Goal: Task Accomplishment & Management: Use online tool/utility

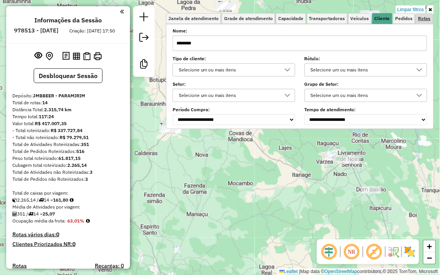
scroll to position [586, 0]
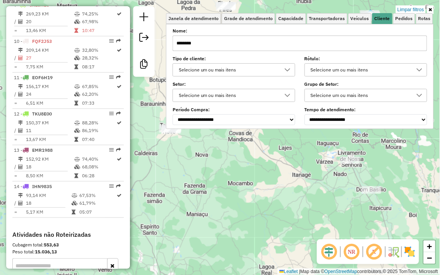
click at [431, 10] on icon at bounding box center [430, 9] width 3 height 5
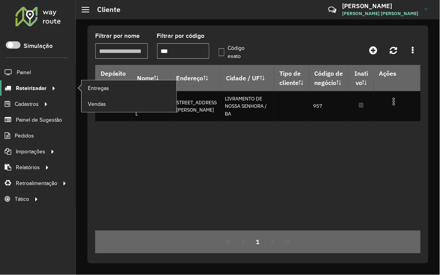
click at [36, 87] on span "Roteirizador" at bounding box center [31, 88] width 31 height 8
click at [104, 91] on span "Entregas" at bounding box center [99, 88] width 22 height 8
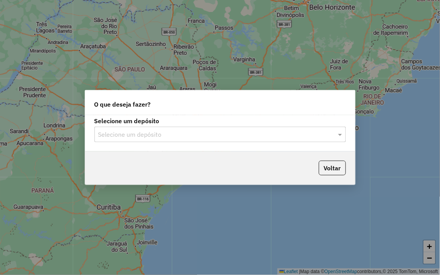
click at [192, 124] on label "Selecione um depósito" at bounding box center [219, 120] width 251 height 9
click at [185, 136] on input "text" at bounding box center [212, 134] width 228 height 9
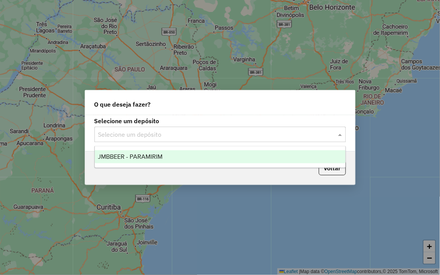
click at [202, 157] on div "JMBBEER - PARAMIRIM" at bounding box center [220, 156] width 251 height 13
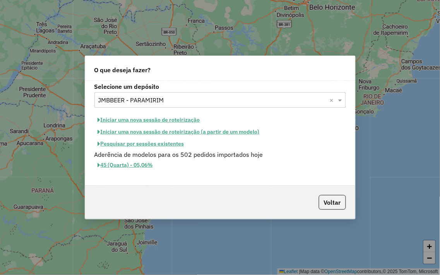
click at [164, 118] on button "Iniciar uma nova sessão de roteirização" at bounding box center [148, 120] width 109 height 12
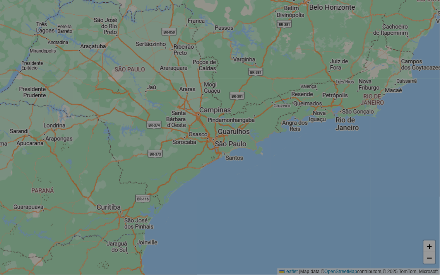
select select "*"
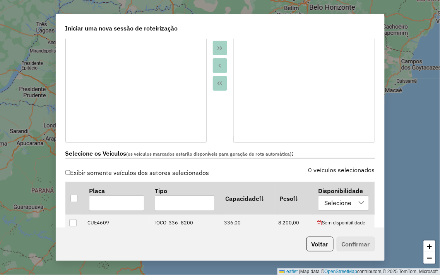
scroll to position [172, 0]
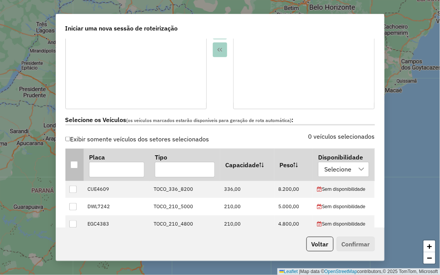
click at [75, 165] on div at bounding box center [73, 164] width 7 height 7
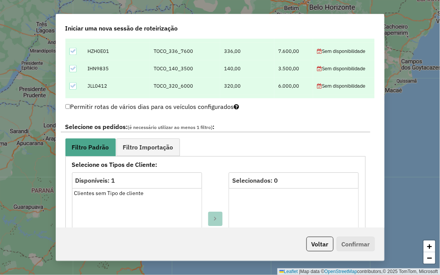
scroll to position [343, 0]
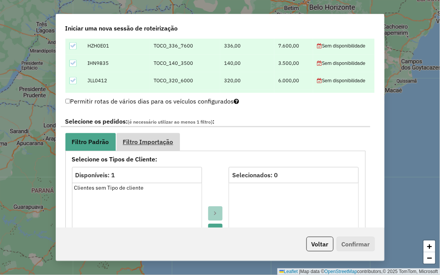
click at [141, 142] on span "Filtro Importação" at bounding box center [148, 142] width 50 height 6
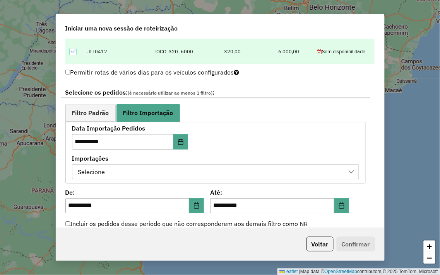
scroll to position [387, 0]
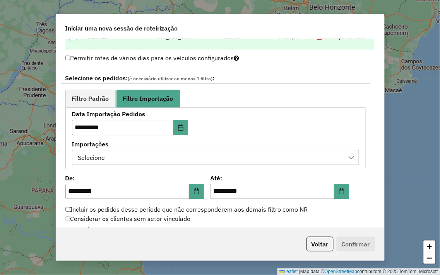
click at [209, 157] on div "Selecione" at bounding box center [209, 157] width 268 height 15
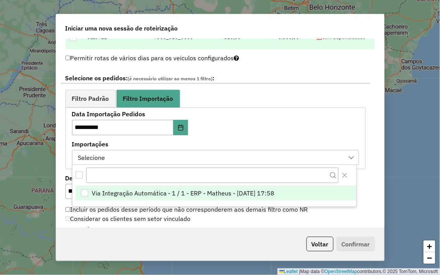
scroll to position [5, 35]
click at [88, 195] on div "Via Integração Automática - 1 / 1 - ERP - Matheus - 13/08/2025 17:58" at bounding box center [85, 194] width 8 height 8
click at [371, 186] on div "**********" at bounding box center [220, 133] width 328 height 189
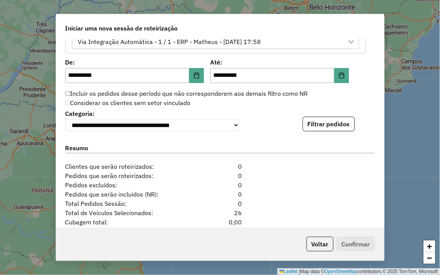
scroll to position [516, 0]
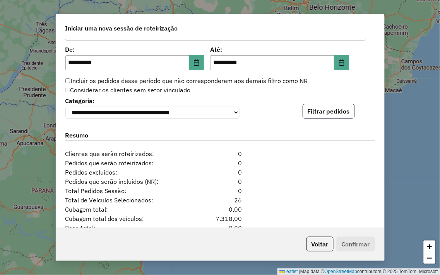
click at [327, 113] on button "Filtrar pedidos" at bounding box center [328, 111] width 52 height 15
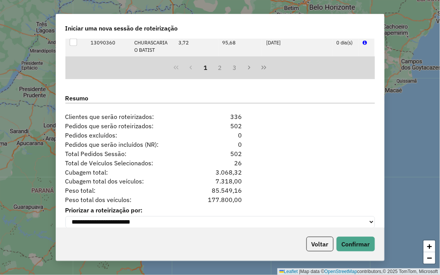
scroll to position [725, 0]
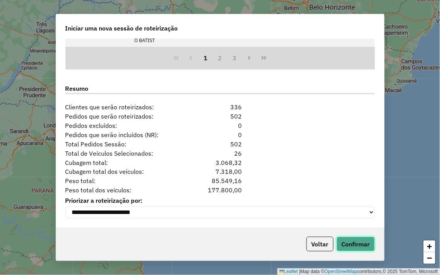
click at [355, 242] on button "Confirmar" at bounding box center [356, 244] width 38 height 15
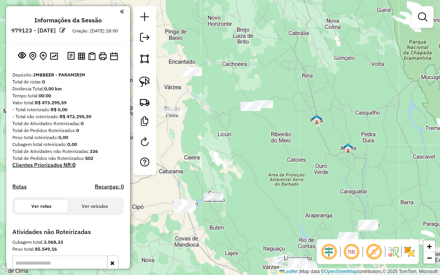
drag, startPoint x: 288, startPoint y: 92, endPoint x: 252, endPoint y: 161, distance: 77.2
click at [252, 161] on div "Janela de atendimento Grade de atendimento Capacidade Transportadoras Veículos …" at bounding box center [220, 137] width 440 height 275
click at [147, 83] on img at bounding box center [144, 82] width 11 height 11
drag, startPoint x: 244, startPoint y: 84, endPoint x: 298, endPoint y: 90, distance: 54.4
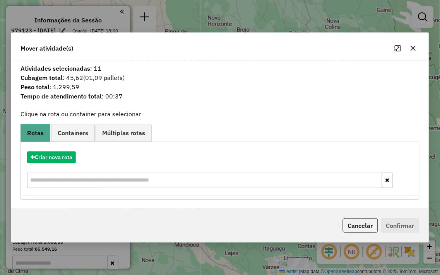
click at [413, 48] on icon "button" at bounding box center [412, 48] width 5 height 5
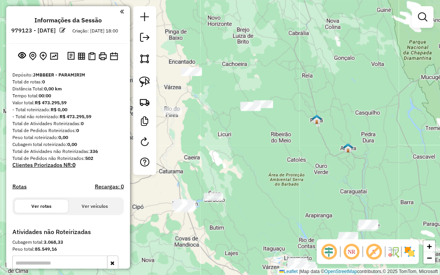
drag, startPoint x: 306, startPoint y: 145, endPoint x: 325, endPoint y: 56, distance: 91.0
click at [325, 56] on div "Janela de atendimento Grade de atendimento Capacidade Transportadoras Veículos …" at bounding box center [220, 137] width 440 height 275
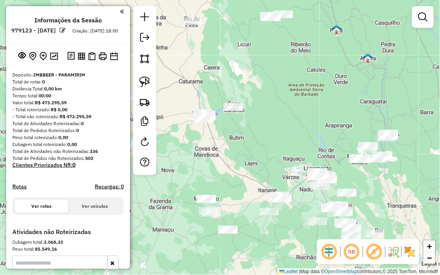
drag, startPoint x: 319, startPoint y: 99, endPoint x: 295, endPoint y: 99, distance: 23.6
click at [303, 99] on div "Janela de atendimento Grade de atendimento Capacidade Transportadoras Veículos …" at bounding box center [220, 137] width 440 height 275
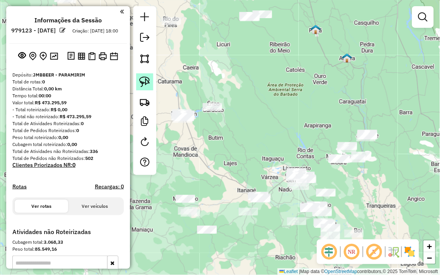
click at [146, 82] on img at bounding box center [144, 82] width 11 height 11
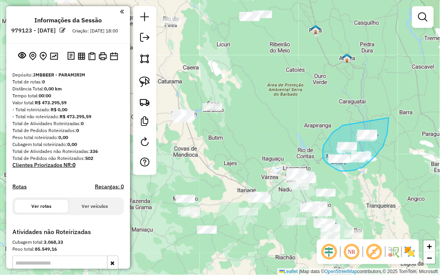
drag, startPoint x: 342, startPoint y: 126, endPoint x: 389, endPoint y: 118, distance: 47.1
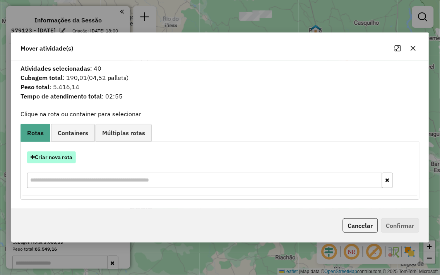
click at [58, 156] on button "Criar nova rota" at bounding box center [51, 158] width 49 height 12
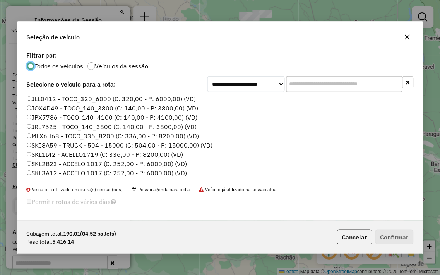
scroll to position [156, 0]
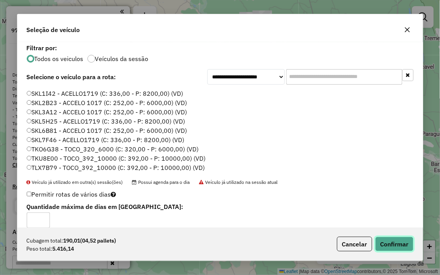
click at [389, 244] on button "Confirmar" at bounding box center [394, 244] width 38 height 15
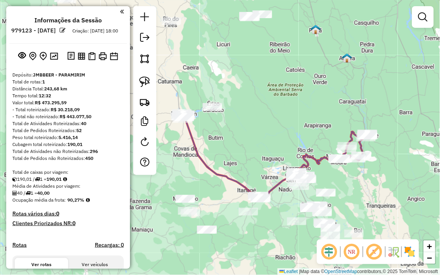
drag, startPoint x: 260, startPoint y: 121, endPoint x: 257, endPoint y: 92, distance: 29.6
click at [257, 92] on div "Janela de atendimento Grade de atendimento Capacidade Transportadoras Veículos …" at bounding box center [220, 137] width 440 height 275
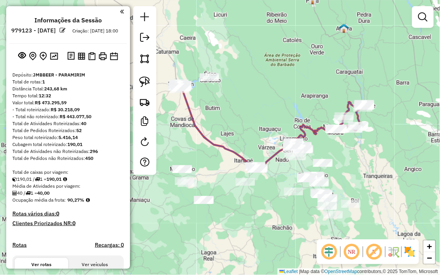
click at [355, 182] on div "Janela de atendimento Grade de atendimento Capacidade Transportadoras Veículos …" at bounding box center [220, 137] width 440 height 275
click at [353, 181] on div "Janela de atendimento Grade de atendimento Capacidade Transportadoras Veículos …" at bounding box center [220, 137] width 440 height 275
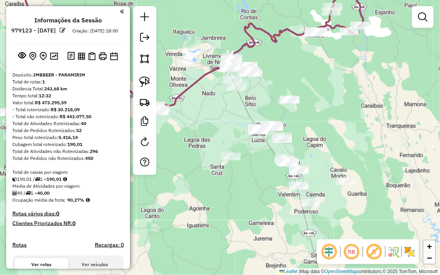
drag, startPoint x: 351, startPoint y: 181, endPoint x: 335, endPoint y: 138, distance: 45.0
click at [347, 134] on div "Janela de atendimento Grade de atendimento Capacidade Transportadoras Veículos …" at bounding box center [220, 137] width 440 height 275
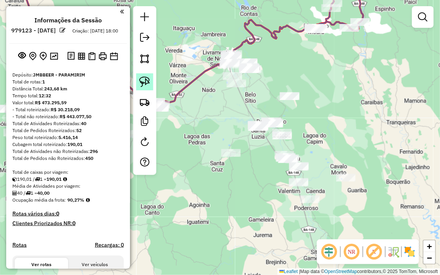
click at [144, 83] on img at bounding box center [144, 82] width 11 height 11
drag, startPoint x: 294, startPoint y: 82, endPoint x: 314, endPoint y: 84, distance: 19.8
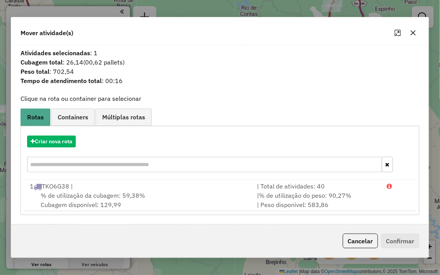
click at [414, 31] on icon "button" at bounding box center [413, 33] width 6 height 6
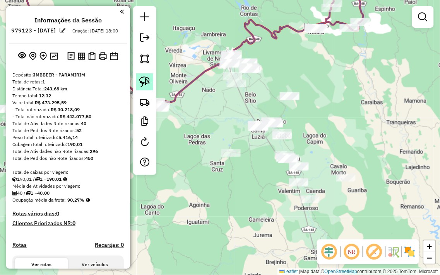
click at [142, 78] on img at bounding box center [144, 82] width 11 height 11
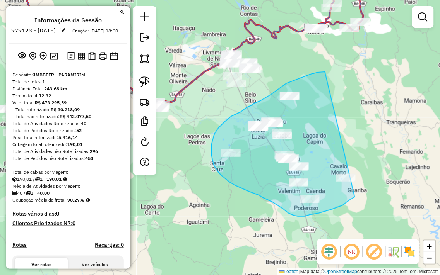
drag, startPoint x: 325, startPoint y: 72, endPoint x: 378, endPoint y: 176, distance: 117.3
click at [378, 176] on div "Janela de atendimento Grade de atendimento Capacidade Transportadoras Veículos …" at bounding box center [220, 137] width 440 height 275
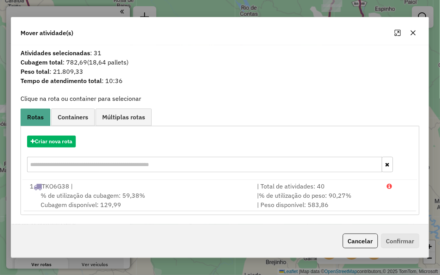
click at [416, 34] on button "button" at bounding box center [413, 33] width 12 height 12
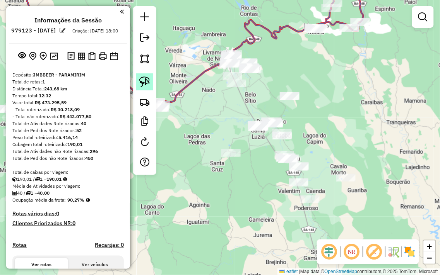
click at [148, 85] on img at bounding box center [144, 82] width 11 height 11
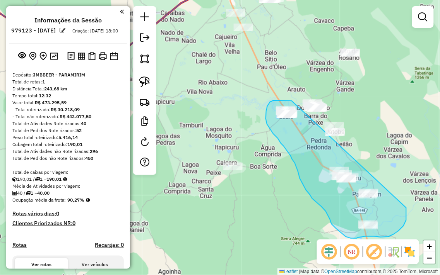
drag, startPoint x: 292, startPoint y: 101, endPoint x: 405, endPoint y: 207, distance: 154.9
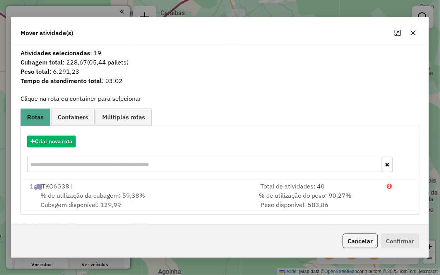
click at [412, 32] on icon "button" at bounding box center [412, 32] width 5 height 5
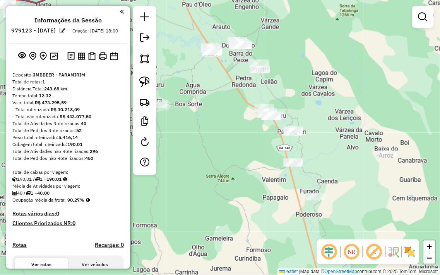
drag, startPoint x: 347, startPoint y: 129, endPoint x: 275, endPoint y: 67, distance: 95.2
click at [275, 67] on div "Janela de atendimento Grade de atendimento Capacidade Transportadoras Veículos …" at bounding box center [220, 137] width 440 height 275
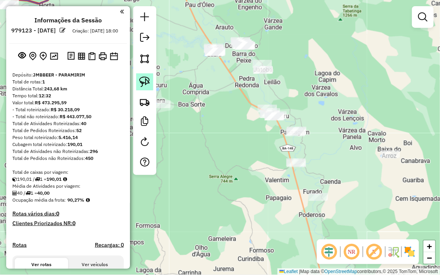
click at [145, 84] on img at bounding box center [144, 82] width 11 height 11
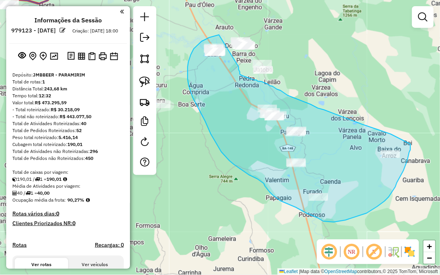
drag, startPoint x: 219, startPoint y: 35, endPoint x: 239, endPoint y: 67, distance: 37.7
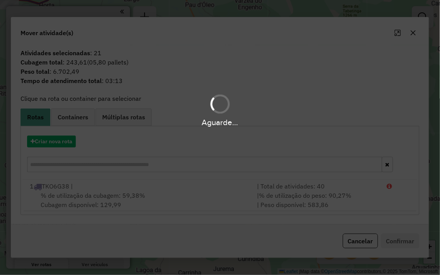
click at [47, 144] on div "Aguarde..." at bounding box center [220, 137] width 440 height 275
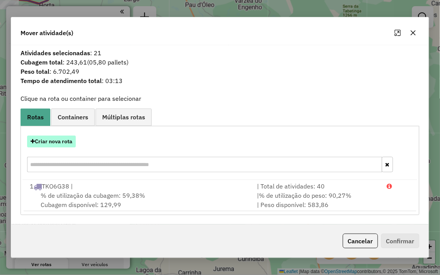
click at [47, 143] on button "Criar nova rota" at bounding box center [51, 142] width 49 height 12
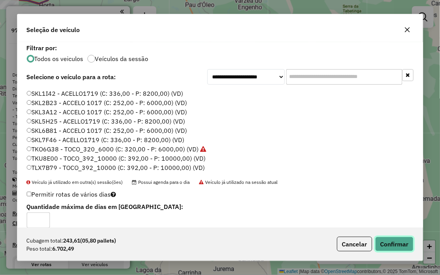
click at [401, 245] on button "Confirmar" at bounding box center [394, 244] width 38 height 15
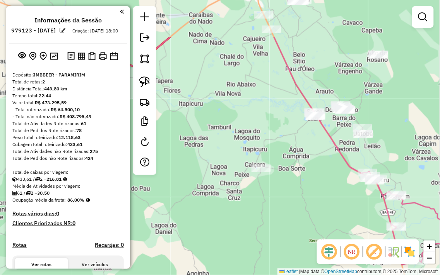
drag, startPoint x: 206, startPoint y: 134, endPoint x: 306, endPoint y: 198, distance: 119.0
click at [306, 198] on div "Janela de atendimento Grade de atendimento Capacidade Transportadoras Veículos …" at bounding box center [220, 137] width 440 height 275
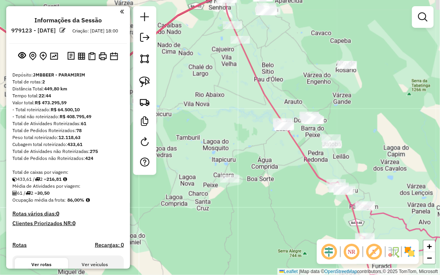
drag, startPoint x: 308, startPoint y: 177, endPoint x: 260, endPoint y: 191, distance: 50.7
click at [261, 191] on div "Janela de atendimento Grade de atendimento Capacidade Transportadoras Veículos …" at bounding box center [220, 137] width 440 height 275
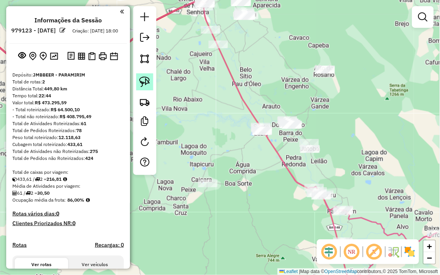
click at [150, 84] on img at bounding box center [144, 82] width 11 height 11
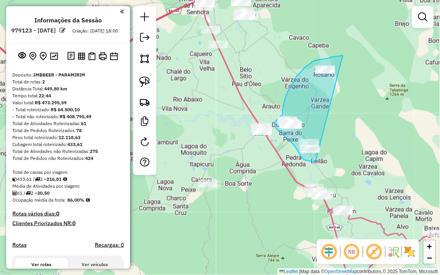
drag, startPoint x: 343, startPoint y: 56, endPoint x: 342, endPoint y: 149, distance: 93.2
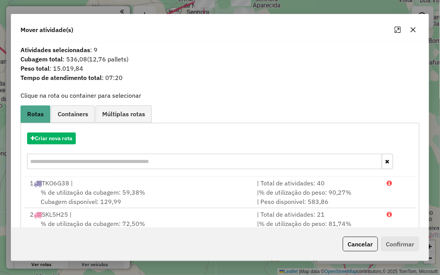
click at [413, 29] on icon "button" at bounding box center [413, 30] width 6 height 6
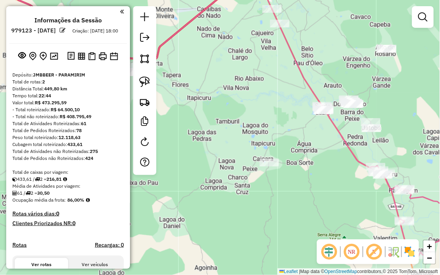
drag, startPoint x: 206, startPoint y: 145, endPoint x: 268, endPoint y: 124, distance: 65.0
click at [268, 124] on div "Janela de atendimento Grade de atendimento Capacidade Transportadoras Veículos …" at bounding box center [220, 137] width 440 height 275
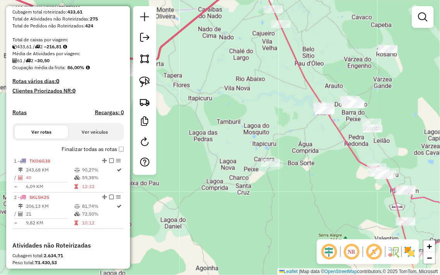
scroll to position [215, 0]
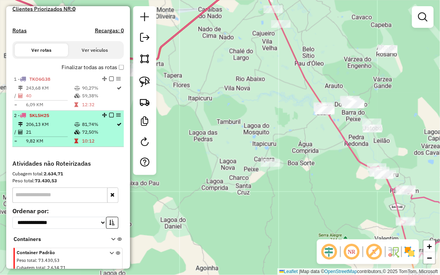
select select "**********"
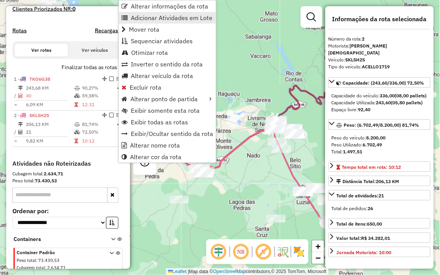
click at [149, 15] on span "Adicionar Atividades em Lote" at bounding box center [172, 18] width 82 height 6
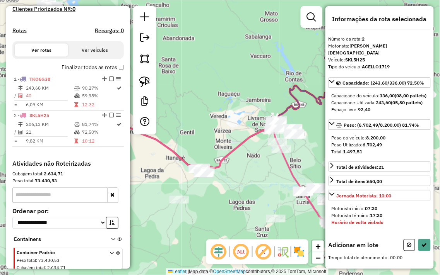
drag, startPoint x: 267, startPoint y: 164, endPoint x: 238, endPoint y: 128, distance: 45.7
click at [243, 130] on div "Janela de atendimento Grade de atendimento Capacidade Transportadoras Veículos …" at bounding box center [220, 137] width 440 height 275
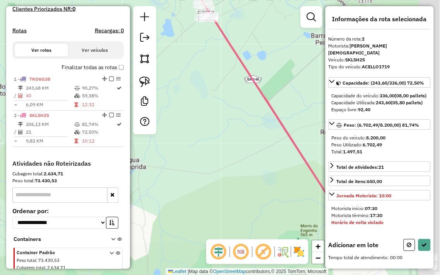
drag, startPoint x: 274, startPoint y: 151, endPoint x: 173, endPoint y: 150, distance: 101.0
click at [157, 169] on div "Janela de atendimento Grade de atendimento Capacidade Transportadoras Veículos …" at bounding box center [220, 137] width 440 height 275
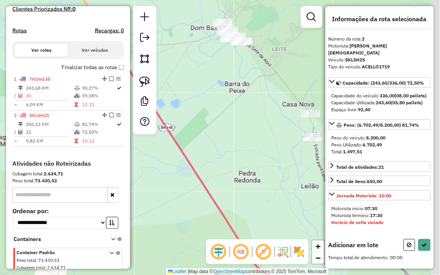
drag, startPoint x: 285, startPoint y: 72, endPoint x: 205, endPoint y: 119, distance: 92.6
click at [213, 114] on div "Janela de atendimento Grade de atendimento Capacidade Transportadoras Veículos …" at bounding box center [220, 137] width 440 height 275
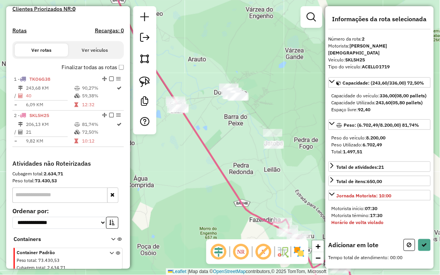
drag, startPoint x: 231, startPoint y: 125, endPoint x: 211, endPoint y: 134, distance: 22.0
click at [213, 134] on div "Janela de atendimento Grade de atendimento Capacidade Transportadoras Veículos …" at bounding box center [220, 137] width 440 height 275
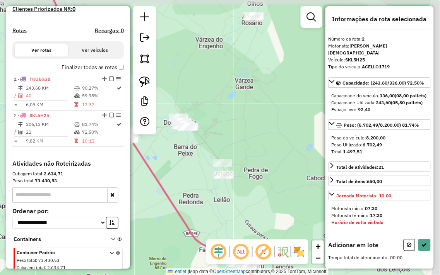
drag, startPoint x: 252, startPoint y: 128, endPoint x: 218, endPoint y: 135, distance: 34.7
click at [227, 140] on div "Janela de atendimento Grade de atendimento Capacidade Transportadoras Veículos …" at bounding box center [220, 137] width 440 height 275
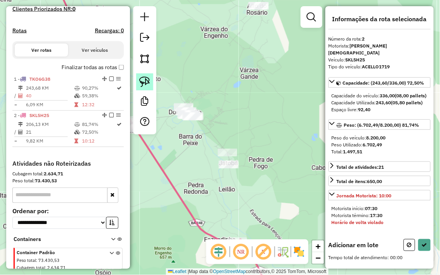
click at [147, 84] on img at bounding box center [144, 82] width 11 height 11
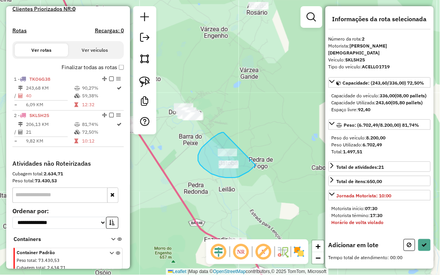
drag, startPoint x: 224, startPoint y: 133, endPoint x: 258, endPoint y: 156, distance: 41.4
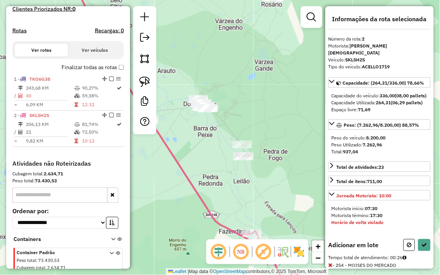
drag, startPoint x: 201, startPoint y: 197, endPoint x: 264, endPoint y: 161, distance: 71.9
click at [250, 160] on div "Janela de atendimento Grade de atendimento Capacidade Transportadoras Veículos …" at bounding box center [220, 137] width 440 height 275
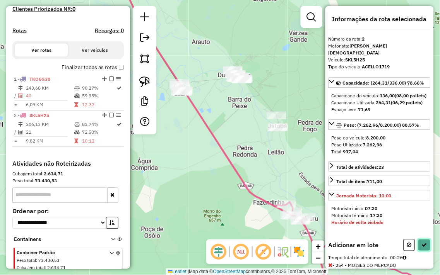
click at [419, 251] on button at bounding box center [424, 245] width 12 height 12
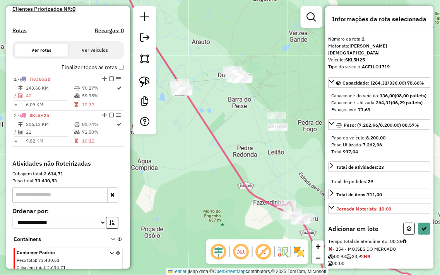
select select "**********"
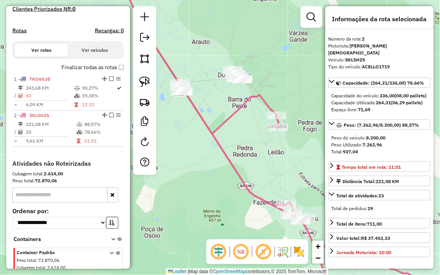
scroll to position [251, 0]
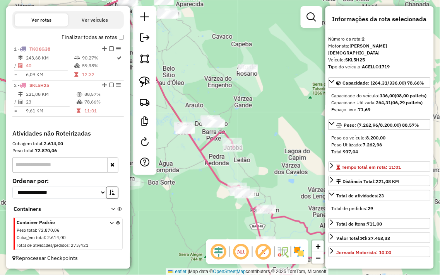
drag, startPoint x: 229, startPoint y: 80, endPoint x: 221, endPoint y: 77, distance: 7.8
click at [223, 78] on div "Janela de atendimento Grade de atendimento Capacidade Transportadoras Veículos …" at bounding box center [220, 137] width 440 height 275
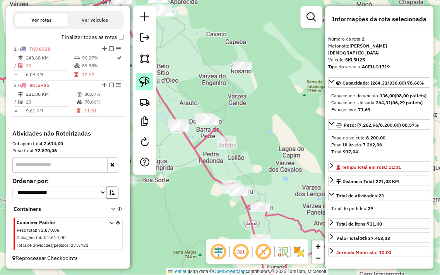
click at [138, 82] on link at bounding box center [144, 81] width 17 height 17
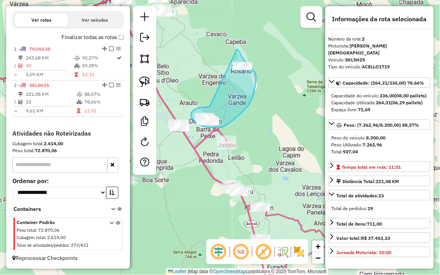
drag, startPoint x: 210, startPoint y: 107, endPoint x: 228, endPoint y: 48, distance: 62.0
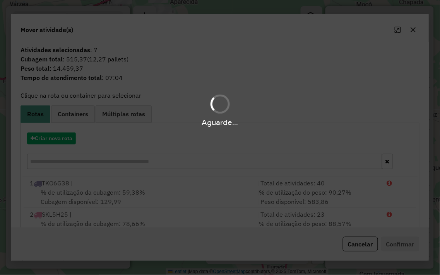
click at [63, 137] on div "Aguarde..." at bounding box center [220, 137] width 440 height 275
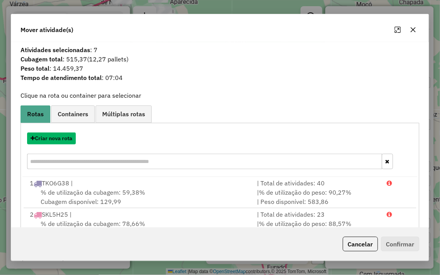
click at [61, 139] on button "Criar nova rota" at bounding box center [51, 139] width 49 height 12
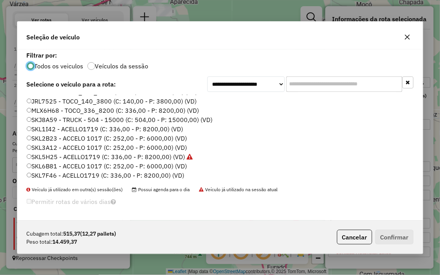
scroll to position [113, 0]
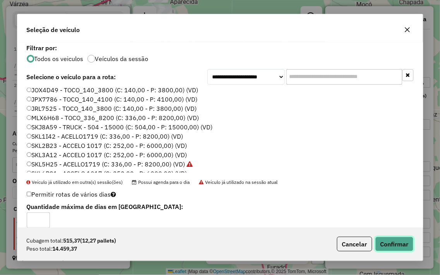
click at [400, 246] on button "Confirmar" at bounding box center [394, 244] width 38 height 15
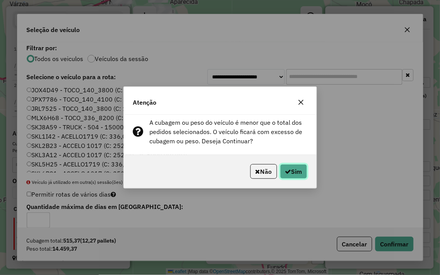
click at [306, 171] on button "Sim" at bounding box center [293, 171] width 27 height 15
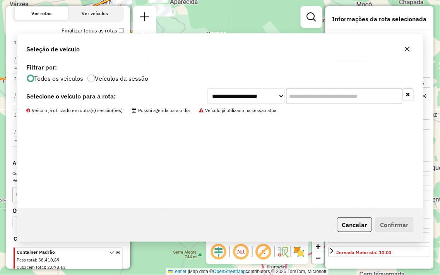
scroll to position [288, 0]
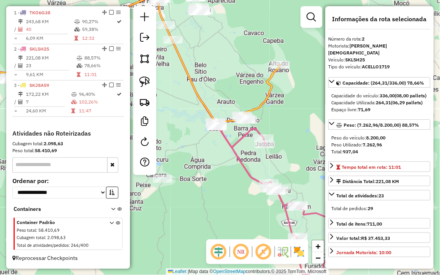
drag, startPoint x: 254, startPoint y: 103, endPoint x: 312, endPoint y: 99, distance: 58.1
click at [312, 99] on div "Janela de atendimento Grade de atendimento Capacidade Transportadoras Veículos …" at bounding box center [220, 137] width 440 height 275
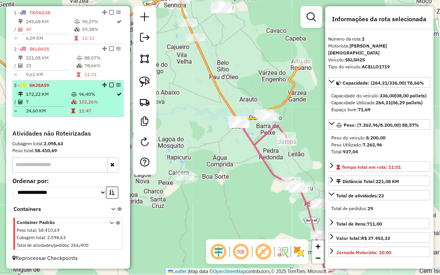
click at [85, 102] on td "102,26%" at bounding box center [98, 103] width 38 height 8
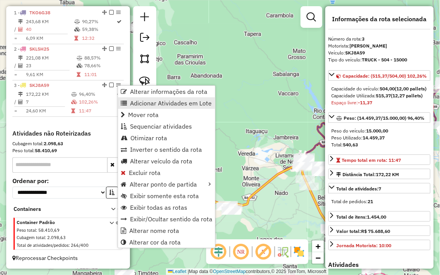
click at [170, 103] on span "Adicionar Atividades em Lote" at bounding box center [171, 103] width 82 height 6
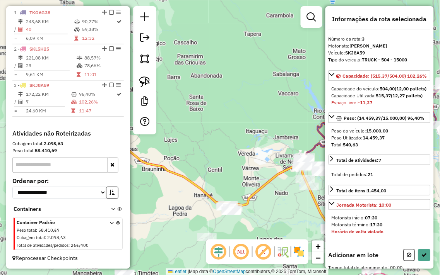
drag, startPoint x: 270, startPoint y: 145, endPoint x: 234, endPoint y: 102, distance: 56.6
click at [238, 103] on div "Janela de atendimento Grade de atendimento Capacidade Transportadoras Veículos …" at bounding box center [220, 137] width 440 height 275
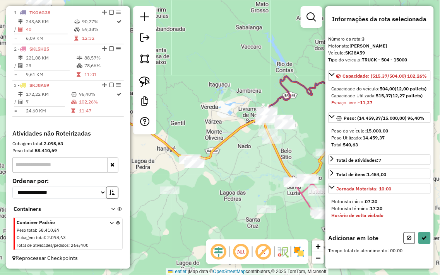
drag, startPoint x: 260, startPoint y: 157, endPoint x: 233, endPoint y: 127, distance: 40.0
click at [234, 129] on div "Janela de atendimento Grade de atendimento Capacidade Transportadoras Veículos …" at bounding box center [220, 137] width 440 height 275
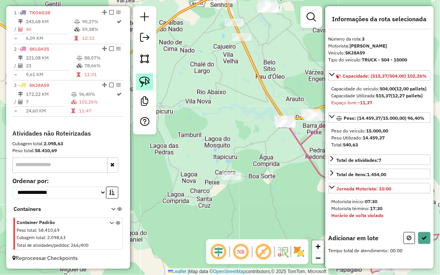
click at [149, 85] on img at bounding box center [144, 82] width 11 height 11
drag, startPoint x: 227, startPoint y: 164, endPoint x: 248, endPoint y: 173, distance: 22.6
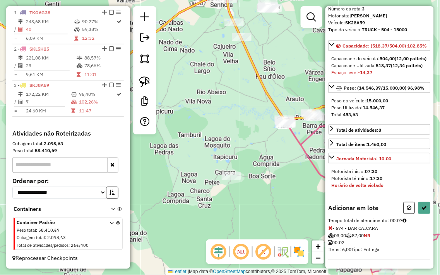
scroll to position [51, 0]
click at [422, 208] on icon at bounding box center [424, 207] width 5 height 5
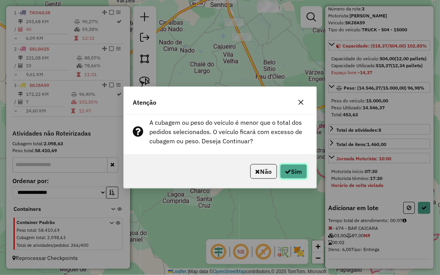
click at [293, 168] on button "Sim" at bounding box center [293, 171] width 27 height 15
select select "**********"
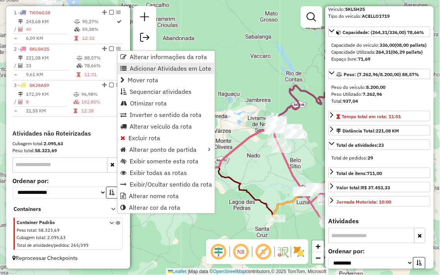
click at [162, 68] on span "Adicionar Atividades em Lote" at bounding box center [171, 68] width 82 height 6
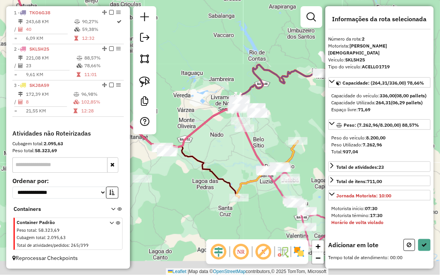
drag, startPoint x: 223, startPoint y: 142, endPoint x: 212, endPoint y: 139, distance: 11.6
click at [215, 138] on div "Janela de atendimento Grade de atendimento Capacidade Transportadoras Veículos …" at bounding box center [220, 137] width 440 height 275
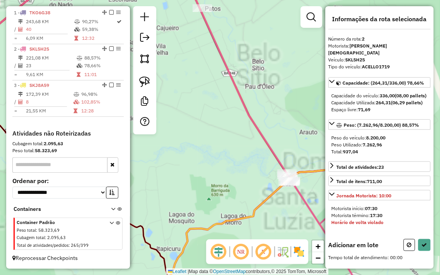
drag, startPoint x: 301, startPoint y: 135, endPoint x: 256, endPoint y: 130, distance: 45.5
click at [258, 130] on div "Janela de atendimento Grade de atendimento Capacidade Transportadoras Veículos …" at bounding box center [220, 137] width 440 height 275
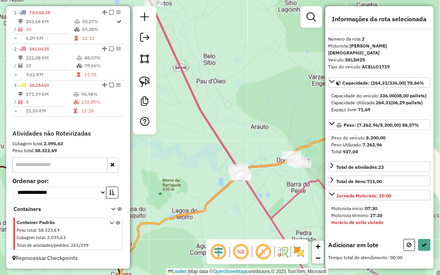
drag, startPoint x: 268, startPoint y: 175, endPoint x: 247, endPoint y: 167, distance: 23.1
click at [249, 167] on div "Janela de atendimento Grade de atendimento Capacidade Transportadoras Veículos …" at bounding box center [220, 137] width 440 height 275
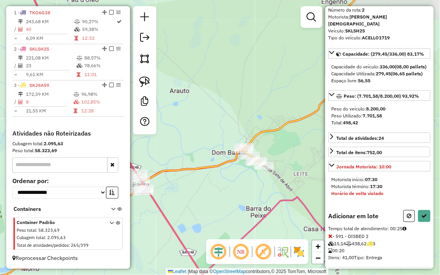
scroll to position [43, 0]
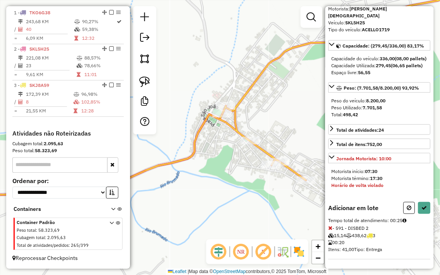
drag, startPoint x: 251, startPoint y: 161, endPoint x: 233, endPoint y: 171, distance: 19.9
click at [230, 172] on div "Janela de atendimento Grade de atendimento Capacidade Transportadoras Veículos …" at bounding box center [220, 137] width 440 height 275
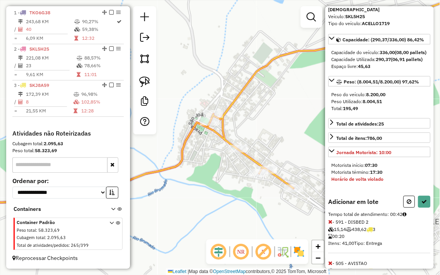
scroll to position [85, 0]
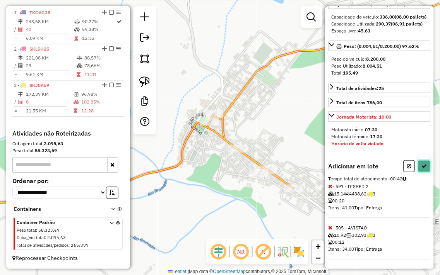
click at [423, 167] on icon at bounding box center [424, 166] width 5 height 5
select select "**********"
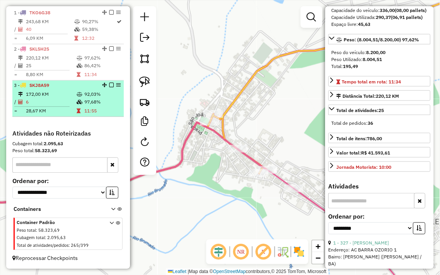
click at [77, 100] on icon at bounding box center [80, 102] width 6 height 5
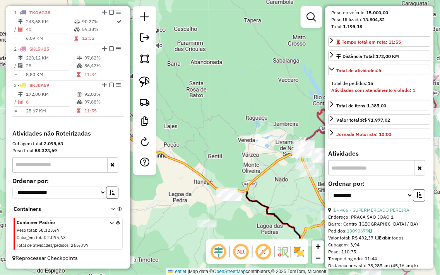
scroll to position [214, 0]
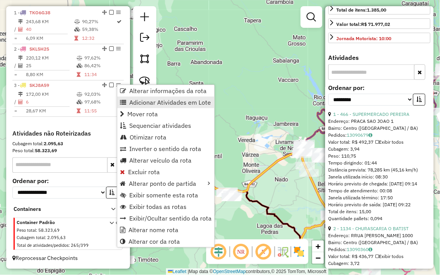
click at [162, 101] on span "Adicionar Atividades em Lote" at bounding box center [170, 102] width 82 height 6
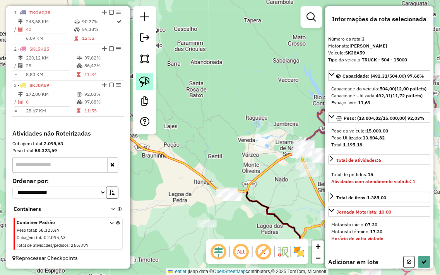
drag, startPoint x: 191, startPoint y: 90, endPoint x: 148, endPoint y: 73, distance: 46.3
click at [146, 73] on hb-router-mapa "Informações da Sessão 979123 - 14/08/2025 Criação: 13/08/2025 18:00 Depósito: J…" at bounding box center [220, 137] width 440 height 275
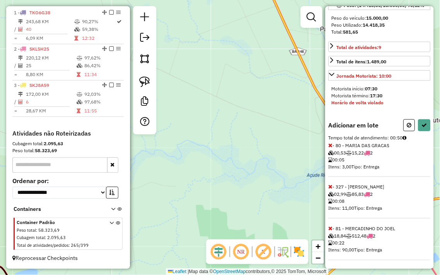
scroll to position [134, 0]
click at [331, 228] on icon at bounding box center [330, 228] width 4 height 5
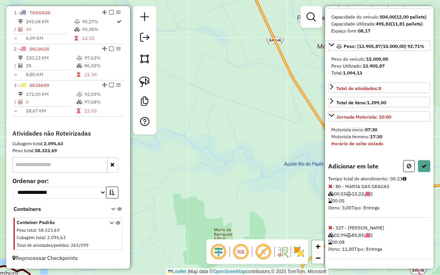
drag, startPoint x: 284, startPoint y: 155, endPoint x: 204, endPoint y: 116, distance: 88.4
click at [209, 119] on div "Janela de atendimento Grade de atendimento Capacidade Transportadoras Veículos …" at bounding box center [220, 137] width 440 height 275
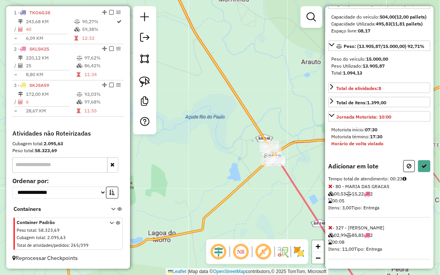
drag, startPoint x: 203, startPoint y: 87, endPoint x: 268, endPoint y: 195, distance: 126.0
click at [267, 194] on div "Janela de atendimento Grade de atendimento Capacidade Transportadoras Veículos …" at bounding box center [220, 137] width 440 height 275
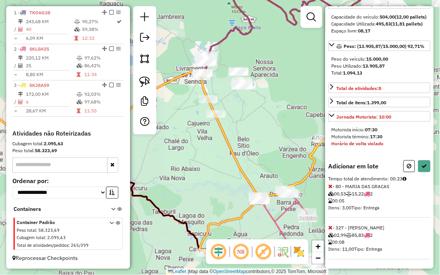
drag, startPoint x: 211, startPoint y: 134, endPoint x: 234, endPoint y: 194, distance: 64.1
click at [234, 194] on div "Janela de atendimento Grade de atendimento Capacidade Transportadoras Veículos …" at bounding box center [220, 137] width 440 height 275
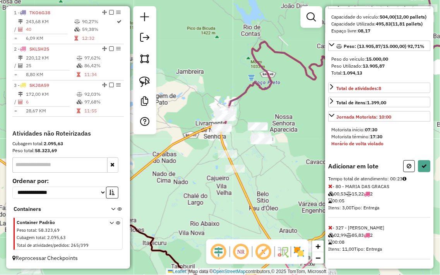
drag, startPoint x: 284, startPoint y: 209, endPoint x: 261, endPoint y: 188, distance: 31.2
click at [261, 188] on div "Janela de atendimento Grade de atendimento Capacidade Transportadoras Veículos …" at bounding box center [220, 137] width 440 height 275
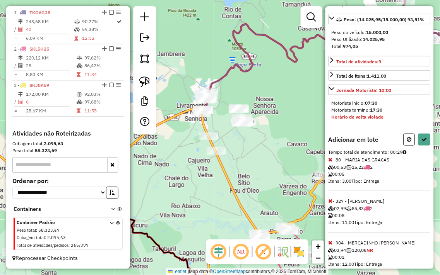
scroll to position [84, 0]
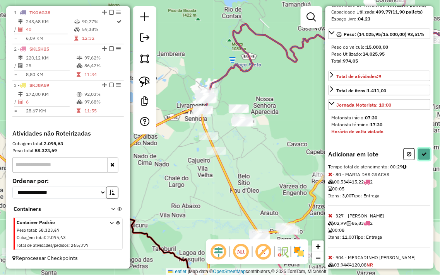
click at [422, 157] on icon at bounding box center [424, 154] width 5 height 5
select select "**********"
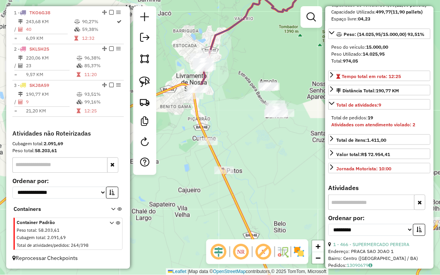
drag, startPoint x: 198, startPoint y: 132, endPoint x: 178, endPoint y: 134, distance: 20.2
click at [179, 133] on div "Janela de atendimento Grade de atendimento Capacidade Transportadoras Veículos …" at bounding box center [220, 137] width 440 height 275
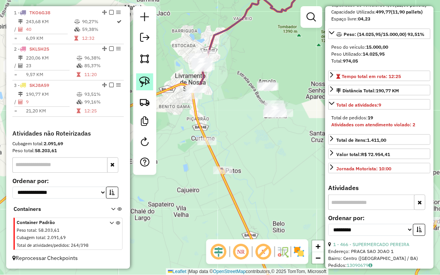
click at [145, 75] on link at bounding box center [144, 81] width 17 height 17
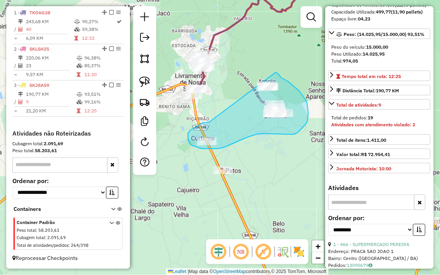
drag, startPoint x: 209, startPoint y: 123, endPoint x: 258, endPoint y: 68, distance: 73.1
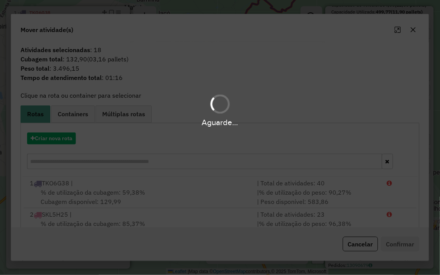
click at [50, 141] on div "Aguarde..." at bounding box center [220, 137] width 440 height 275
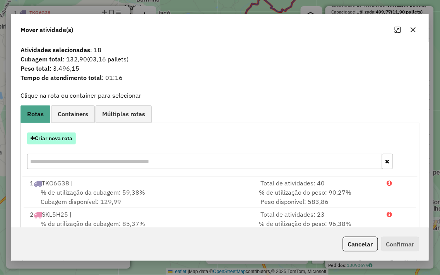
click at [50, 139] on button "Criar nova rota" at bounding box center [51, 139] width 49 height 12
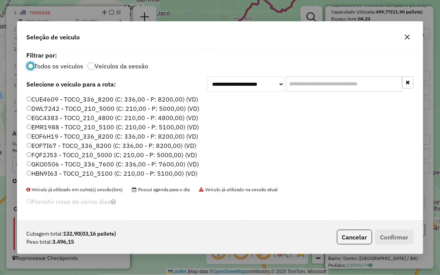
scroll to position [4, 2]
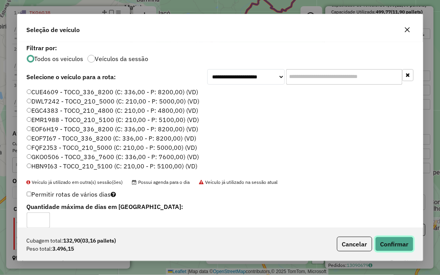
click at [389, 242] on button "Confirmar" at bounding box center [394, 244] width 38 height 15
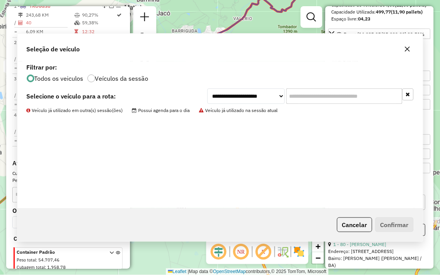
scroll to position [324, 0]
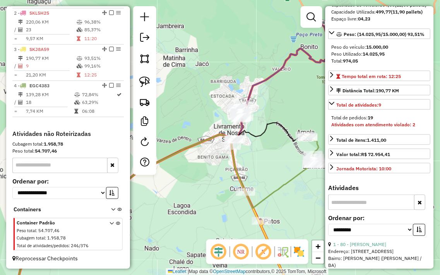
drag, startPoint x: 221, startPoint y: 97, endPoint x: 260, endPoint y: 148, distance: 63.8
click at [260, 148] on div "Janela de atendimento Grade de atendimento Capacidade Transportadoras Veículos …" at bounding box center [220, 137] width 440 height 275
drag, startPoint x: 152, startPoint y: 80, endPoint x: 167, endPoint y: 87, distance: 16.3
click at [152, 80] on link at bounding box center [144, 81] width 17 height 17
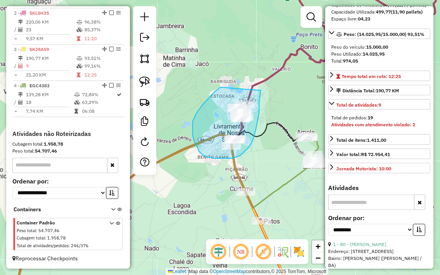
drag, startPoint x: 220, startPoint y: 87, endPoint x: 261, endPoint y: 88, distance: 40.2
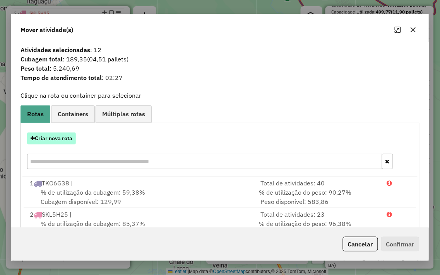
click at [46, 136] on button "Criar nova rota" at bounding box center [51, 139] width 49 height 12
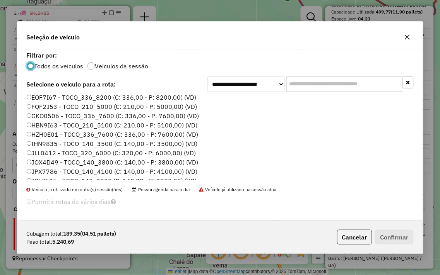
scroll to position [129, 0]
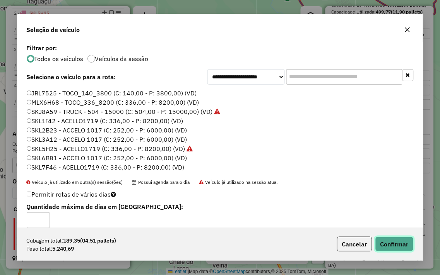
click at [397, 242] on button "Confirmar" at bounding box center [394, 244] width 38 height 15
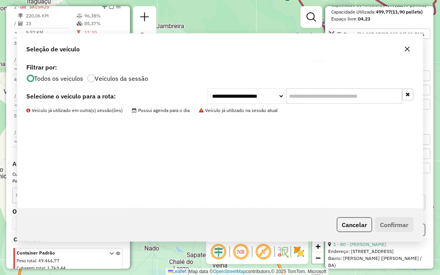
scroll to position [361, 0]
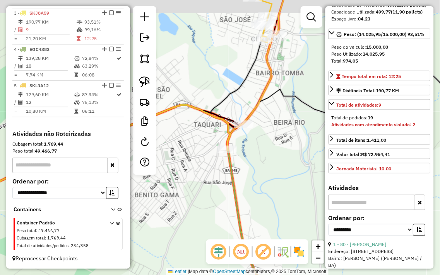
drag, startPoint x: 301, startPoint y: 51, endPoint x: 253, endPoint y: 141, distance: 101.9
click at [253, 141] on div "Janela de atendimento Grade de atendimento Capacidade Transportadoras Veículos …" at bounding box center [220, 137] width 440 height 275
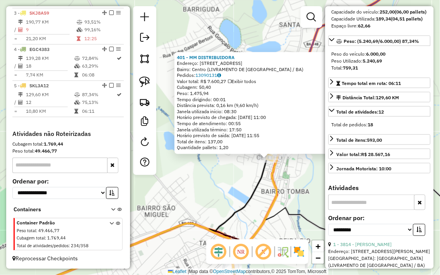
drag, startPoint x: 179, startPoint y: 146, endPoint x: 226, endPoint y: 167, distance: 51.2
click at [226, 167] on div "401 - MM DISTRIBUIDORA Endereço: RUA SAO GONCALO 41 Bairro: Centro (LIVRAMENTO …" at bounding box center [220, 137] width 440 height 275
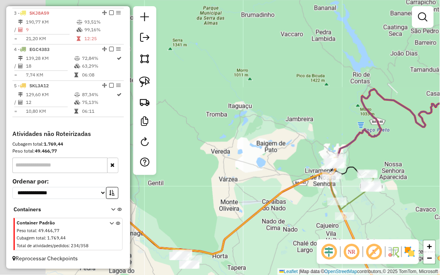
drag, startPoint x: 221, startPoint y: 127, endPoint x: 416, endPoint y: 73, distance: 202.0
click at [416, 73] on div "Janela de atendimento Grade de atendimento Capacidade Transportadoras Veículos …" at bounding box center [220, 137] width 440 height 275
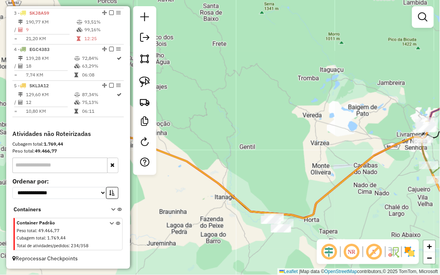
drag, startPoint x: 293, startPoint y: 159, endPoint x: 335, endPoint y: 84, distance: 85.4
click at [335, 84] on div "Janela de atendimento Grade de atendimento Capacidade Transportadoras Veículos …" at bounding box center [220, 137] width 440 height 275
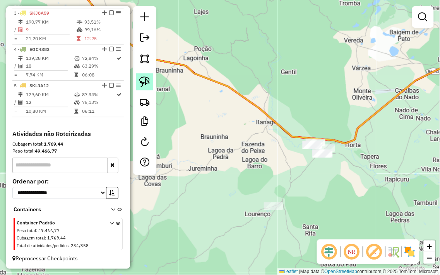
click at [144, 79] on img at bounding box center [144, 82] width 11 height 11
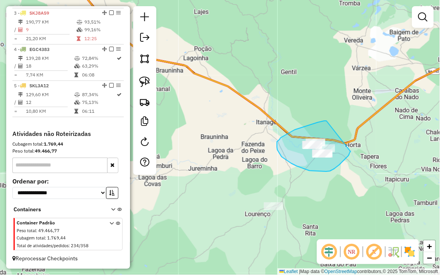
drag, startPoint x: 326, startPoint y: 121, endPoint x: 354, endPoint y: 141, distance: 34.0
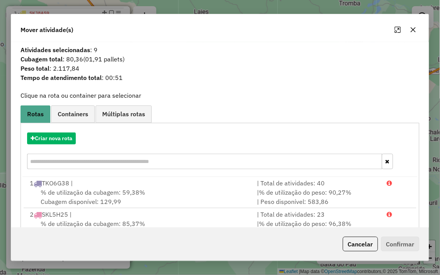
drag, startPoint x: 412, startPoint y: 28, endPoint x: 408, endPoint y: 32, distance: 5.3
click at [412, 28] on icon "button" at bounding box center [412, 29] width 5 height 5
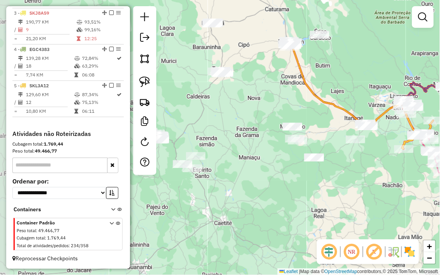
drag, startPoint x: 333, startPoint y: 190, endPoint x: 383, endPoint y: 147, distance: 65.3
click at [383, 147] on div "Janela de atendimento Grade de atendimento Capacidade Transportadoras Veículos …" at bounding box center [220, 137] width 440 height 275
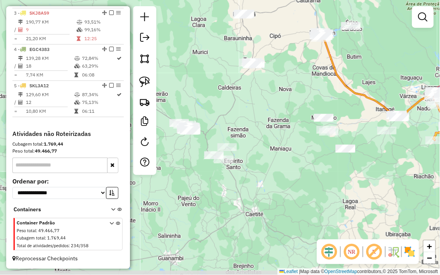
drag, startPoint x: 307, startPoint y: 200, endPoint x: 273, endPoint y: 208, distance: 35.0
click at [273, 208] on div "Janela de atendimento Grade de atendimento Capacidade Transportadoras Veículos …" at bounding box center [220, 137] width 440 height 275
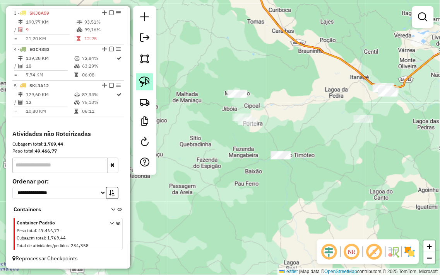
click at [145, 84] on img at bounding box center [144, 82] width 11 height 11
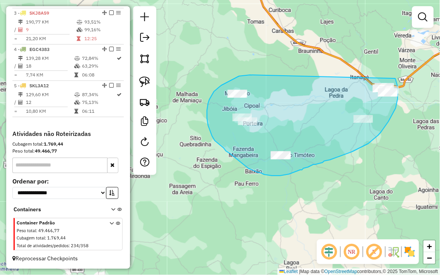
drag, startPoint x: 250, startPoint y: 75, endPoint x: 395, endPoint y: 79, distance: 145.5
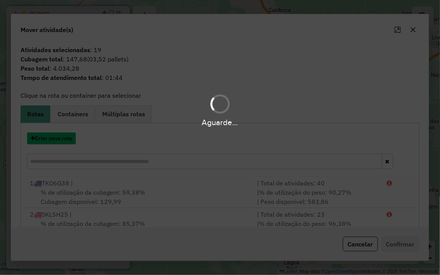
click at [55, 137] on button "Criar nova rota" at bounding box center [51, 139] width 49 height 12
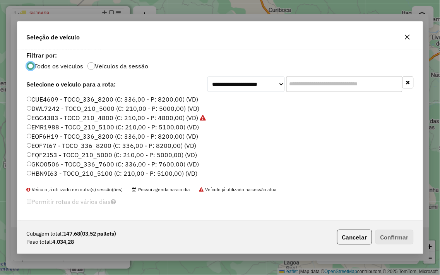
scroll to position [4, 2]
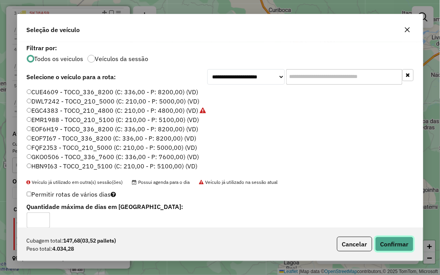
click at [390, 239] on button "Confirmar" at bounding box center [394, 244] width 38 height 15
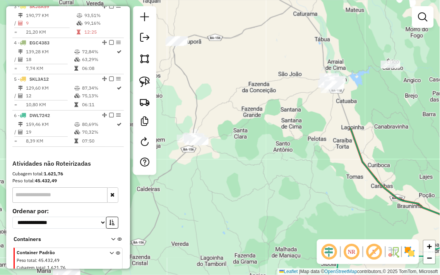
drag, startPoint x: 258, startPoint y: 52, endPoint x: 356, endPoint y: 224, distance: 197.3
click at [356, 230] on div "Janela de atendimento Grade de atendimento Capacidade Transportadoras Veículos …" at bounding box center [220, 137] width 440 height 275
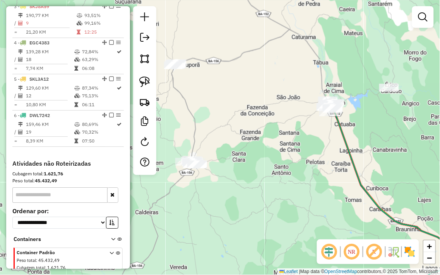
drag, startPoint x: 272, startPoint y: 99, endPoint x: 192, endPoint y: 94, distance: 79.8
click at [215, 99] on div "Janela de atendimento Grade de atendimento Capacidade Transportadoras Veículos …" at bounding box center [220, 137] width 440 height 275
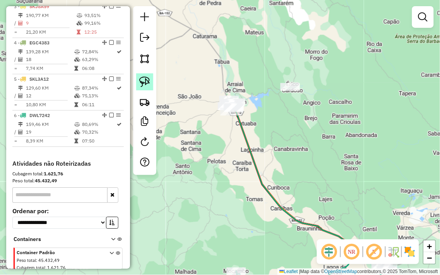
click at [143, 79] on img at bounding box center [144, 82] width 11 height 11
drag, startPoint x: 275, startPoint y: 78, endPoint x: 316, endPoint y: 79, distance: 40.2
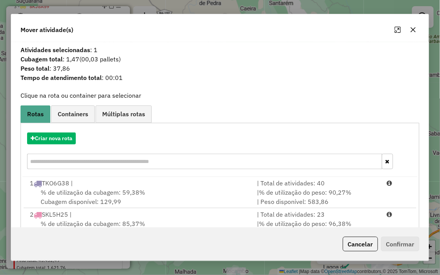
click at [417, 28] on button "button" at bounding box center [413, 30] width 12 height 12
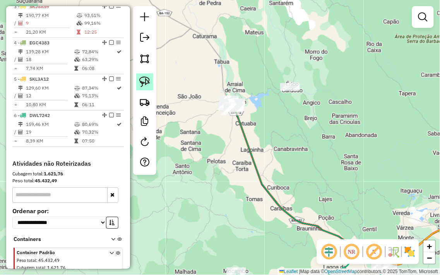
click at [144, 84] on img at bounding box center [144, 82] width 11 height 11
drag, startPoint x: 240, startPoint y: 82, endPoint x: 254, endPoint y: 104, distance: 26.1
click at [254, 104] on div "Janela de atendimento Grade de atendimento Capacidade Transportadoras Veículos …" at bounding box center [220, 137] width 440 height 275
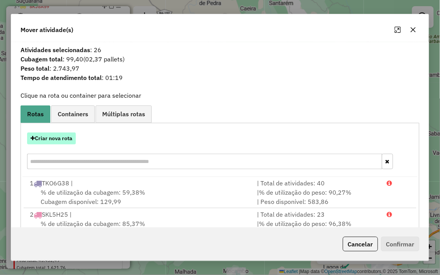
click at [56, 137] on button "Criar nova rota" at bounding box center [51, 139] width 49 height 12
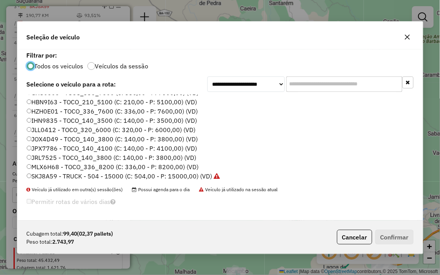
scroll to position [86, 0]
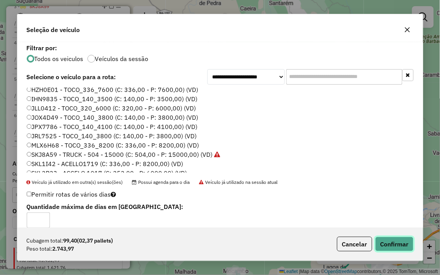
click at [400, 247] on button "Confirmar" at bounding box center [394, 244] width 38 height 15
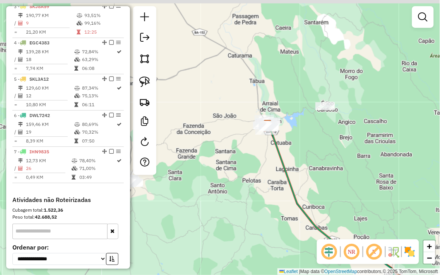
drag, startPoint x: 206, startPoint y: 83, endPoint x: 339, endPoint y: 177, distance: 162.9
click at [339, 177] on div "Janela de atendimento Grade de atendimento Capacidade Transportadoras Veículos …" at bounding box center [220, 137] width 440 height 275
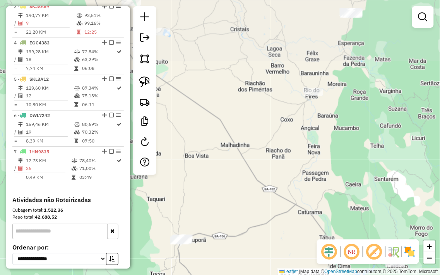
drag, startPoint x: 296, startPoint y: 133, endPoint x: 279, endPoint y: 183, distance: 53.2
click at [279, 183] on div "Rota 7 - Placa IHN9835 1320 - BAR E LANCHES Janela de atendimento Grade de aten…" at bounding box center [220, 137] width 440 height 275
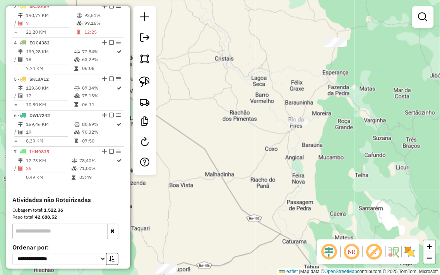
drag, startPoint x: 335, startPoint y: 34, endPoint x: 312, endPoint y: 77, distance: 48.6
click at [313, 75] on div "Rota 7 - Placa IHN9835 1320 - BAR E LANCHES Janela de atendimento Grade de aten…" at bounding box center [220, 137] width 440 height 275
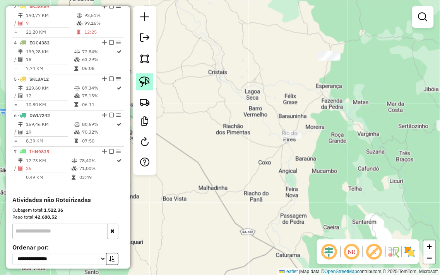
click at [142, 79] on img at bounding box center [144, 82] width 11 height 11
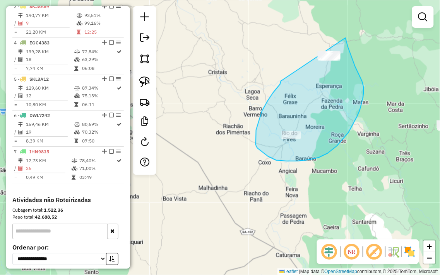
drag, startPoint x: 280, startPoint y: 84, endPoint x: 333, endPoint y: 37, distance: 71.2
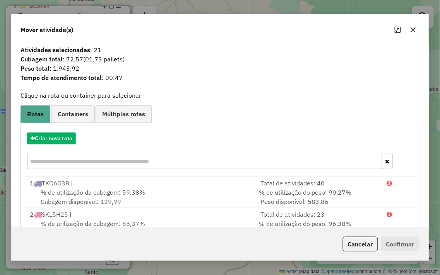
click at [414, 28] on icon "button" at bounding box center [413, 30] width 6 height 6
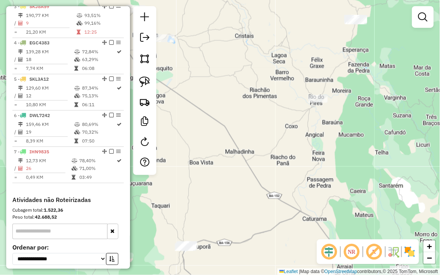
drag, startPoint x: 312, startPoint y: 122, endPoint x: 378, endPoint y: 22, distance: 119.8
click at [377, 24] on div "Rota 7 - Placa IHN9835 1320 - BAR E LANCHES Janela de atendimento Grade de aten…" at bounding box center [220, 137] width 440 height 275
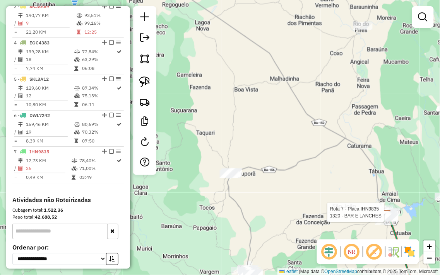
drag, startPoint x: 311, startPoint y: 105, endPoint x: 385, endPoint y: 0, distance: 128.0
click at [384, 2] on div "Rota 7 - Placa IHN9835 1320 - BAR E LANCHES Janela de atendimento Grade de aten…" at bounding box center [220, 137] width 440 height 275
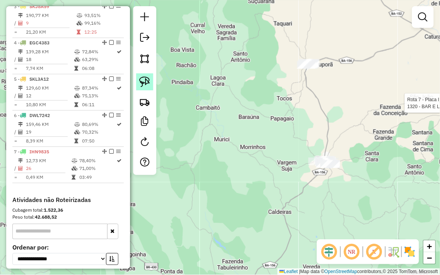
click at [152, 84] on link at bounding box center [144, 81] width 17 height 17
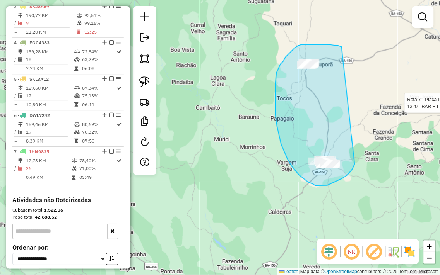
drag, startPoint x: 338, startPoint y: 46, endPoint x: 364, endPoint y: 145, distance: 102.4
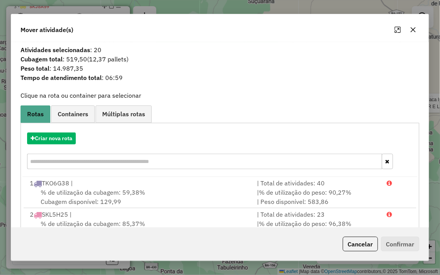
click at [412, 31] on icon "button" at bounding box center [412, 29] width 5 height 5
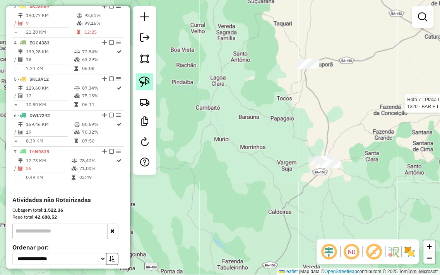
click at [152, 82] on link at bounding box center [144, 81] width 17 height 17
drag, startPoint x: 277, startPoint y: 42, endPoint x: 334, endPoint y: 50, distance: 57.1
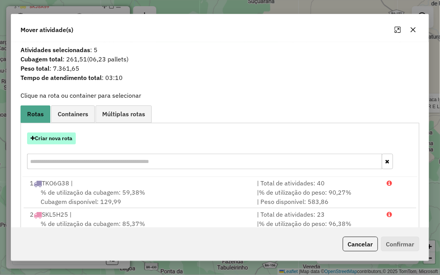
click at [64, 138] on button "Criar nova rota" at bounding box center [51, 139] width 49 height 12
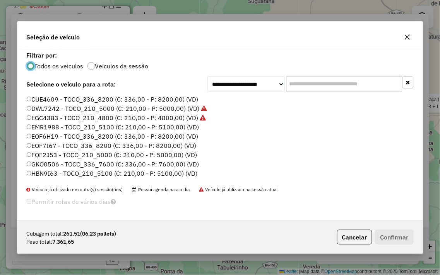
scroll to position [4, 2]
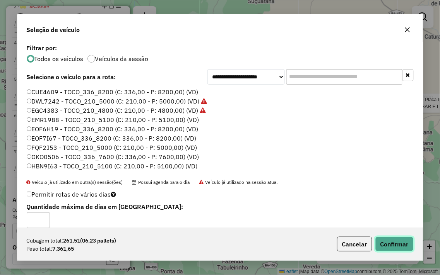
click at [392, 243] on button "Confirmar" at bounding box center [394, 244] width 38 height 15
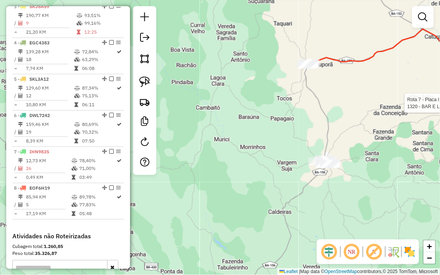
click at [246, 120] on div "Rota 7 - Placa IHN9835 1320 - BAR E LANCHES Janela de atendimento Grade de aten…" at bounding box center [220, 137] width 440 height 275
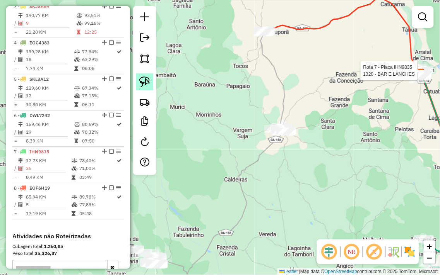
click at [147, 83] on img at bounding box center [144, 82] width 11 height 11
drag, startPoint x: 277, startPoint y: 106, endPoint x: 313, endPoint y: 128, distance: 42.3
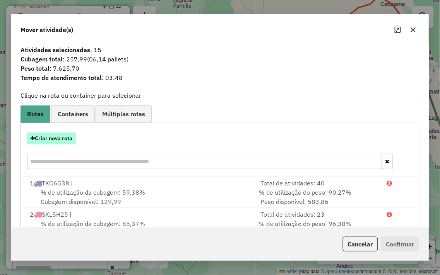
click at [54, 136] on button "Criar nova rota" at bounding box center [51, 139] width 49 height 12
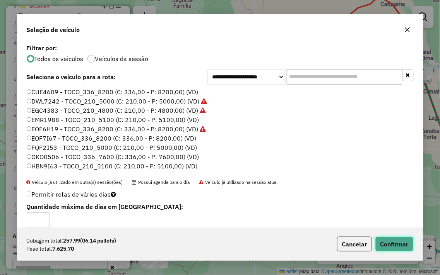
click at [389, 244] on button "Confirmar" at bounding box center [394, 244] width 38 height 15
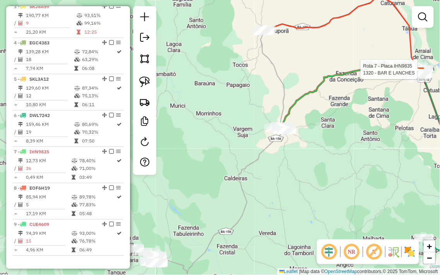
drag, startPoint x: 264, startPoint y: 135, endPoint x: 302, endPoint y: 53, distance: 90.3
click at [302, 53] on div "Rota 7 - Placa IHN9835 1320 - BAR E LANCHES Rota 9 - Placa CUE4609 2725 - merce…" at bounding box center [220, 137] width 440 height 275
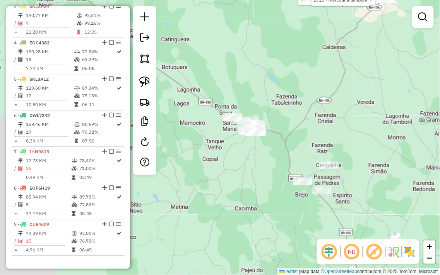
drag, startPoint x: 167, startPoint y: 158, endPoint x: 226, endPoint y: 109, distance: 75.8
click at [226, 109] on div "Rota 7 - Placa IHN9835 1320 - BAR E LANCHES Rota 9 - Placa CUE4609 2744 - SUPER…" at bounding box center [220, 137] width 440 height 275
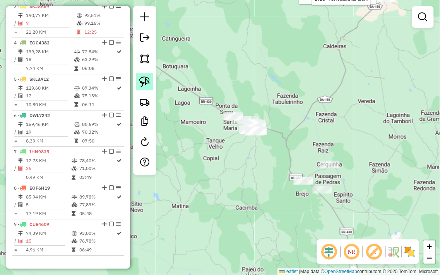
click at [141, 86] on img at bounding box center [144, 82] width 11 height 11
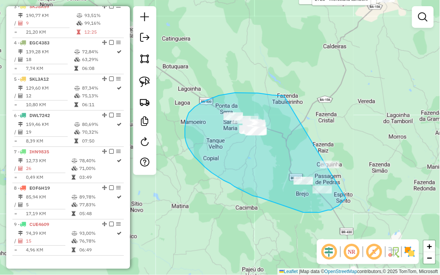
drag, startPoint x: 282, startPoint y: 96, endPoint x: 370, endPoint y: 135, distance: 95.6
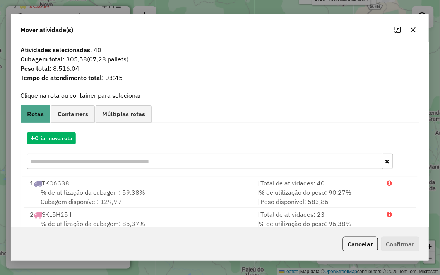
click at [412, 28] on icon "button" at bounding box center [413, 30] width 6 height 6
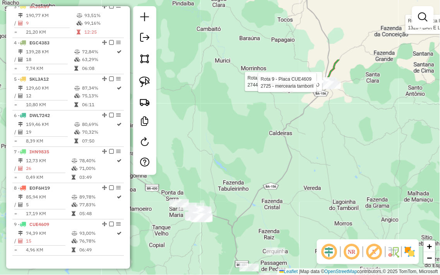
drag, startPoint x: 314, startPoint y: 47, endPoint x: 260, endPoint y: 134, distance: 102.5
click at [260, 134] on div "Rota 7 - Placa IHN9835 1320 - BAR E LANCHES Rota 9 - Placa CUE4609 2744 - SUPER…" at bounding box center [220, 137] width 440 height 275
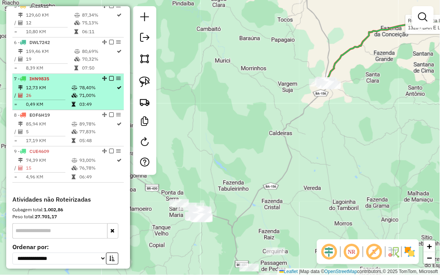
scroll to position [505, 0]
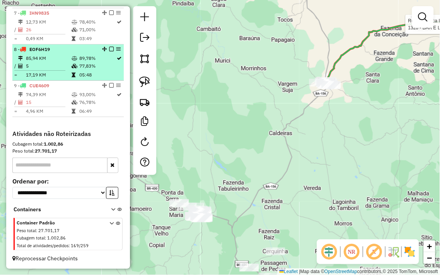
select select "**********"
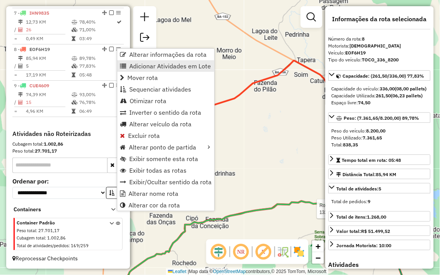
click at [163, 68] on span "Adicionar Atividades em Lote" at bounding box center [170, 66] width 82 height 6
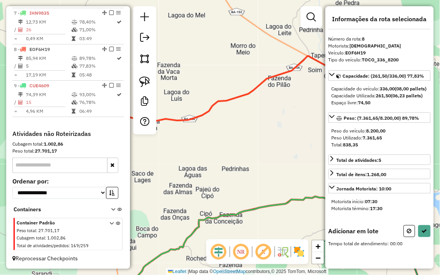
drag, startPoint x: 223, startPoint y: 154, endPoint x: 332, endPoint y: 94, distance: 124.7
click at [348, 88] on hb-router-mapa "Informações da Sessão 979123 - 14/08/2025 Criação: 13/08/2025 18:00 Depósito: J…" at bounding box center [220, 137] width 440 height 275
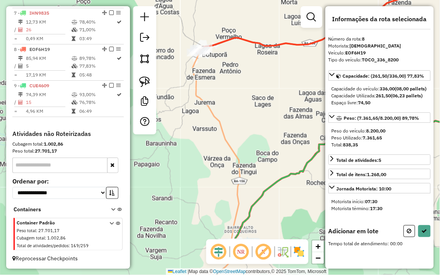
drag, startPoint x: 253, startPoint y: 138, endPoint x: 264, endPoint y: 34, distance: 104.3
click at [264, 35] on div "Rota 7 - Placa IHN9835 1320 - BAR E LANCHES Janela de atendimento Grade de aten…" at bounding box center [220, 137] width 440 height 275
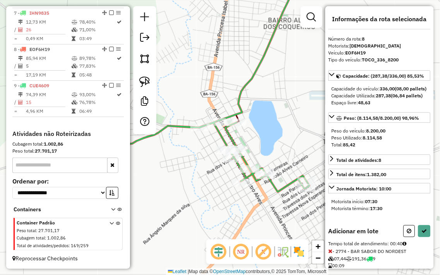
drag, startPoint x: 194, startPoint y: 94, endPoint x: 253, endPoint y: 80, distance: 60.8
click at [253, 80] on div "Rota 9 - Placa CUE4609 2744 - SUPERMERCADO PONTO Janela de atendimento Grade de…" at bounding box center [220, 137] width 440 height 275
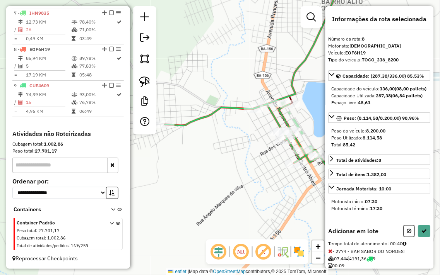
drag, startPoint x: 240, startPoint y: 88, endPoint x: 224, endPoint y: 80, distance: 17.7
click at [225, 80] on div "Janela de atendimento Grade de atendimento Capacidade Transportadoras Veículos …" at bounding box center [220, 137] width 440 height 275
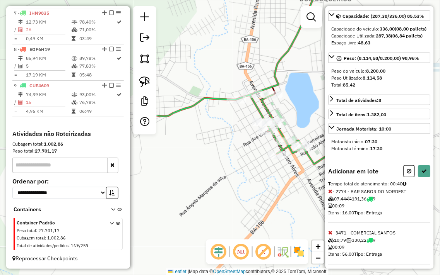
scroll to position [120, 0]
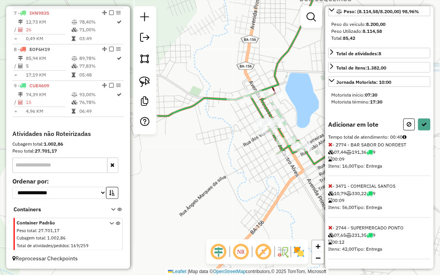
click at [332, 188] on icon at bounding box center [330, 186] width 4 height 5
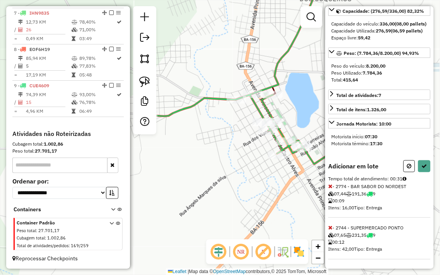
drag, startPoint x: 249, startPoint y: 161, endPoint x: 350, endPoint y: 147, distance: 101.9
click at [337, 150] on hb-router-mapa "Informações da Sessão 979123 - 14/08/2025 Criação: 13/08/2025 18:00 Depósito: J…" at bounding box center [220, 137] width 440 height 275
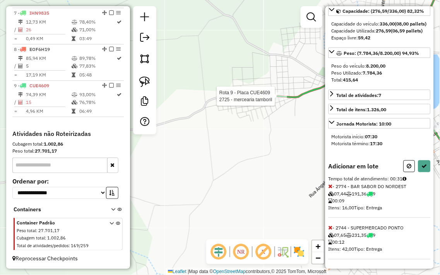
scroll to position [120, 0]
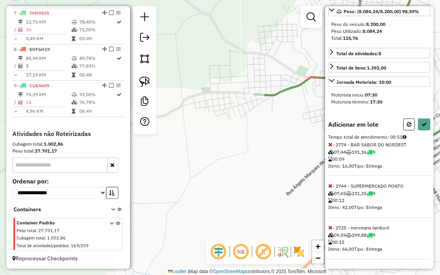
drag, startPoint x: 304, startPoint y: 146, endPoint x: 224, endPoint y: 140, distance: 81.1
click at [222, 141] on div "Janela de atendimento Grade de atendimento Capacidade Transportadoras Veículos …" at bounding box center [220, 137] width 440 height 275
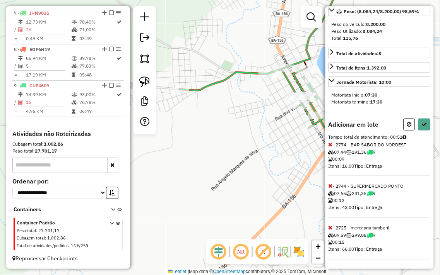
drag, startPoint x: 267, startPoint y: 136, endPoint x: 212, endPoint y: 140, distance: 55.5
click at [213, 140] on div "Janela de atendimento Grade de atendimento Capacidade Transportadoras Veículos …" at bounding box center [220, 137] width 440 height 275
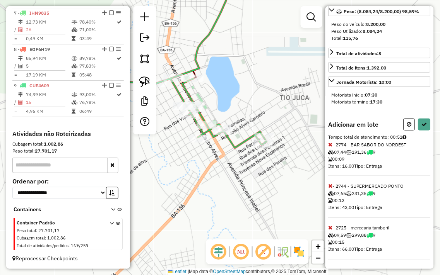
drag, startPoint x: 299, startPoint y: 172, endPoint x: 244, endPoint y: 177, distance: 54.7
click at [244, 177] on div "Janela de atendimento Grade de atendimento Capacidade Transportadoras Veículos …" at bounding box center [220, 137] width 440 height 275
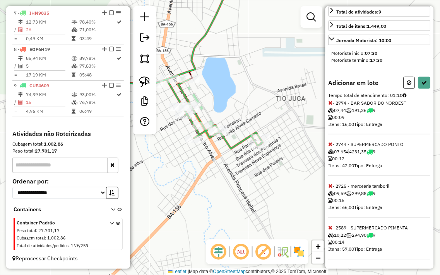
scroll to position [162, 0]
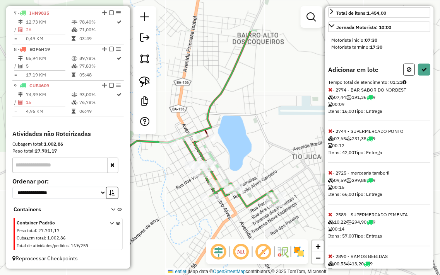
drag, startPoint x: 260, startPoint y: 105, endPoint x: 281, endPoint y: 164, distance: 62.9
click at [281, 164] on div "Janela de atendimento Grade de atendimento Capacidade Transportadoras Veículos …" at bounding box center [220, 137] width 440 height 275
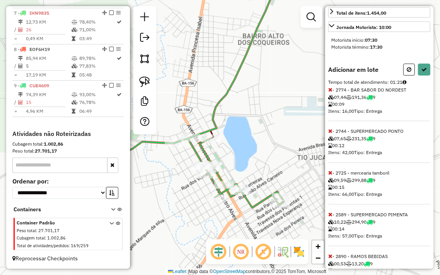
drag, startPoint x: 272, startPoint y: 135, endPoint x: 292, endPoint y: 191, distance: 59.1
click at [288, 191] on div "Janela de atendimento Grade de atendimento Capacidade Transportadoras Veículos …" at bounding box center [220, 137] width 440 height 275
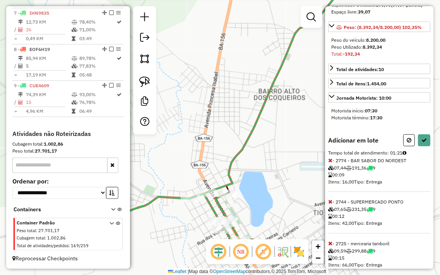
scroll to position [33, 0]
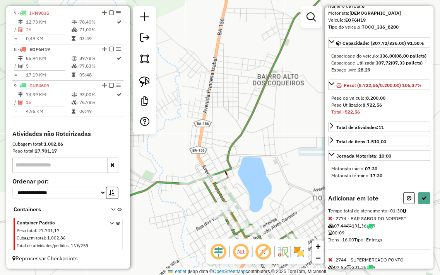
drag, startPoint x: 299, startPoint y: 192, endPoint x: 289, endPoint y: 175, distance: 20.0
click at [297, 177] on div "Janela de atendimento Grade de atendimento Capacidade Transportadoras Veículos …" at bounding box center [220, 137] width 440 height 275
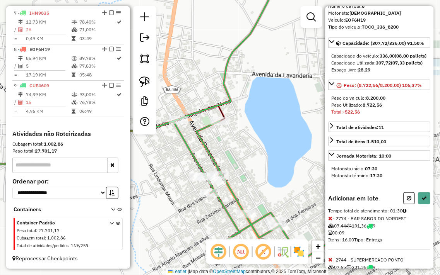
drag, startPoint x: 276, startPoint y: 178, endPoint x: 271, endPoint y: 113, distance: 66.0
click at [271, 113] on div "Janela de atendimento Grade de atendimento Capacidade Transportadoras Veículos …" at bounding box center [220, 137] width 440 height 275
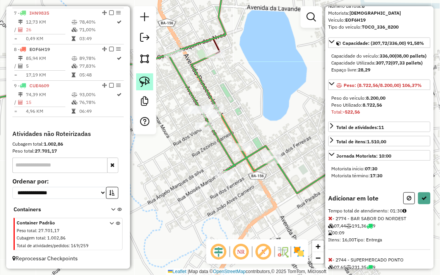
click at [151, 89] on link at bounding box center [144, 81] width 17 height 17
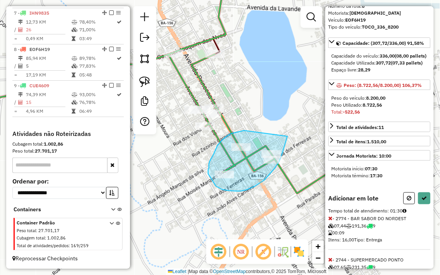
drag, startPoint x: 240, startPoint y: 132, endPoint x: 288, endPoint y: 135, distance: 47.7
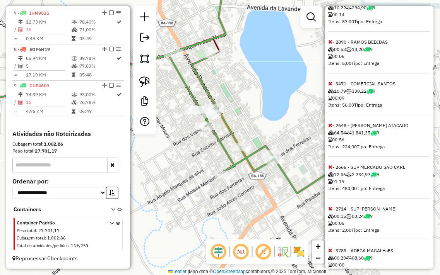
scroll to position [420, 0]
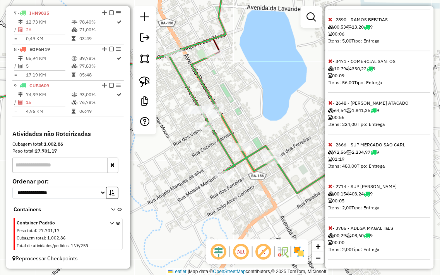
click at [331, 145] on icon at bounding box center [330, 144] width 4 height 5
click at [330, 143] on icon at bounding box center [330, 144] width 4 height 5
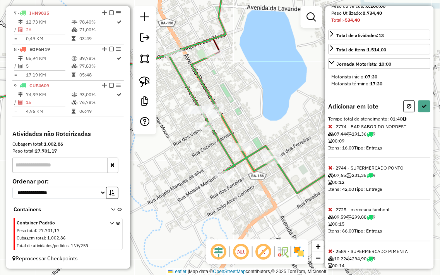
scroll to position [114, 0]
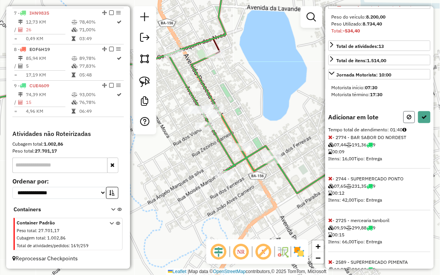
click at [407, 120] on icon at bounding box center [409, 116] width 5 height 5
select select "**********"
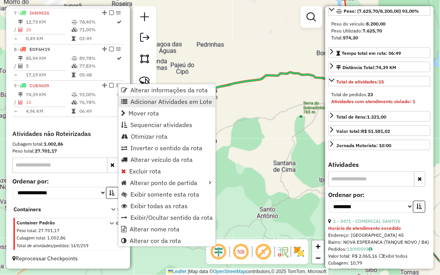
click at [163, 104] on span "Adicionar Atividades em Lote" at bounding box center [171, 102] width 82 height 6
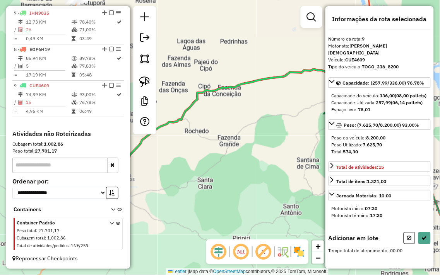
drag, startPoint x: 203, startPoint y: 137, endPoint x: 312, endPoint y: 118, distance: 110.5
click at [311, 118] on div "Janela de atendimento Grade de atendimento Capacidade Transportadoras Veículos …" at bounding box center [220, 137] width 440 height 275
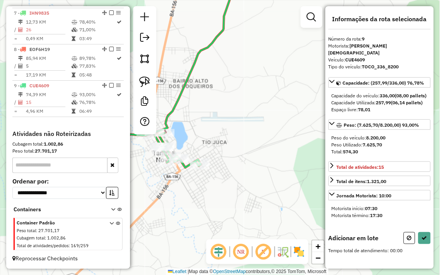
drag, startPoint x: 171, startPoint y: 178, endPoint x: 245, endPoint y: 172, distance: 73.8
click at [245, 172] on div "Janela de atendimento Grade de atendimento Capacidade Transportadoras Veículos …" at bounding box center [220, 137] width 440 height 275
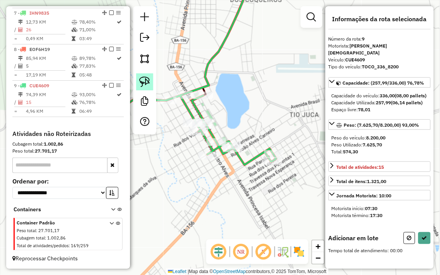
click at [144, 83] on img at bounding box center [144, 82] width 11 height 11
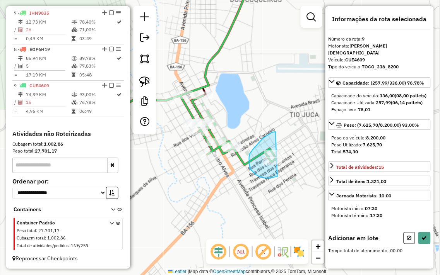
drag, startPoint x: 275, startPoint y: 132, endPoint x: 300, endPoint y: 161, distance: 37.9
drag, startPoint x: 258, startPoint y: 95, endPoint x: 306, endPoint y: 111, distance: 50.9
click at [306, 111] on div "Janela de atendimento Grade de atendimento Capacidade Transportadoras Veículos …" at bounding box center [220, 137] width 440 height 275
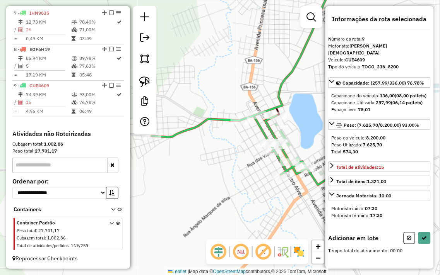
drag, startPoint x: 224, startPoint y: 80, endPoint x: 250, endPoint y: 84, distance: 25.4
click at [248, 83] on div "Janela de atendimento Grade de atendimento Capacidade Transportadoras Veículos …" at bounding box center [220, 137] width 440 height 275
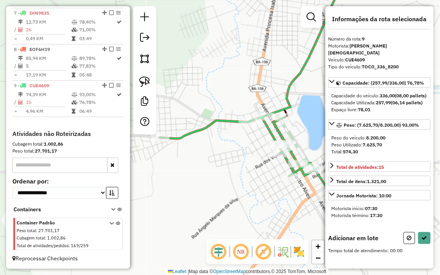
drag, startPoint x: 215, startPoint y: 85, endPoint x: 223, endPoint y: 86, distance: 7.8
click at [223, 86] on div "Janela de atendimento Grade de atendimento Capacidade Transportadoras Veículos …" at bounding box center [220, 137] width 440 height 275
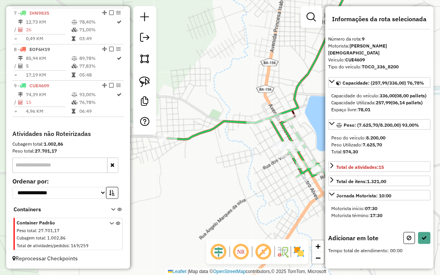
click at [142, 70] on div at bounding box center [144, 70] width 23 height 128
click at [141, 76] on link at bounding box center [144, 81] width 17 height 17
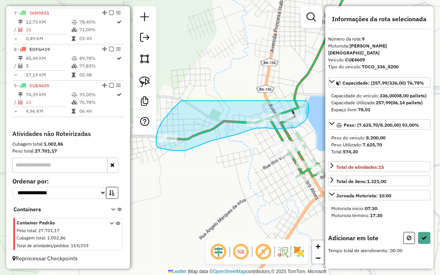
drag, startPoint x: 181, startPoint y: 101, endPoint x: 306, endPoint y: 101, distance: 125.3
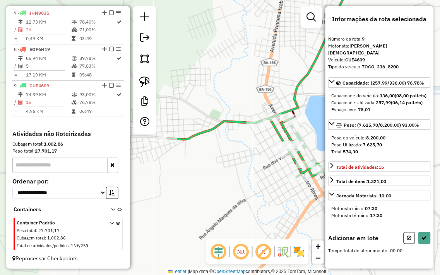
drag, startPoint x: 307, startPoint y: 117, endPoint x: 273, endPoint y: 82, distance: 48.7
click at [275, 82] on div "Janela de atendimento Grade de atendimento Capacidade Transportadoras Veículos …" at bounding box center [220, 137] width 440 height 275
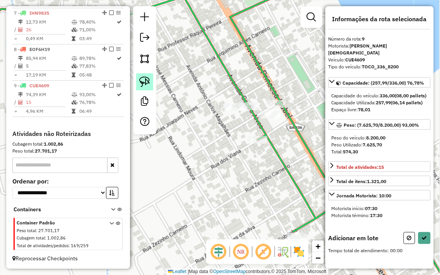
click at [144, 81] on img at bounding box center [144, 82] width 11 height 11
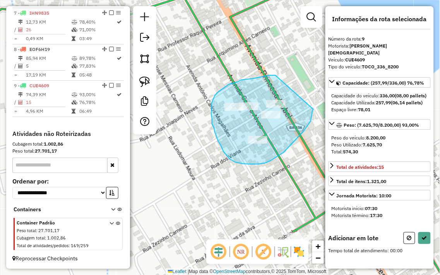
drag, startPoint x: 275, startPoint y: 75, endPoint x: 314, endPoint y: 106, distance: 49.0
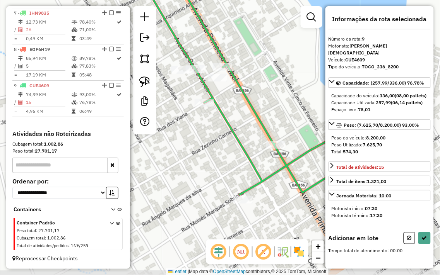
drag, startPoint x: 278, startPoint y: 177, endPoint x: 224, endPoint y: 139, distance: 65.9
click at [224, 139] on div "Janela de atendimento Grade de atendimento Capacidade Transportadoras Veículos …" at bounding box center [220, 137] width 440 height 275
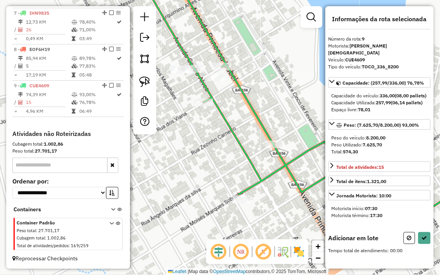
drag, startPoint x: 224, startPoint y: 142, endPoint x: 219, endPoint y: 133, distance: 9.9
click at [219, 133] on div "Janela de atendimento Grade de atendimento Capacidade Transportadoras Veículos …" at bounding box center [220, 137] width 440 height 275
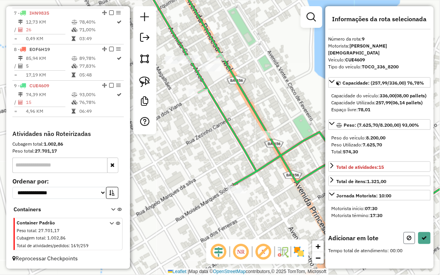
click at [405, 243] on button at bounding box center [409, 238] width 12 height 12
select select "**********"
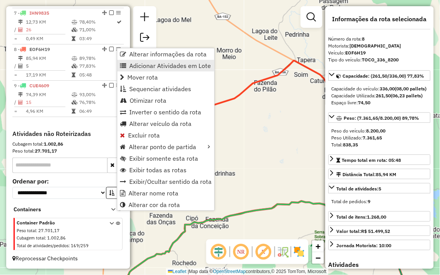
click at [149, 68] on span "Adicionar Atividades em Lote" at bounding box center [170, 66] width 82 height 6
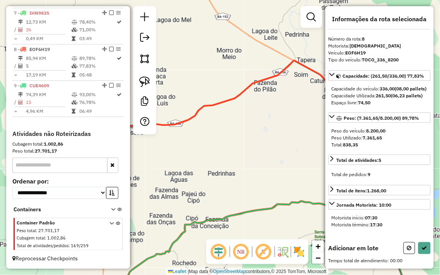
drag, startPoint x: 213, startPoint y: 146, endPoint x: 346, endPoint y: 94, distance: 142.7
click at [341, 97] on hb-router-mapa "Informações da Sessão 979123 - 14/08/2025 Criação: 13/08/2025 18:00 Depósito: J…" at bounding box center [220, 137] width 440 height 275
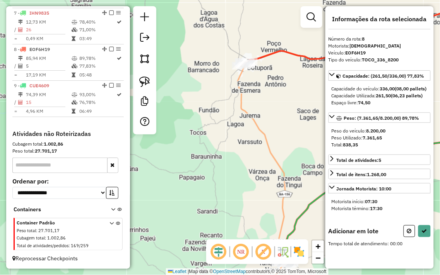
drag, startPoint x: 287, startPoint y: 157, endPoint x: 229, endPoint y: 43, distance: 127.8
click at [233, 51] on div "Janela de atendimento Grade de atendimento Capacidade Transportadoras Veículos …" at bounding box center [220, 137] width 440 height 275
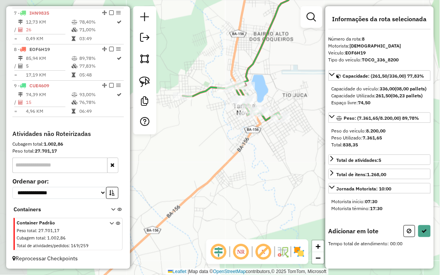
drag, startPoint x: 188, startPoint y: 136, endPoint x: 271, endPoint y: 172, distance: 90.8
click at [271, 172] on div "Janela de atendimento Grade de atendimento Capacidade Transportadoras Veículos …" at bounding box center [220, 137] width 440 height 275
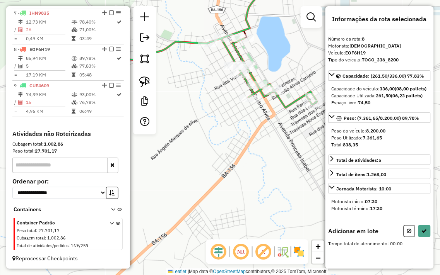
drag, startPoint x: 291, startPoint y: 155, endPoint x: 221, endPoint y: 168, distance: 71.6
click at [226, 176] on div "Janela de atendimento Grade de atendimento Capacidade Transportadoras Veículos …" at bounding box center [220, 137] width 440 height 275
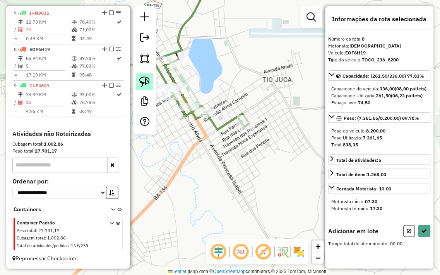
click at [144, 79] on img at bounding box center [144, 82] width 11 height 11
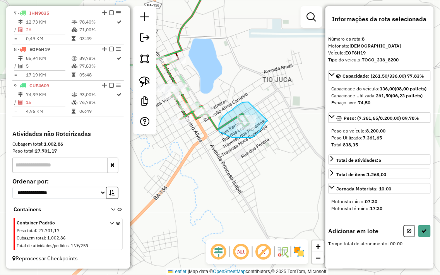
drag, startPoint x: 241, startPoint y: 104, endPoint x: 268, endPoint y: 121, distance: 31.9
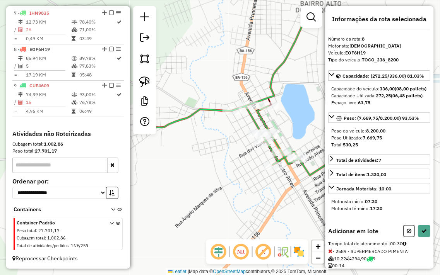
drag, startPoint x: 196, startPoint y: 149, endPoint x: 301, endPoint y: 198, distance: 115.8
click at [301, 198] on div "Janela de atendimento Grade de atendimento Capacidade Transportadoras Veículos …" at bounding box center [220, 137] width 440 height 275
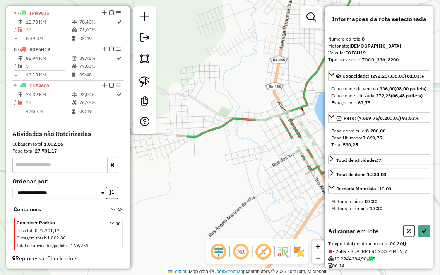
drag, startPoint x: 185, startPoint y: 137, endPoint x: 215, endPoint y: 145, distance: 30.9
click at [215, 145] on div "Janela de atendimento Grade de atendimento Capacidade Transportadoras Veículos …" at bounding box center [220, 137] width 440 height 275
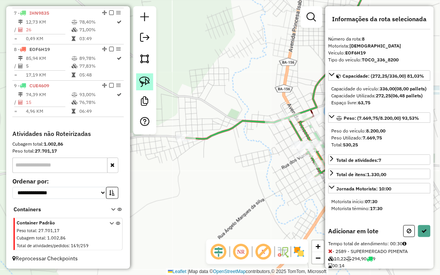
click at [146, 79] on img at bounding box center [144, 82] width 11 height 11
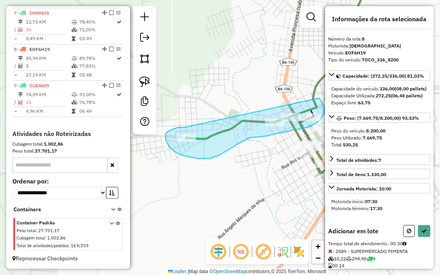
drag, startPoint x: 185, startPoint y: 128, endPoint x: 317, endPoint y: 96, distance: 136.4
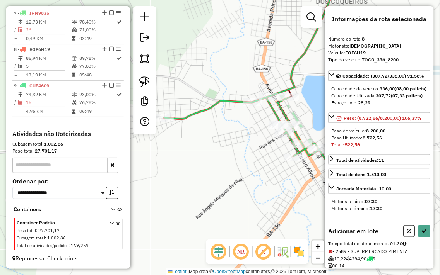
drag, startPoint x: 258, startPoint y: 91, endPoint x: 226, endPoint y: 64, distance: 41.8
click at [221, 59] on div "Janela de atendimento Grade de atendimento Capacidade Transportadoras Veículos …" at bounding box center [220, 137] width 440 height 275
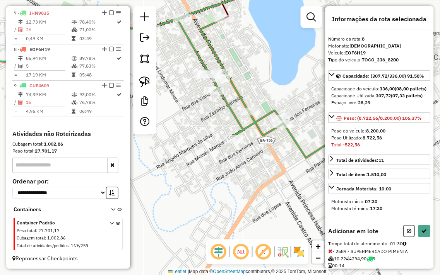
drag, startPoint x: 217, startPoint y: 129, endPoint x: 188, endPoint y: 122, distance: 29.9
click at [187, 121] on div "Janela de atendimento Grade de atendimento Capacidade Transportadoras Veículos …" at bounding box center [220, 137] width 440 height 275
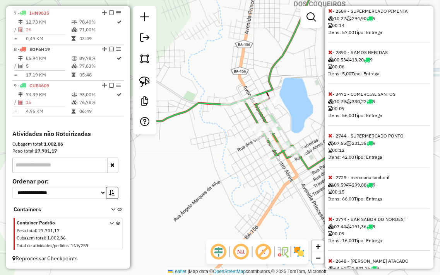
scroll to position [294, 0]
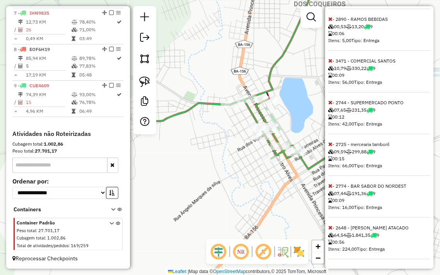
click at [330, 227] on icon at bounding box center [330, 228] width 4 height 5
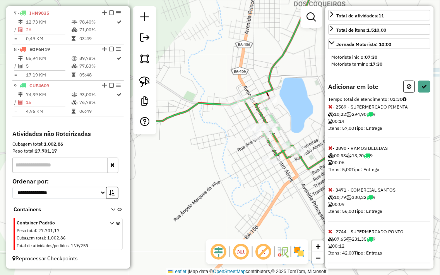
scroll to position [0, 0]
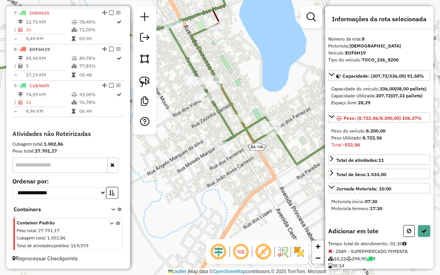
drag, startPoint x: 264, startPoint y: 159, endPoint x: 265, endPoint y: 164, distance: 4.7
click at [265, 164] on div "Janela de atendimento Grade de atendimento Capacidade Transportadoras Veículos …" at bounding box center [220, 137] width 440 height 275
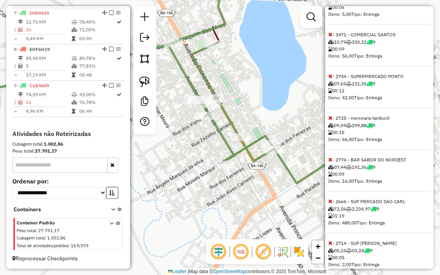
scroll to position [336, 0]
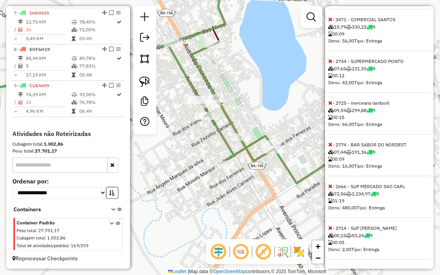
click at [330, 185] on icon at bounding box center [330, 186] width 4 height 5
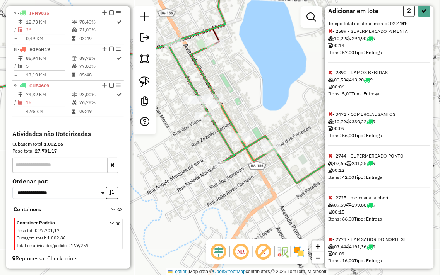
scroll to position [206, 0]
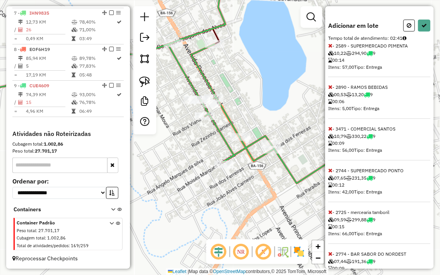
click at [331, 132] on icon at bounding box center [330, 128] width 4 height 5
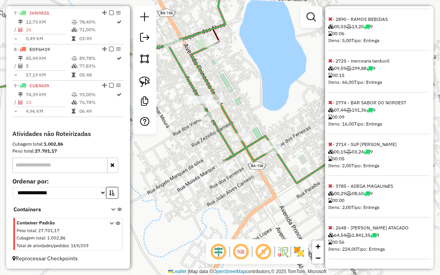
scroll to position [294, 0]
click at [330, 186] on icon at bounding box center [330, 186] width 4 height 5
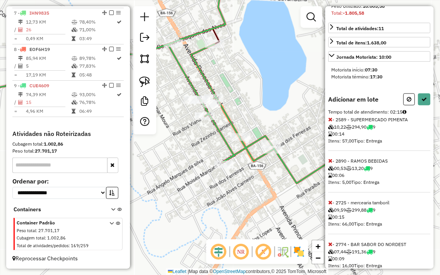
scroll to position [124, 0]
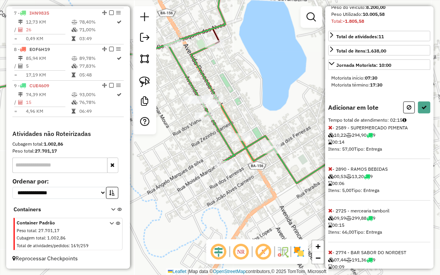
click at [330, 172] on icon at bounding box center [330, 169] width 4 height 5
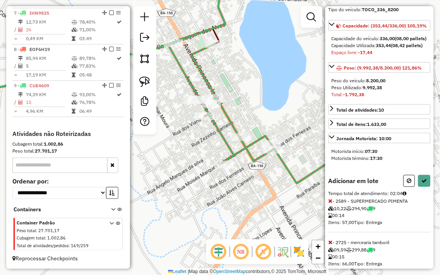
scroll to position [38, 0]
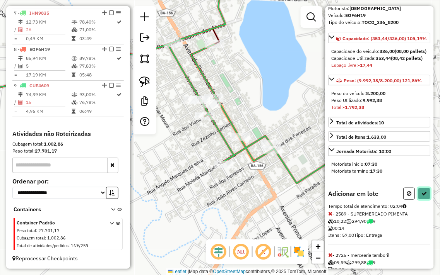
click at [425, 197] on icon at bounding box center [424, 193] width 5 height 5
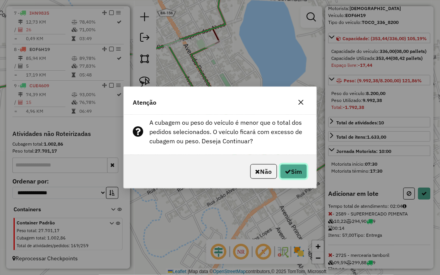
click at [296, 172] on button "Sim" at bounding box center [293, 171] width 27 height 15
select select "**********"
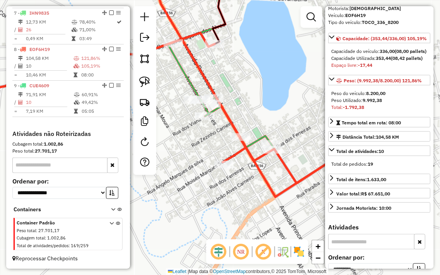
scroll to position [506, 0]
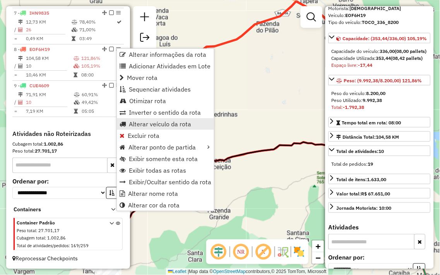
click at [161, 126] on span "Alterar veículo da rota" at bounding box center [160, 124] width 62 height 6
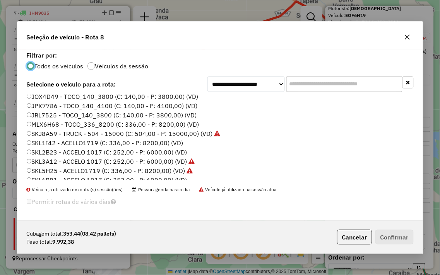
scroll to position [156, 0]
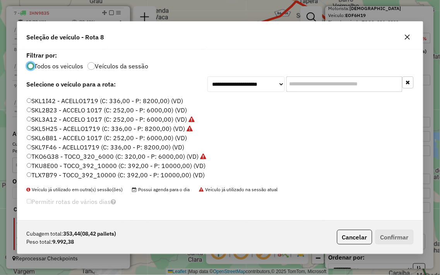
click at [26, 175] on div "CUE4609 - TOCO_336_8200 (C: 336,00 - P: 8200,00) (VD) DWL7242 - TOCO_210_5000 (…" at bounding box center [220, 140] width 396 height 91
click at [24, 173] on div "CUE4609 - TOCO_336_8200 (C: 336,00 - P: 8200,00) (VD) DWL7242 - TOCO_210_5000 (…" at bounding box center [220, 140] width 396 height 91
click at [32, 173] on label "TLX7B79 - TOCO_392_10000 (C: 392,00 - P: 10000,00) (VD)" at bounding box center [116, 175] width 178 height 9
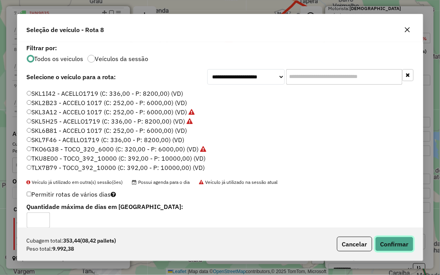
click at [393, 248] on button "Confirmar" at bounding box center [394, 244] width 38 height 15
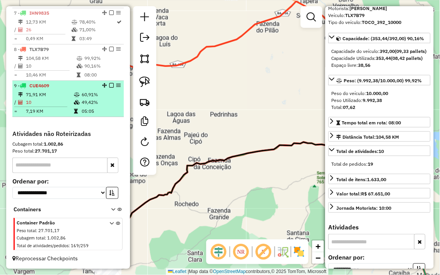
click at [98, 97] on td "60,91%" at bounding box center [100, 95] width 39 height 8
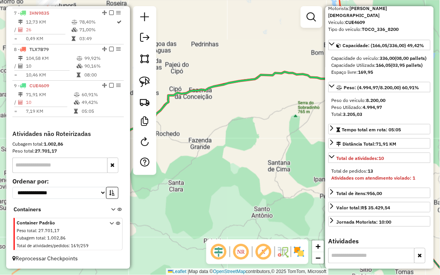
drag, startPoint x: 219, startPoint y: 135, endPoint x: 312, endPoint y: 116, distance: 94.7
click at [311, 116] on div "Janela de atendimento Grade de atendimento Capacidade Transportadoras Veículos …" at bounding box center [220, 137] width 440 height 275
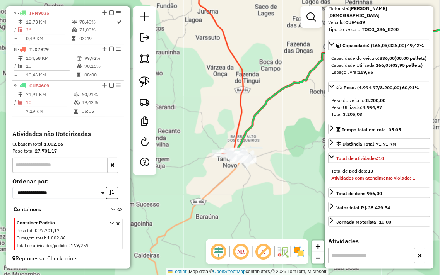
drag, startPoint x: 233, startPoint y: 149, endPoint x: 259, endPoint y: 143, distance: 26.5
click at [294, 125] on div "Janela de atendimento Grade de atendimento Capacidade Transportadoras Veículos …" at bounding box center [220, 137] width 440 height 275
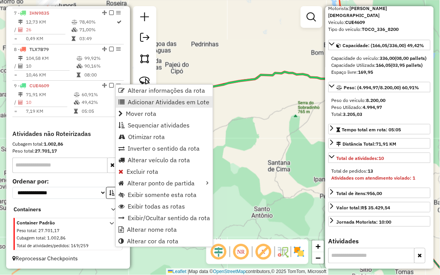
click at [156, 100] on span "Adicionar Atividades em Lote" at bounding box center [169, 102] width 82 height 6
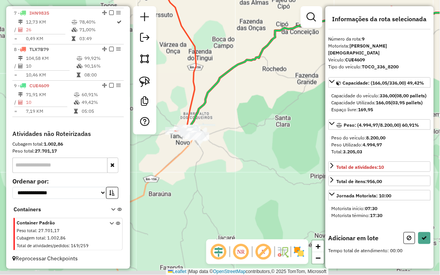
drag, startPoint x: 217, startPoint y: 148, endPoint x: 315, endPoint y: 84, distance: 117.9
click at [314, 84] on div "Janela de atendimento Grade de atendimento Capacidade Transportadoras Veículos …" at bounding box center [220, 137] width 440 height 275
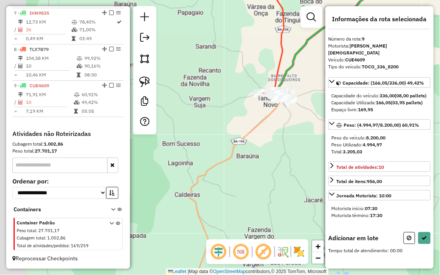
drag, startPoint x: 219, startPoint y: 146, endPoint x: 351, endPoint y: 97, distance: 141.1
click at [339, 103] on hb-router-mapa "Informações da Sessão 979123 - 14/08/2025 Criação: 13/08/2025 18:00 Depósito: J…" at bounding box center [220, 137] width 440 height 275
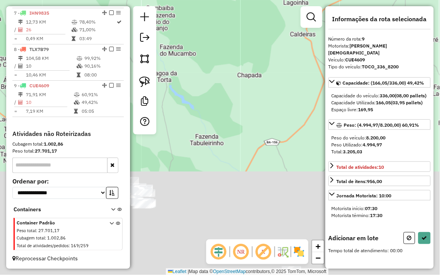
drag, startPoint x: 232, startPoint y: 176, endPoint x: 226, endPoint y: 74, distance: 101.5
click at [225, 80] on div "Janela de atendimento Grade de atendimento Capacidade Transportadoras Veículos …" at bounding box center [220, 137] width 440 height 275
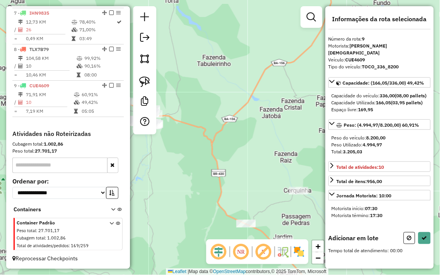
drag, startPoint x: 213, startPoint y: 128, endPoint x: 183, endPoint y: 41, distance: 91.8
click at [191, 47] on div "Janela de atendimento Grade de atendimento Capacidade Transportadoras Veículos …" at bounding box center [220, 137] width 440 height 275
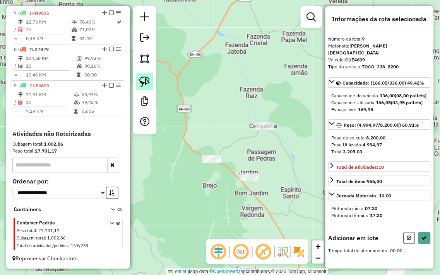
click at [145, 83] on img at bounding box center [144, 82] width 11 height 11
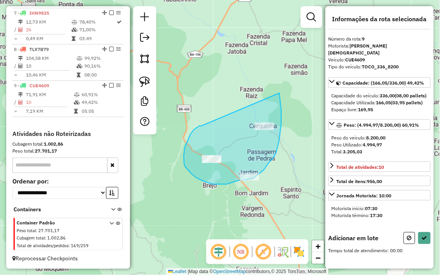
drag, startPoint x: 202, startPoint y: 126, endPoint x: 279, endPoint y: 93, distance: 84.4
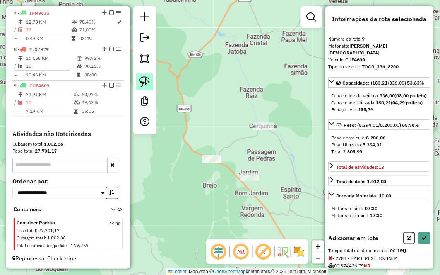
click at [149, 88] on link at bounding box center [144, 81] width 17 height 17
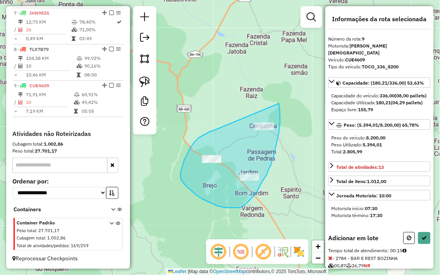
drag, startPoint x: 212, startPoint y: 132, endPoint x: 276, endPoint y: 90, distance: 76.9
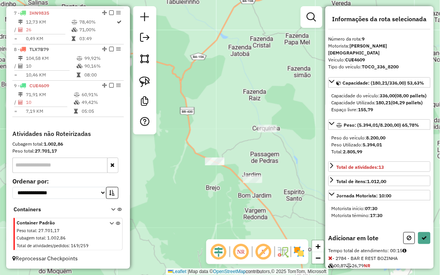
drag, startPoint x: 242, startPoint y: 84, endPoint x: 273, endPoint y: 95, distance: 33.4
click at [271, 95] on div "Janela de atendimento Grade de atendimento Capacidade Transportadoras Veículos …" at bounding box center [220, 137] width 440 height 275
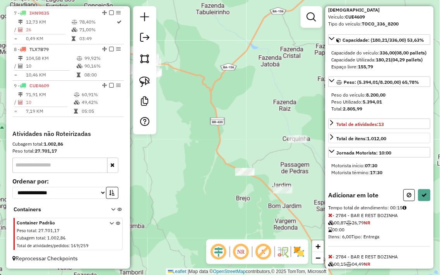
scroll to position [86, 0]
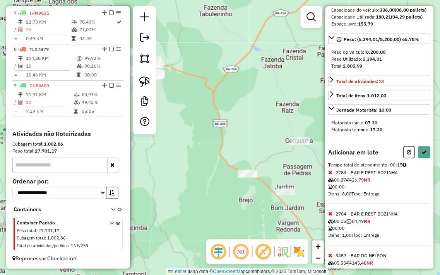
drag, startPoint x: 237, startPoint y: 99, endPoint x: 326, endPoint y: 149, distance: 102.5
click at [326, 149] on hb-router-mapa "Informações da Sessão 979123 - 14/08/2025 Criação: 13/08/2025 18:00 Depósito: J…" at bounding box center [220, 137] width 440 height 275
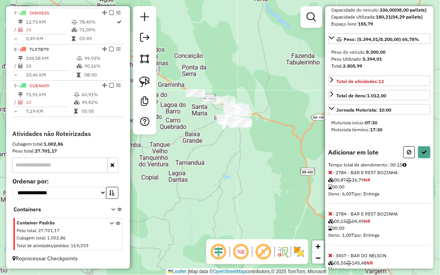
click at [331, 175] on icon at bounding box center [330, 172] width 4 height 5
click at [330, 176] on span at bounding box center [330, 172] width 4 height 7
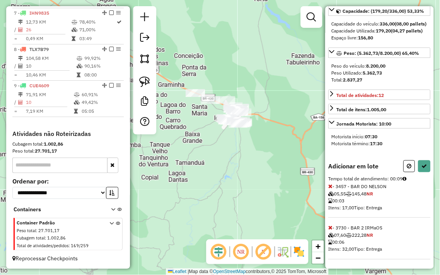
scroll to position [79, 0]
click at [331, 190] on div "Adicionar em lote Tempo total de atendimento: 00:09 - 3457 - BAR DO NELSON 05,5…" at bounding box center [379, 210] width 102 height 99
click at [330, 186] on icon at bounding box center [330, 186] width 4 height 5
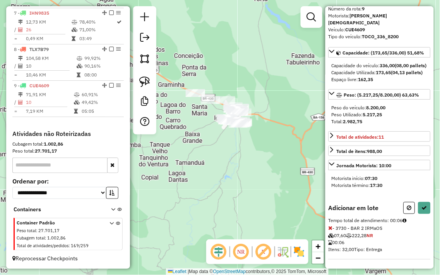
click at [331, 231] on icon at bounding box center [330, 228] width 4 height 5
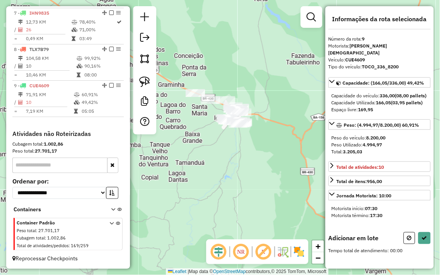
drag, startPoint x: 273, startPoint y: 156, endPoint x: 304, endPoint y: 182, distance: 40.1
click at [308, 186] on div "Janela de atendimento Grade de atendimento Capacidade Transportadoras Veículos …" at bounding box center [220, 137] width 440 height 275
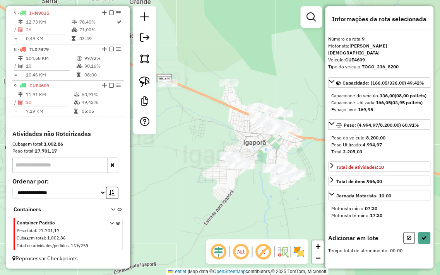
drag, startPoint x: 285, startPoint y: 94, endPoint x: 249, endPoint y: 63, distance: 48.3
click at [249, 63] on div "Janela de atendimento Grade de atendimento Capacidade Transportadoras Veículos …" at bounding box center [220, 137] width 440 height 275
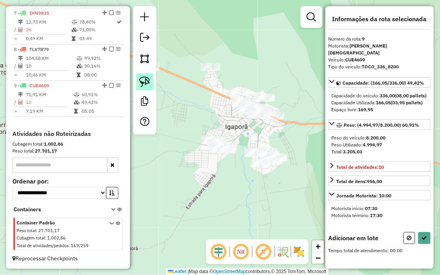
click at [141, 78] on img at bounding box center [144, 82] width 11 height 11
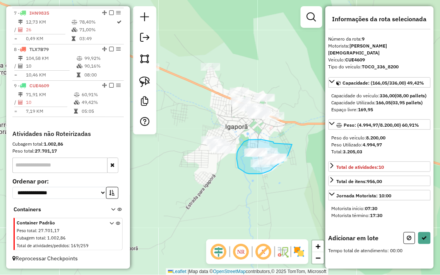
drag, startPoint x: 273, startPoint y: 142, endPoint x: 292, endPoint y: 145, distance: 18.7
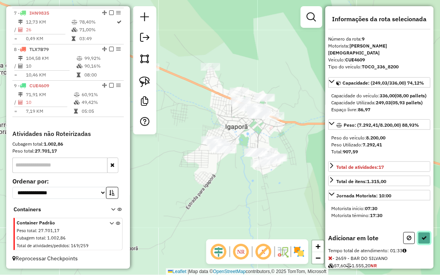
click at [423, 241] on icon at bounding box center [424, 238] width 5 height 5
select select "**********"
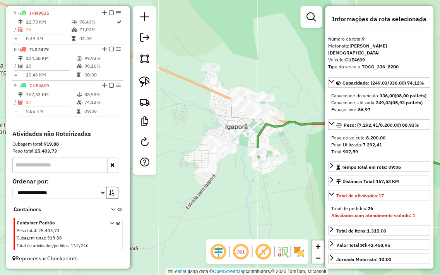
click at [249, 44] on div "Janela de atendimento Grade de atendimento Capacidade Transportadoras Veículos …" at bounding box center [220, 137] width 440 height 275
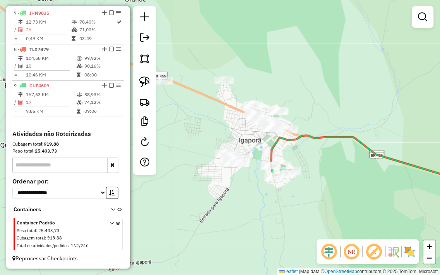
drag, startPoint x: 251, startPoint y: 41, endPoint x: 299, endPoint y: 77, distance: 60.8
click at [299, 77] on div "Janela de atendimento Grade de atendimento Capacidade Transportadoras Veículos …" at bounding box center [220, 137] width 440 height 275
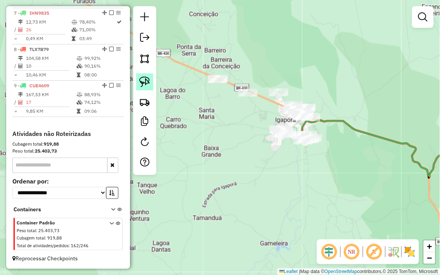
drag, startPoint x: 147, startPoint y: 82, endPoint x: 151, endPoint y: 82, distance: 4.3
click at [148, 82] on img at bounding box center [144, 82] width 11 height 11
drag, startPoint x: 233, startPoint y: 63, endPoint x: 205, endPoint y: 63, distance: 27.5
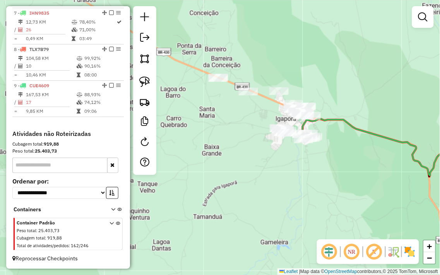
drag, startPoint x: 231, startPoint y: 64, endPoint x: 231, endPoint y: 52, distance: 11.6
click at [231, 53] on div "Janela de atendimento Grade de atendimento Capacidade Transportadoras Veículos …" at bounding box center [220, 137] width 440 height 275
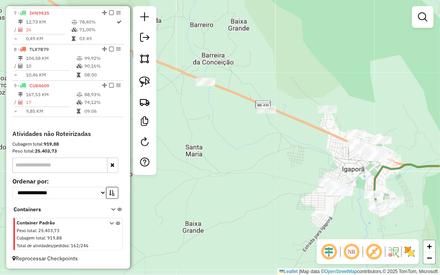
drag, startPoint x: 231, startPoint y: 53, endPoint x: 249, endPoint y: 62, distance: 20.3
click at [249, 62] on div "Janela de atendimento Grade de atendimento Capacidade Transportadoras Veículos …" at bounding box center [220, 137] width 440 height 275
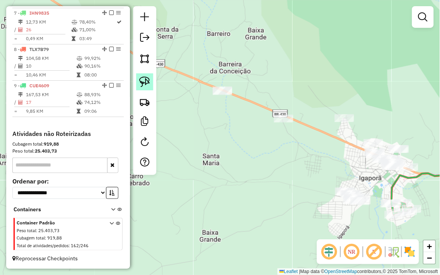
click at [150, 79] on link at bounding box center [144, 81] width 17 height 17
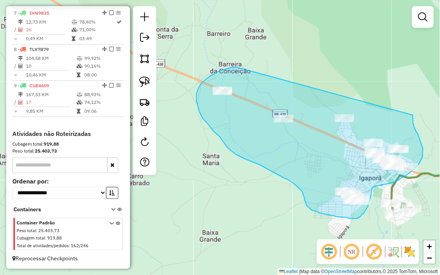
drag, startPoint x: 235, startPoint y: 67, endPoint x: 413, endPoint y: 115, distance: 183.9
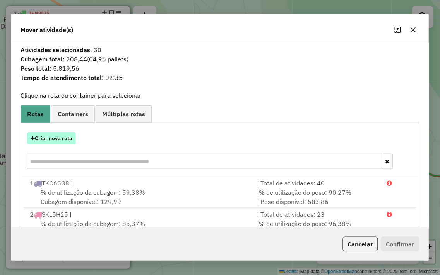
click at [57, 138] on button "Criar nova rota" at bounding box center [51, 139] width 49 height 12
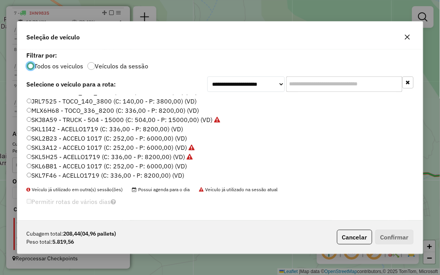
scroll to position [113, 0]
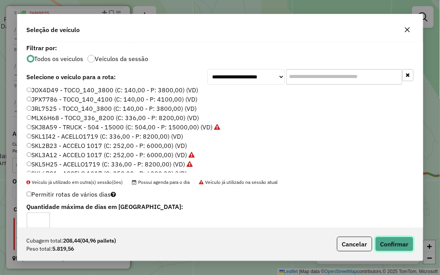
click at [398, 252] on button "Confirmar" at bounding box center [394, 244] width 38 height 15
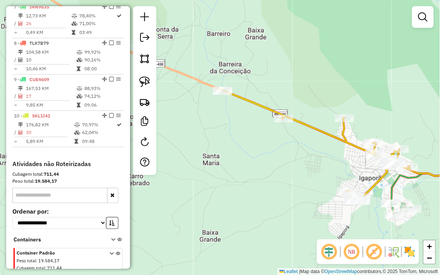
drag, startPoint x: 263, startPoint y: 173, endPoint x: 231, endPoint y: 164, distance: 34.0
click at [231, 164] on div "Janela de atendimento Grade de atendimento Capacidade Transportadoras Veículos …" at bounding box center [220, 137] width 440 height 275
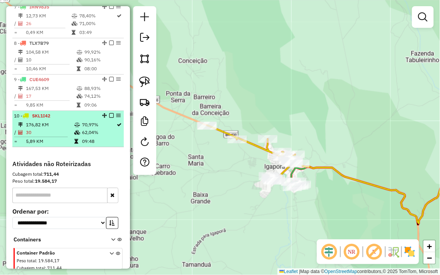
select select "**********"
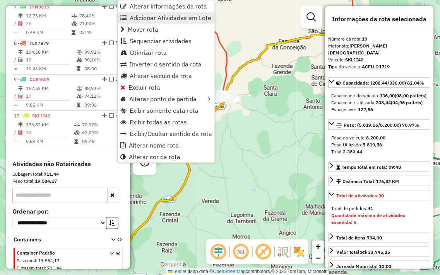
click at [154, 15] on span "Adicionar Atividades em Lote" at bounding box center [171, 18] width 82 height 6
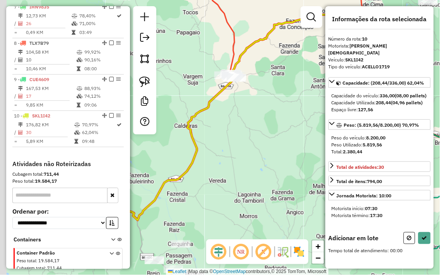
drag, startPoint x: 235, startPoint y: 177, endPoint x: 273, endPoint y: 46, distance: 136.1
click at [272, 49] on div "Janela de atendimento Grade de atendimento Capacidade Transportadoras Veículos …" at bounding box center [220, 137] width 440 height 275
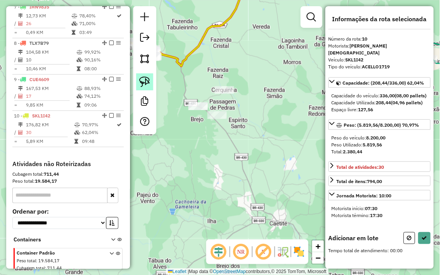
click at [145, 80] on img at bounding box center [144, 82] width 11 height 11
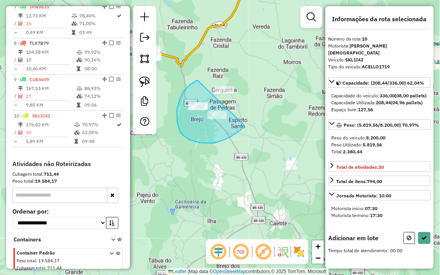
drag, startPoint x: 191, startPoint y: 84, endPoint x: 248, endPoint y: 75, distance: 58.0
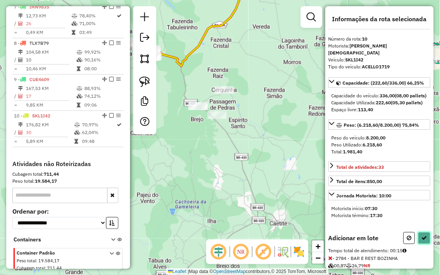
click at [422, 241] on icon at bounding box center [424, 238] width 5 height 5
select select "**********"
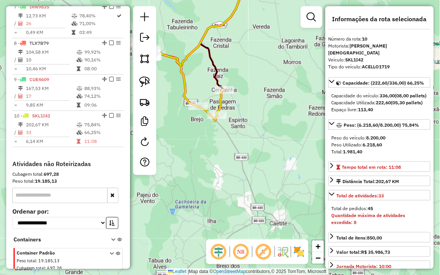
scroll to position [542, 0]
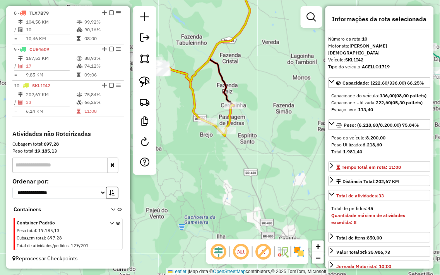
drag, startPoint x: 202, startPoint y: 148, endPoint x: 239, endPoint y: 198, distance: 62.2
click at [238, 198] on div "Janela de atendimento Grade de atendimento Capacidade Transportadoras Veículos …" at bounding box center [220, 137] width 440 height 275
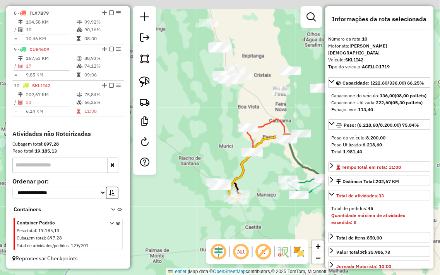
drag, startPoint x: 220, startPoint y: 129, endPoint x: 214, endPoint y: 150, distance: 22.0
click at [214, 150] on div "Janela de atendimento Grade de atendimento Capacidade Transportadoras Veículos …" at bounding box center [220, 137] width 440 height 275
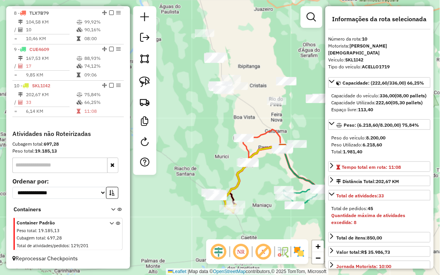
drag, startPoint x: 217, startPoint y: 152, endPoint x: 203, endPoint y: 155, distance: 14.7
click at [205, 155] on div "Janela de atendimento Grade de atendimento Capacidade Transportadoras Veículos …" at bounding box center [220, 137] width 440 height 275
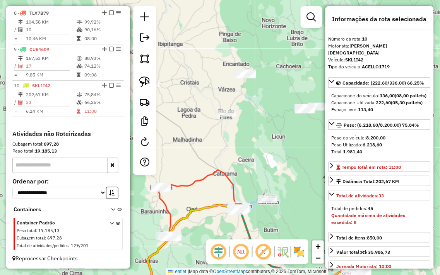
drag, startPoint x: 262, startPoint y: 114, endPoint x: 235, endPoint y: 149, distance: 44.1
click at [235, 149] on div "Janela de atendimento Grade de atendimento Capacidade Transportadoras Veículos …" at bounding box center [220, 137] width 440 height 275
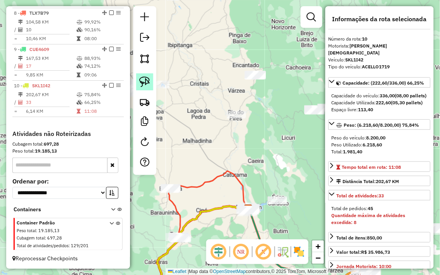
click at [140, 82] on img at bounding box center [144, 82] width 11 height 11
drag, startPoint x: 213, startPoint y: 91, endPoint x: 262, endPoint y: 103, distance: 50.8
click at [262, 103] on div "Janela de atendimento Grade de atendimento Capacidade Transportadoras Veículos …" at bounding box center [220, 137] width 440 height 275
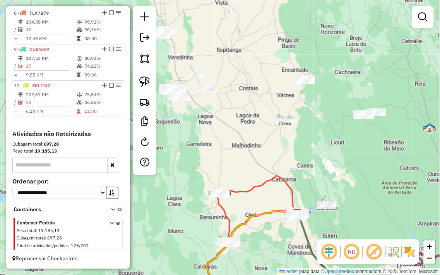
drag, startPoint x: 226, startPoint y: 99, endPoint x: 275, endPoint y: 104, distance: 49.7
click at [275, 104] on div "Janela de atendimento Grade de atendimento Capacidade Transportadoras Veículos …" at bounding box center [220, 137] width 440 height 275
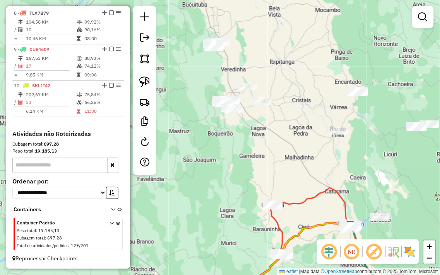
drag, startPoint x: 253, startPoint y: 101, endPoint x: 302, endPoint y: 117, distance: 51.7
click at [307, 113] on div "Janela de atendimento Grade de atendimento Capacidade Transportadoras Veículos …" at bounding box center [220, 137] width 440 height 275
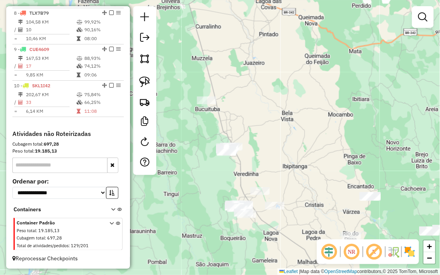
drag, startPoint x: 208, startPoint y: 77, endPoint x: 230, endPoint y: 172, distance: 97.8
click at [230, 172] on div "Janela de atendimento Grade de atendimento Capacidade Transportadoras Veículos …" at bounding box center [220, 137] width 440 height 275
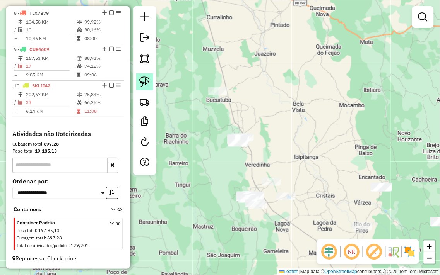
click at [144, 83] on img at bounding box center [144, 82] width 11 height 11
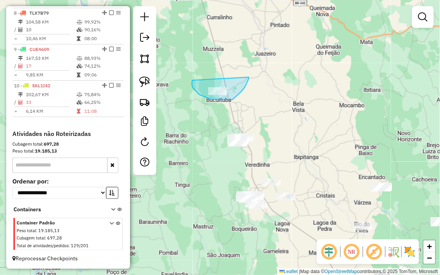
drag, startPoint x: 192, startPoint y: 80, endPoint x: 249, endPoint y: 76, distance: 56.6
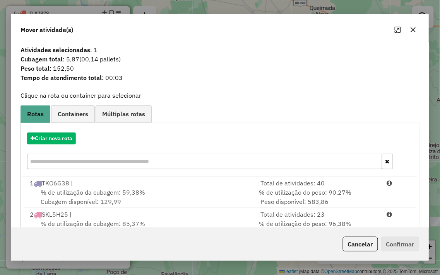
click at [414, 33] on button "button" at bounding box center [413, 30] width 12 height 12
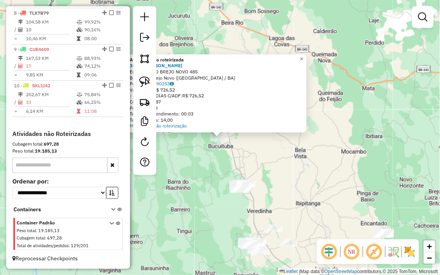
click at [259, 169] on div "Atividade não roteirizada 3562 - ADEGA SANTOS Endereço: PO BREJO NOVO 485 Bairr…" at bounding box center [220, 137] width 440 height 275
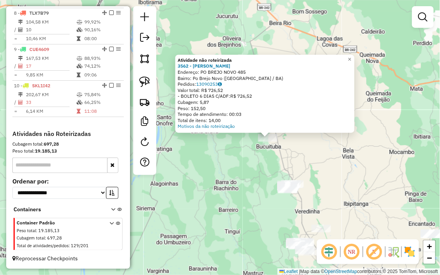
drag, startPoint x: 194, startPoint y: 167, endPoint x: 242, endPoint y: 167, distance: 48.0
click at [242, 167] on div "Atividade não roteirizada 3562 - ADEGA SANTOS Endereço: PO BREJO NOVO 485 Bairr…" at bounding box center [220, 137] width 440 height 275
click at [269, 159] on div "Atividade não roteirizada 3562 - ADEGA SANTOS Endereço: PO BREJO NOVO 485 Bairr…" at bounding box center [220, 137] width 440 height 275
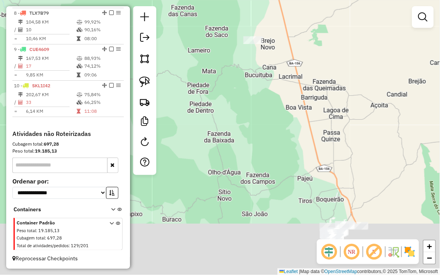
drag, startPoint x: 342, startPoint y: 210, endPoint x: 333, endPoint y: 108, distance: 102.1
click at [333, 95] on div "Janela de atendimento Grade de atendimento Capacidade Transportadoras Veículos …" at bounding box center [220, 137] width 440 height 275
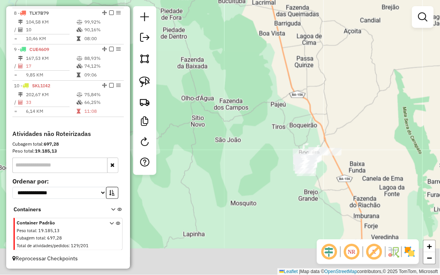
drag, startPoint x: 362, startPoint y: 215, endPoint x: 264, endPoint y: 37, distance: 203.6
click at [264, 38] on div "Janela de atendimento Grade de atendimento Capacidade Transportadoras Veículos …" at bounding box center [220, 137] width 440 height 275
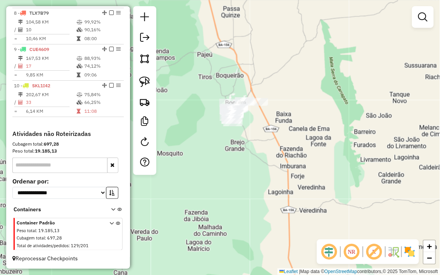
drag, startPoint x: 248, startPoint y: 97, endPoint x: 265, endPoint y: 200, distance: 104.4
click at [265, 200] on div "Janela de atendimento Grade de atendimento Capacidade Transportadoras Veículos …" at bounding box center [220, 137] width 440 height 275
click at [150, 80] on link at bounding box center [144, 81] width 17 height 17
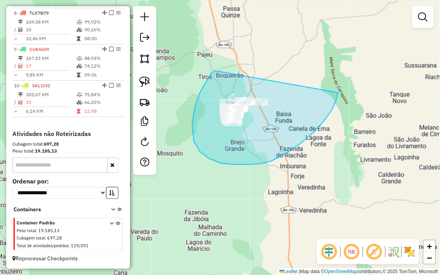
drag, startPoint x: 214, startPoint y: 72, endPoint x: 339, endPoint y: 80, distance: 125.2
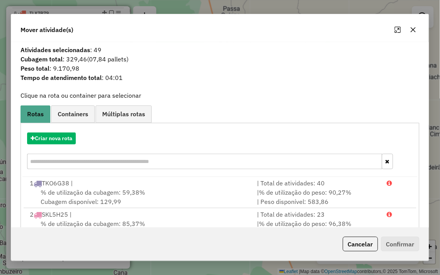
click at [413, 28] on icon "button" at bounding box center [413, 30] width 6 height 6
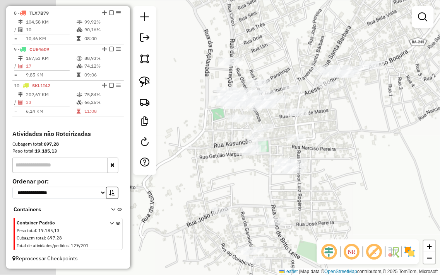
drag, startPoint x: 262, startPoint y: 140, endPoint x: 322, endPoint y: 129, distance: 61.0
click at [340, 134] on div "Janela de atendimento Grade de atendimento Capacidade Transportadoras Veículos …" at bounding box center [220, 137] width 440 height 275
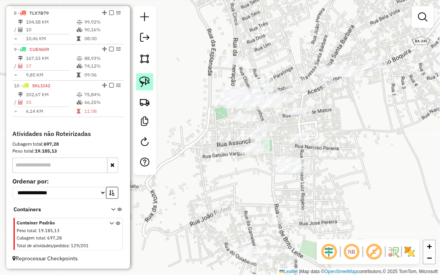
drag, startPoint x: 145, startPoint y: 89, endPoint x: 149, endPoint y: 85, distance: 5.8
click at [145, 89] on link at bounding box center [144, 81] width 17 height 17
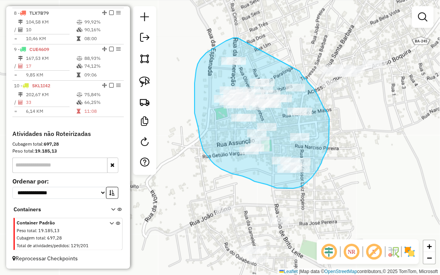
drag, startPoint x: 238, startPoint y: 38, endPoint x: 293, endPoint y: 60, distance: 59.7
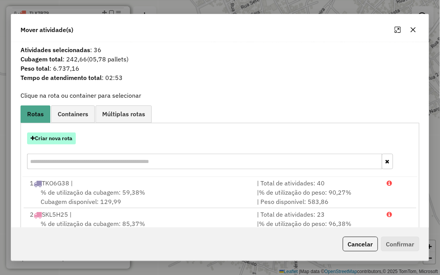
click at [50, 137] on button "Criar nova rota" at bounding box center [51, 139] width 49 height 12
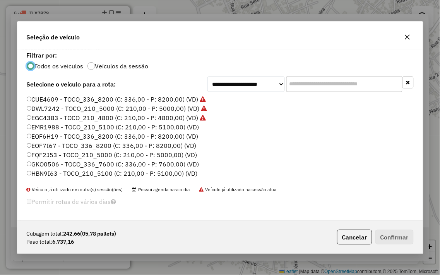
scroll to position [4, 2]
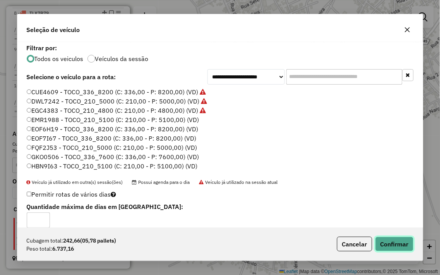
click at [390, 243] on button "Confirmar" at bounding box center [394, 244] width 38 height 15
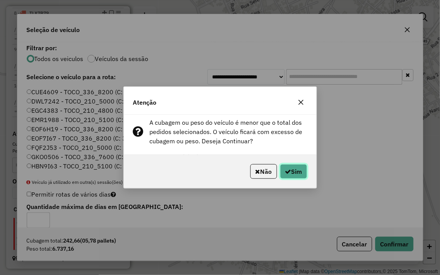
click at [292, 172] on button "Sim" at bounding box center [293, 171] width 27 height 15
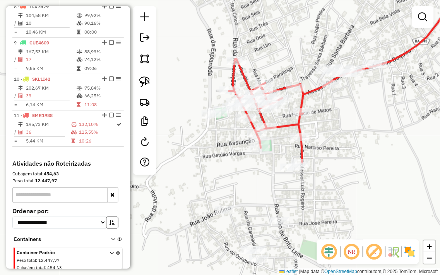
drag, startPoint x: 219, startPoint y: 168, endPoint x: 219, endPoint y: 128, distance: 40.2
click at [219, 129] on div "Janela de atendimento Grade de atendimento Capacidade Transportadoras Veículos …" at bounding box center [220, 137] width 440 height 275
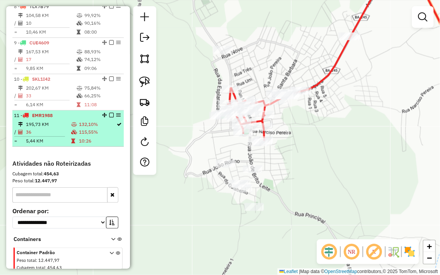
select select "**********"
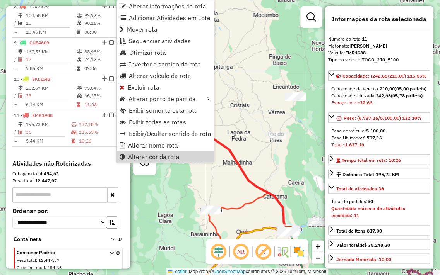
click at [156, 163] on div "Alterar informações da rota Adicionar Atividades em Lote Mover rota Sequenciar …" at bounding box center [165, 81] width 98 height 163
click at [158, 156] on span "Alterar cor da rota" at bounding box center [153, 157] width 51 height 6
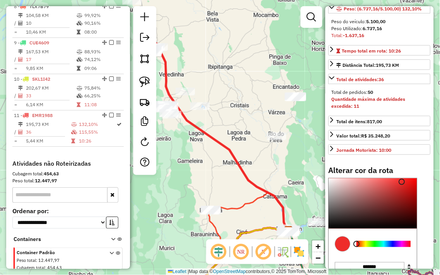
scroll to position [184, 0]
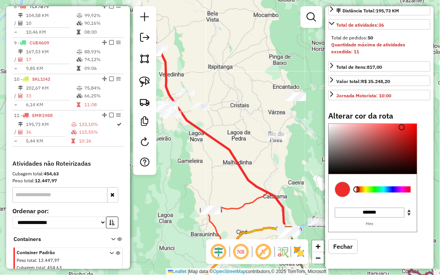
type input "*******"
click at [374, 190] on div at bounding box center [384, 190] width 54 height 6
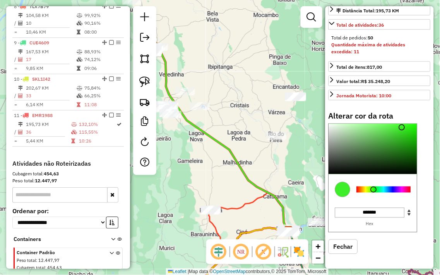
drag, startPoint x: 199, startPoint y: 55, endPoint x: 208, endPoint y: 62, distance: 11.3
click at [208, 62] on div "Janela de atendimento Grade de atendimento Capacidade Transportadoras Veículos …" at bounding box center [220, 137] width 440 height 275
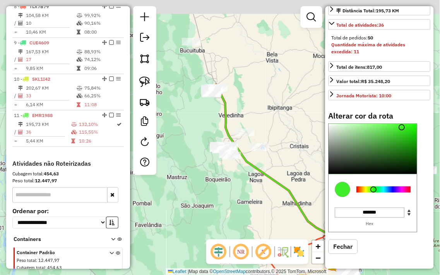
drag, startPoint x: 208, startPoint y: 62, endPoint x: 258, endPoint y: 96, distance: 60.2
click at [258, 96] on div "Janela de atendimento Grade de atendimento Capacidade Transportadoras Veículos …" at bounding box center [220, 137] width 440 height 275
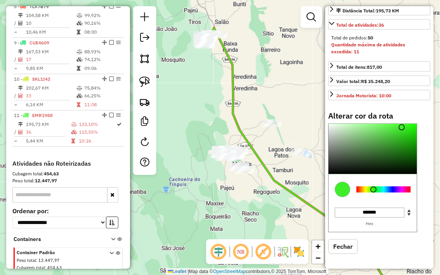
drag, startPoint x: 214, startPoint y: 111, endPoint x: 236, endPoint y: 203, distance: 94.0
click at [236, 202] on div "Janela de atendimento Grade de atendimento Capacidade Transportadoras Veículos …" at bounding box center [220, 137] width 440 height 275
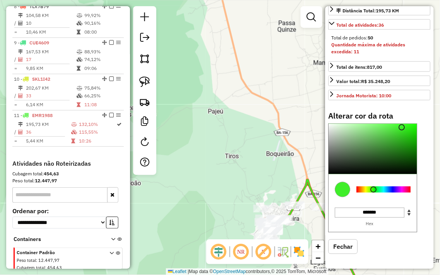
drag, startPoint x: 273, startPoint y: 177, endPoint x: 258, endPoint y: 114, distance: 64.5
click at [260, 116] on div "Janela de atendimento Grade de atendimento Capacidade Transportadoras Veículos …" at bounding box center [220, 137] width 440 height 275
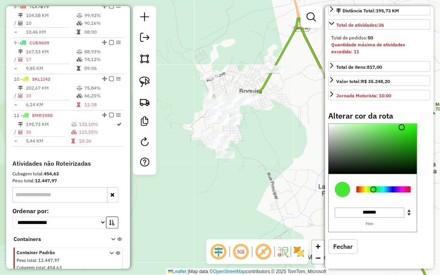
click at [273, 144] on div "Janela de atendimento Grade de atendimento Capacidade Transportadoras Veículos …" at bounding box center [220, 137] width 440 height 275
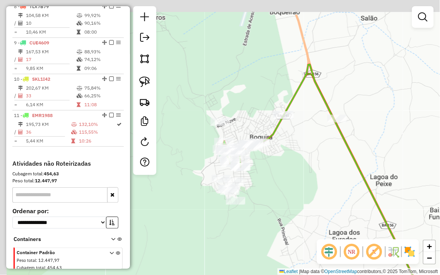
drag, startPoint x: 280, startPoint y: 162, endPoint x: 303, endPoint y: 181, distance: 29.1
click at [300, 181] on div "Janela de atendimento Grade de atendimento Capacidade Transportadoras Veículos …" at bounding box center [220, 137] width 440 height 275
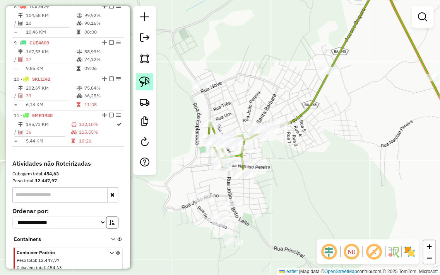
click at [140, 83] on img at bounding box center [144, 82] width 11 height 11
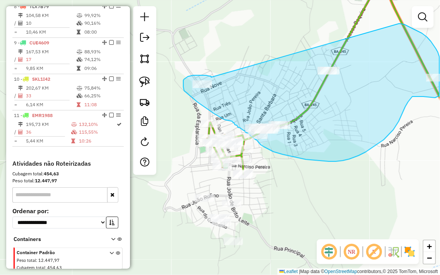
drag, startPoint x: 211, startPoint y: 77, endPoint x: 396, endPoint y: 22, distance: 193.3
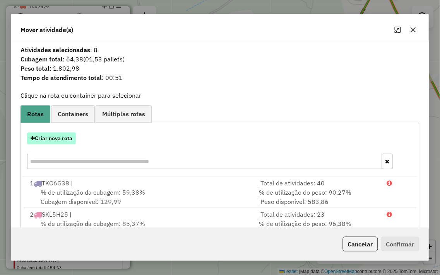
click at [59, 137] on button "Criar nova rota" at bounding box center [51, 139] width 49 height 12
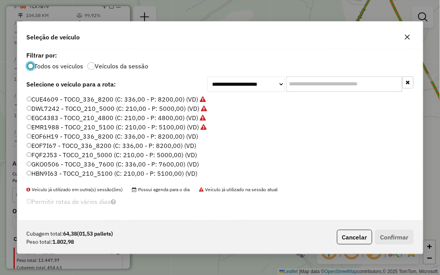
scroll to position [4, 2]
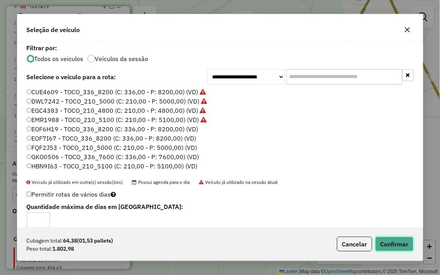
click at [395, 240] on button "Confirmar" at bounding box center [394, 244] width 38 height 15
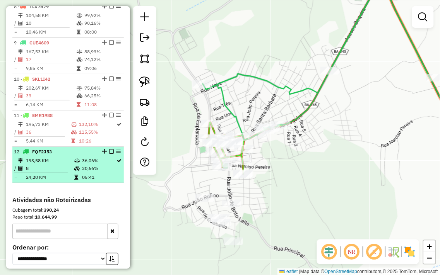
select select "**********"
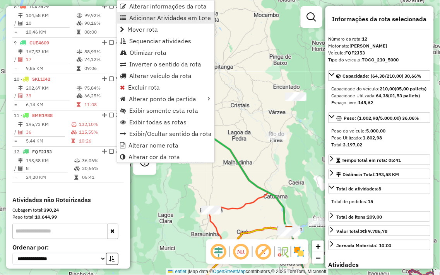
click at [161, 15] on span "Adicionar Atividades em Lote" at bounding box center [170, 18] width 82 height 6
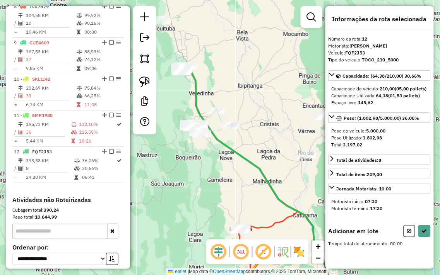
drag, startPoint x: 213, startPoint y: 83, endPoint x: 287, endPoint y: 127, distance: 86.2
click at [289, 126] on div "Janela de atendimento Grade de atendimento Capacidade Transportadoras Veículos …" at bounding box center [220, 137] width 440 height 275
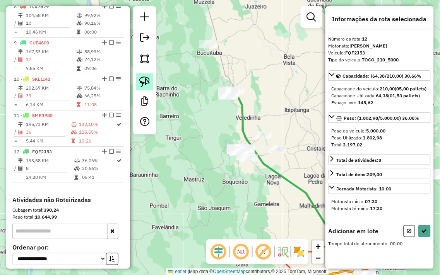
click at [151, 82] on link at bounding box center [144, 81] width 17 height 17
drag, startPoint x: 190, startPoint y: 42, endPoint x: 195, endPoint y: 50, distance: 9.9
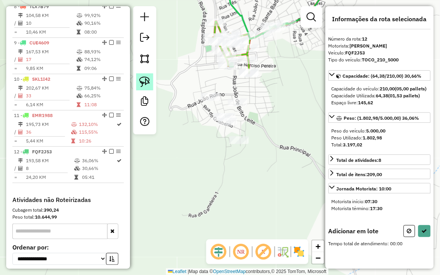
click at [150, 84] on img at bounding box center [144, 82] width 11 height 11
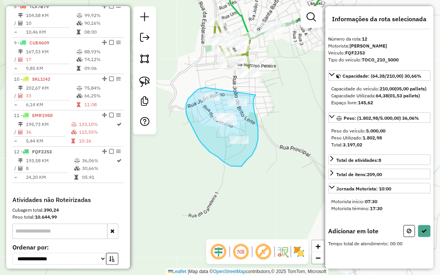
drag, startPoint x: 206, startPoint y: 88, endPoint x: 256, endPoint y: 95, distance: 50.4
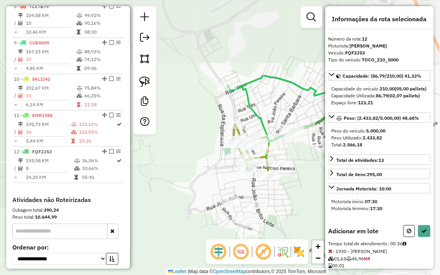
drag, startPoint x: 184, startPoint y: 59, endPoint x: 203, endPoint y: 162, distance: 104.6
click at [203, 162] on div "Janela de atendimento Grade de atendimento Capacidade Transportadoras Veículos …" at bounding box center [220, 137] width 440 height 275
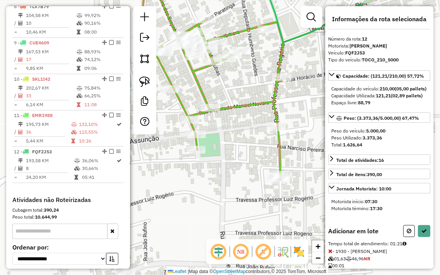
drag, startPoint x: 255, startPoint y: 180, endPoint x: 246, endPoint y: 154, distance: 27.6
click at [246, 154] on div "Janela de atendimento Grade de atendimento Capacidade Transportadoras Veículos …" at bounding box center [220, 137] width 440 height 275
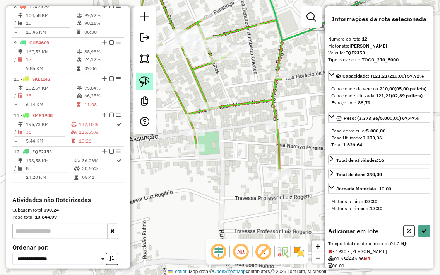
click at [149, 87] on img at bounding box center [144, 82] width 11 height 11
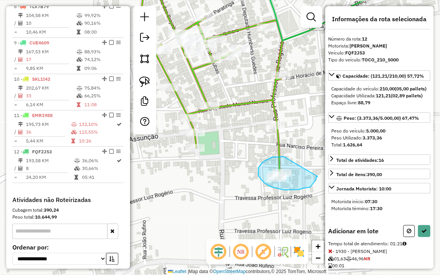
drag, startPoint x: 287, startPoint y: 159, endPoint x: 318, endPoint y: 176, distance: 35.5
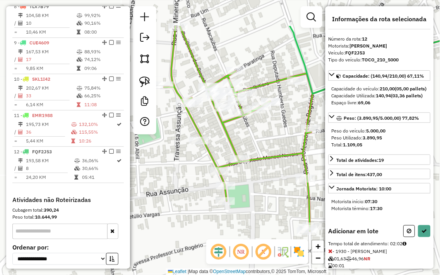
drag, startPoint x: 268, startPoint y: 155, endPoint x: 298, endPoint y: 208, distance: 61.3
click at [298, 208] on div "Janela de atendimento Grade de atendimento Capacidade Transportadoras Veículos …" at bounding box center [220, 137] width 440 height 275
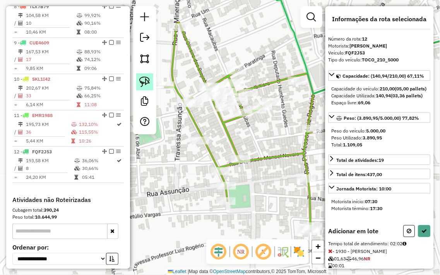
click at [145, 84] on img at bounding box center [144, 82] width 11 height 11
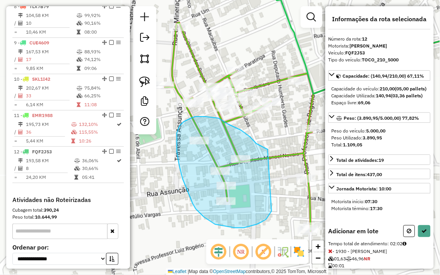
drag, startPoint x: 268, startPoint y: 151, endPoint x: 276, endPoint y: 200, distance: 49.3
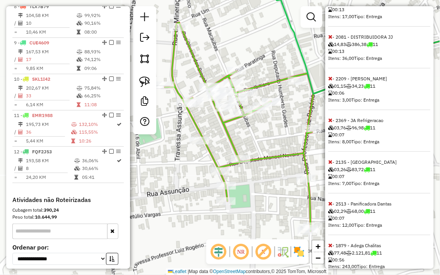
scroll to position [687, 0]
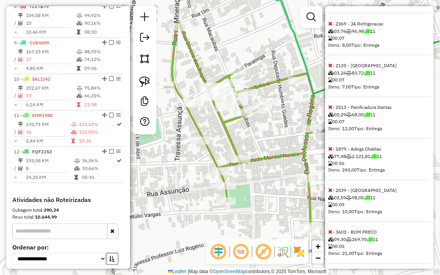
click at [330, 152] on icon at bounding box center [330, 148] width 4 height 5
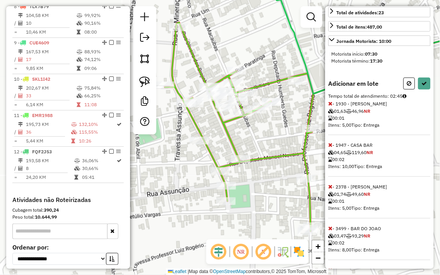
scroll to position [0, 0]
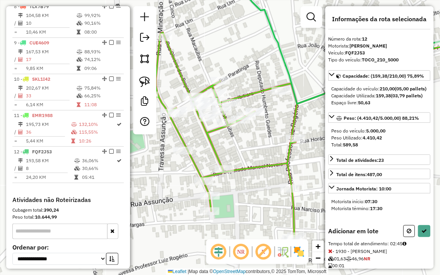
drag, startPoint x: 278, startPoint y: 138, endPoint x: 249, endPoint y: 156, distance: 33.7
click at [249, 156] on div "Janela de atendimento Grade de atendimento Capacidade Transportadoras Veículos …" at bounding box center [220, 137] width 440 height 275
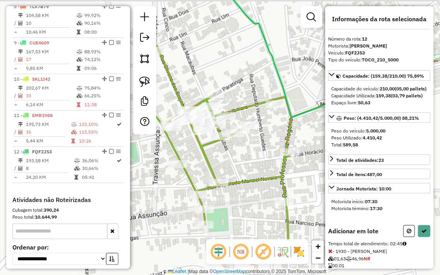
drag, startPoint x: 246, startPoint y: 64, endPoint x: 300, endPoint y: 92, distance: 61.1
click at [299, 92] on div "Janela de atendimento Grade de atendimento Capacidade Transportadoras Veículos …" at bounding box center [220, 137] width 440 height 275
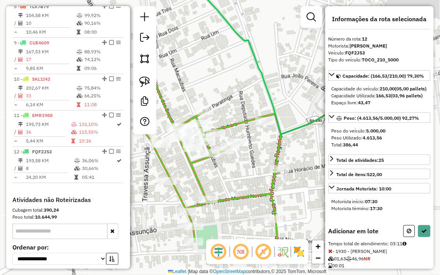
drag, startPoint x: 307, startPoint y: 187, endPoint x: 249, endPoint y: 183, distance: 58.6
click at [249, 183] on div "Janela de atendimento Grade de atendimento Capacidade Transportadoras Veículos …" at bounding box center [220, 137] width 440 height 275
click at [424, 234] on icon at bounding box center [424, 231] width 5 height 5
select select "**********"
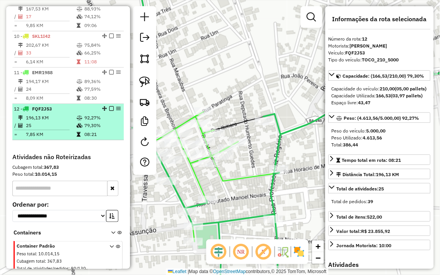
scroll to position [572, 0]
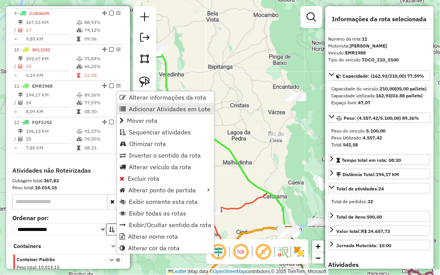
click at [167, 107] on span "Adicionar Atividades em Lote" at bounding box center [170, 109] width 82 height 6
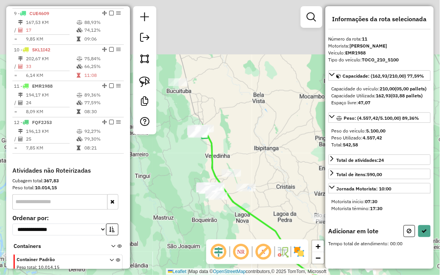
drag, startPoint x: 193, startPoint y: 14, endPoint x: 248, endPoint y: 114, distance: 114.3
click at [251, 113] on div "Janela de atendimento Grade de atendimento Capacidade Transportadoras Veículos …" at bounding box center [220, 137] width 440 height 275
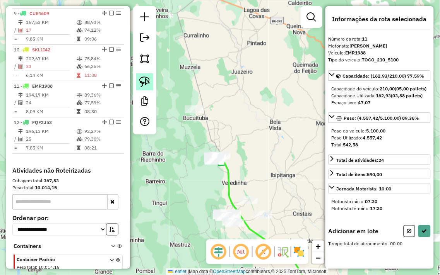
click at [143, 82] on img at bounding box center [144, 82] width 11 height 11
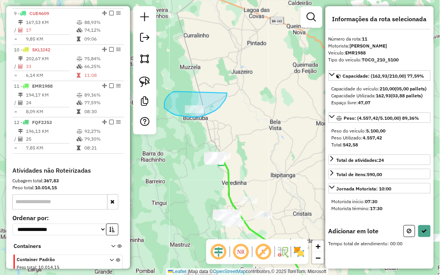
drag, startPoint x: 166, startPoint y: 99, endPoint x: 227, endPoint y: 93, distance: 61.8
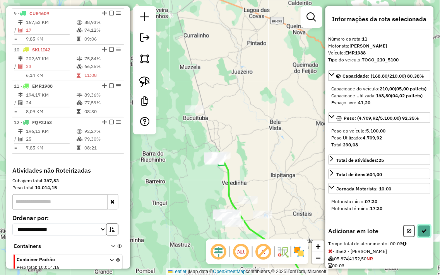
click at [428, 238] on button at bounding box center [424, 232] width 12 height 12
select select "**********"
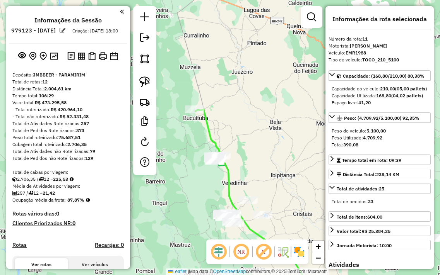
select select "**********"
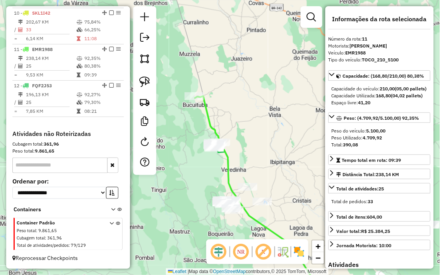
drag, startPoint x: 249, startPoint y: 155, endPoint x: 249, endPoint y: 130, distance: 25.1
click at [249, 132] on div "Janela de atendimento Grade de atendimento Capacidade Transportadoras Veículos …" at bounding box center [220, 137] width 440 height 275
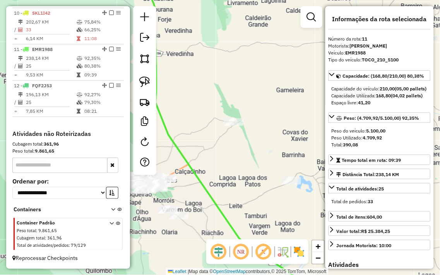
click at [287, 210] on div "Janela de atendimento Grade de atendimento Capacidade Transportadoras Veículos …" at bounding box center [220, 137] width 440 height 275
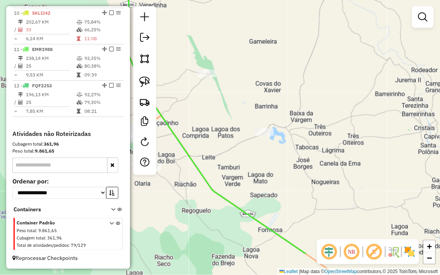
drag, startPoint x: 311, startPoint y: 210, endPoint x: 271, endPoint y: 154, distance: 68.8
click at [287, 163] on div "Janela de atendimento Grade de atendimento Capacidade Transportadoras Veículos …" at bounding box center [220, 137] width 440 height 275
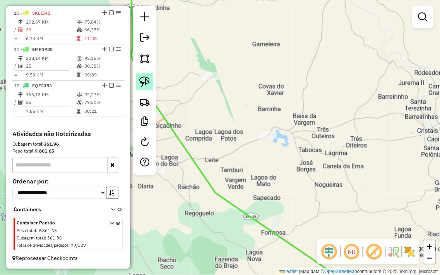
click at [141, 79] on img at bounding box center [144, 82] width 11 height 11
drag, startPoint x: 250, startPoint y: 130, endPoint x: 290, endPoint y: 133, distance: 39.9
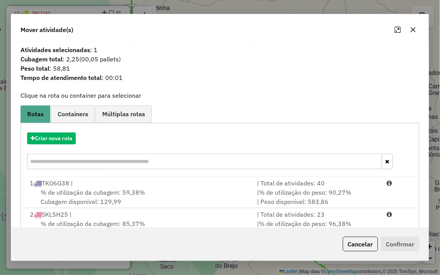
click at [413, 29] on icon "button" at bounding box center [412, 29] width 5 height 5
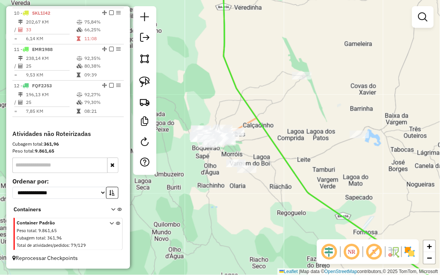
drag, startPoint x: 267, startPoint y: 99, endPoint x: 359, endPoint y: 99, distance: 92.1
click at [359, 99] on div "Janela de atendimento Grade de atendimento Capacidade Transportadoras Veículos …" at bounding box center [220, 137] width 440 height 275
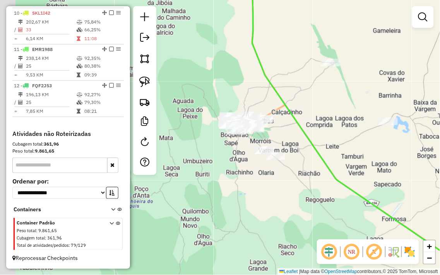
drag, startPoint x: 248, startPoint y: 108, endPoint x: 281, endPoint y: 92, distance: 36.8
click at [281, 92] on icon at bounding box center [373, 124] width 245 height 330
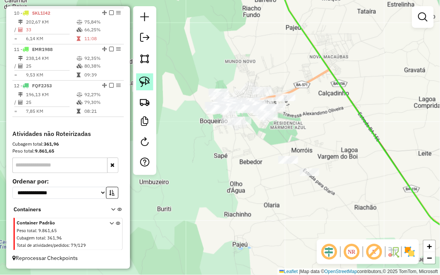
click at [145, 76] on link at bounding box center [144, 81] width 17 height 17
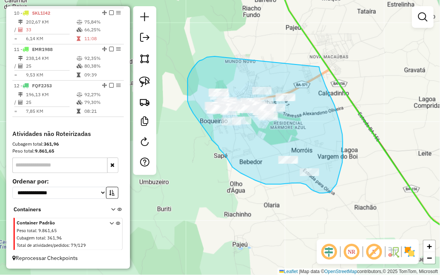
drag, startPoint x: 215, startPoint y: 56, endPoint x: 318, endPoint y: 61, distance: 103.0
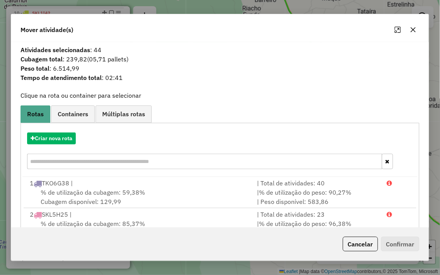
click at [412, 27] on icon "button" at bounding box center [413, 30] width 6 height 6
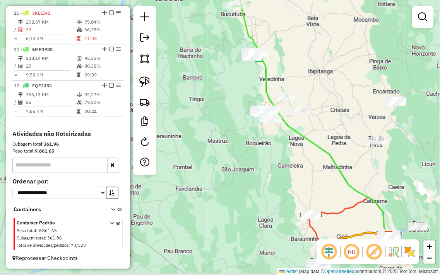
drag, startPoint x: 285, startPoint y: 200, endPoint x: 271, endPoint y: 136, distance: 66.2
click at [271, 136] on div "Janela de atendimento Grade de atendimento Capacidade Transportadoras Veículos …" at bounding box center [220, 137] width 440 height 275
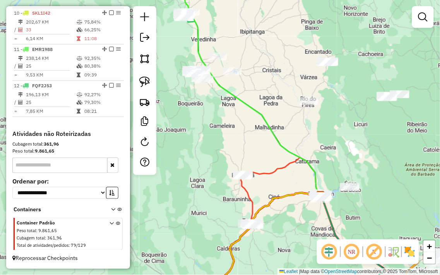
drag, startPoint x: 266, startPoint y: 144, endPoint x: 202, endPoint y: 128, distance: 65.4
click at [202, 129] on div "Janela de atendimento Grade de atendimento Capacidade Transportadoras Veículos …" at bounding box center [220, 137] width 440 height 275
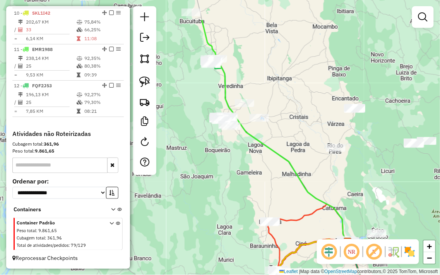
drag, startPoint x: 217, startPoint y: 150, endPoint x: 255, endPoint y: 192, distance: 57.5
click at [254, 193] on div "Janela de atendimento Grade de atendimento Capacidade Transportadoras Veículos …" at bounding box center [220, 137] width 440 height 275
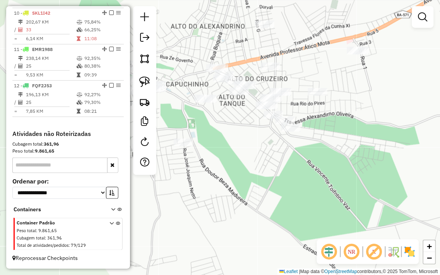
drag, startPoint x: 246, startPoint y: 143, endPoint x: 250, endPoint y: 234, distance: 90.6
click at [249, 234] on div "Janela de atendimento Grade de atendimento Capacidade Transportadoras Veículos …" at bounding box center [220, 137] width 440 height 275
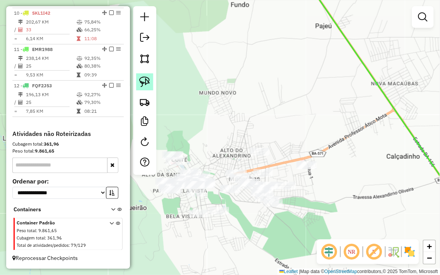
click at [146, 80] on img at bounding box center [144, 82] width 11 height 11
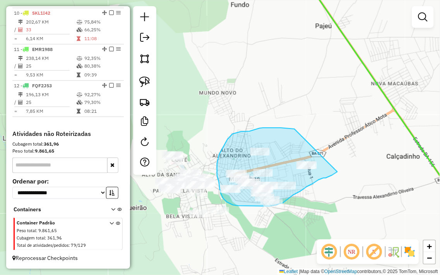
drag, startPoint x: 294, startPoint y: 129, endPoint x: 344, endPoint y: 167, distance: 62.4
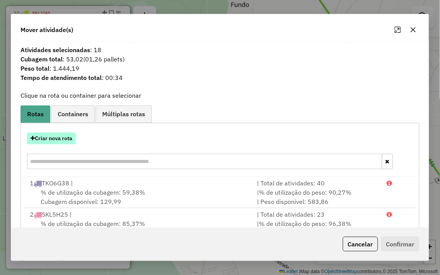
click at [57, 139] on button "Criar nova rota" at bounding box center [51, 139] width 49 height 12
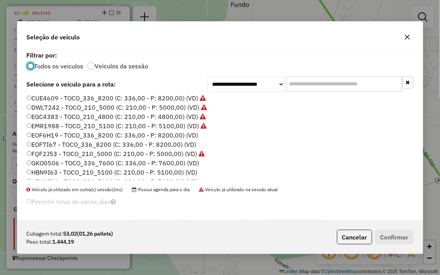
scroll to position [0, 0]
click at [409, 39] on icon "button" at bounding box center [407, 37] width 6 height 6
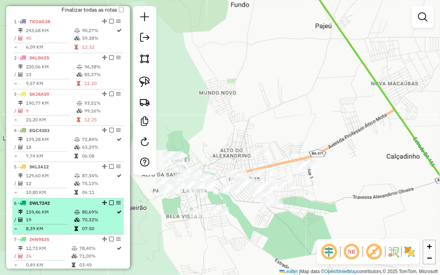
scroll to position [271, 0]
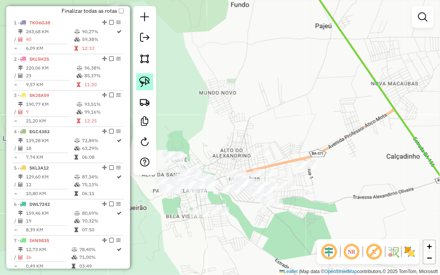
click at [147, 82] on img at bounding box center [144, 82] width 11 height 11
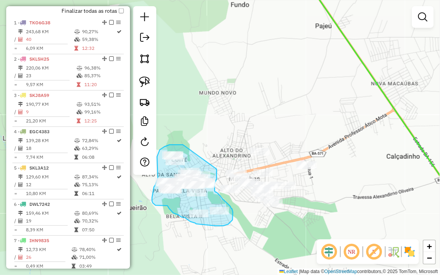
drag, startPoint x: 183, startPoint y: 145, endPoint x: 217, endPoint y: 165, distance: 39.0
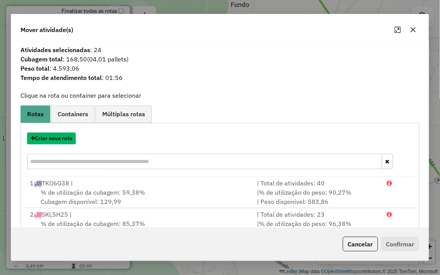
click at [42, 138] on button "Criar nova rota" at bounding box center [51, 139] width 49 height 12
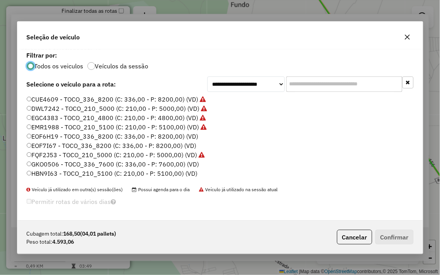
scroll to position [4, 2]
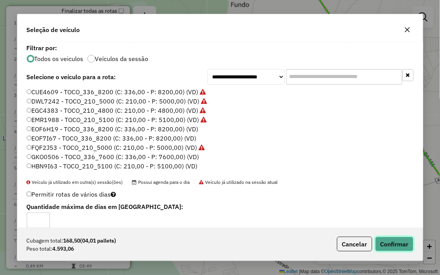
click at [402, 244] on button "Confirmar" at bounding box center [394, 244] width 38 height 15
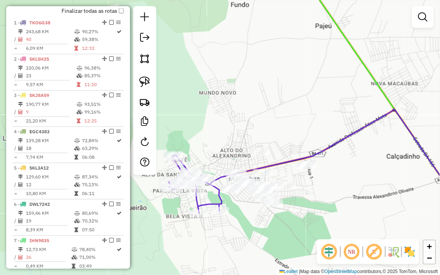
click at [266, 115] on div "Janela de atendimento Grade de atendimento Capacidade Transportadoras Veículos …" at bounding box center [220, 137] width 440 height 275
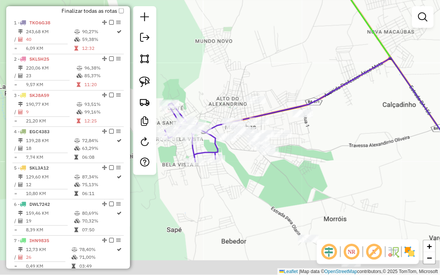
drag, startPoint x: 268, startPoint y: 115, endPoint x: 266, endPoint y: 55, distance: 60.8
click at [266, 55] on div "Janela de atendimento Grade de atendimento Capacidade Transportadoras Veículos …" at bounding box center [220, 137] width 440 height 275
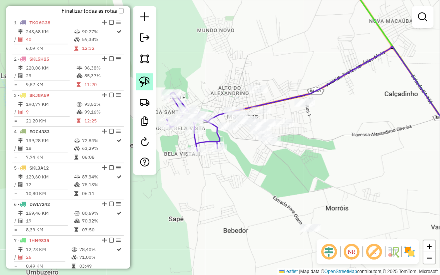
click at [144, 82] on img at bounding box center [144, 82] width 11 height 11
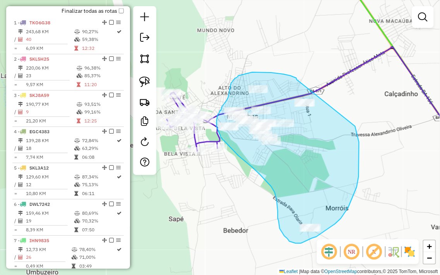
drag, startPoint x: 296, startPoint y: 78, endPoint x: 347, endPoint y: 101, distance: 56.3
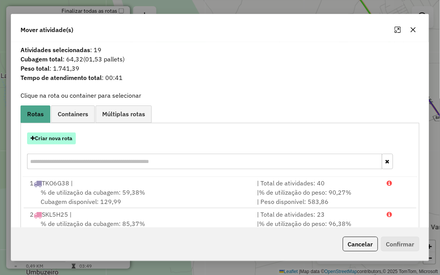
click at [53, 140] on button "Criar nova rota" at bounding box center [51, 139] width 49 height 12
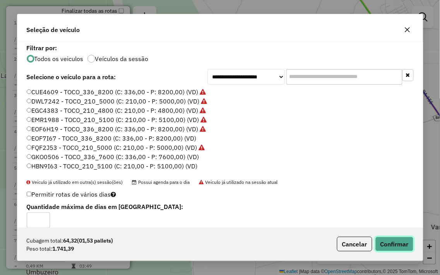
click at [395, 245] on button "Confirmar" at bounding box center [394, 244] width 38 height 15
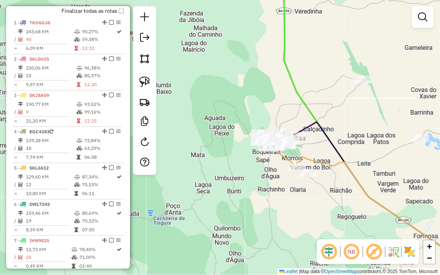
drag, startPoint x: 282, startPoint y: 192, endPoint x: 280, endPoint y: 187, distance: 5.4
click at [280, 187] on div "Janela de atendimento Grade de atendimento Capacidade Transportadoras Veículos …" at bounding box center [220, 137] width 440 height 275
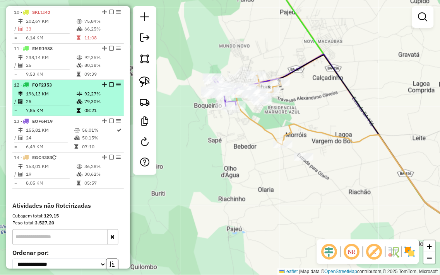
scroll to position [615, 0]
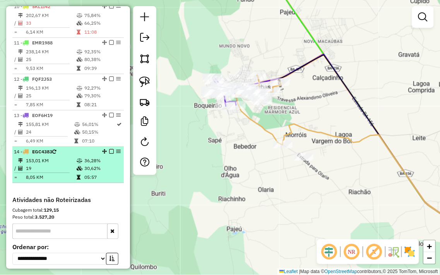
select select "**********"
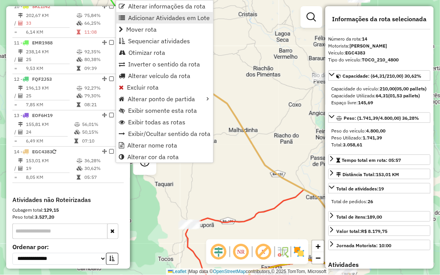
click at [151, 16] on span "Adicionar Atividades em Lote" at bounding box center [169, 18] width 82 height 6
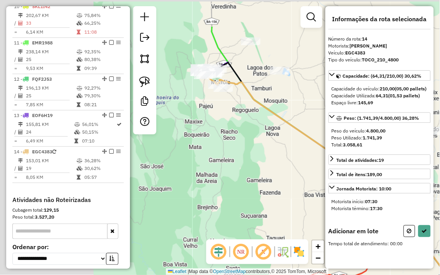
drag, startPoint x: 179, startPoint y: 103, endPoint x: 291, endPoint y: 157, distance: 123.9
click at [291, 157] on div "Janela de atendimento Grade de atendimento Capacidade Transportadoras Veículos …" at bounding box center [220, 137] width 440 height 275
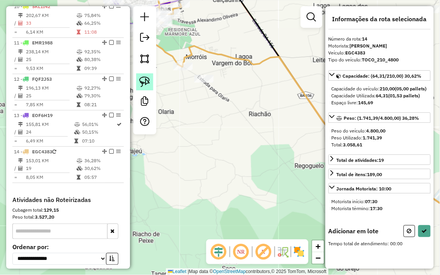
click at [148, 83] on img at bounding box center [144, 82] width 11 height 11
drag, startPoint x: 202, startPoint y: 68, endPoint x: 230, endPoint y: 77, distance: 29.4
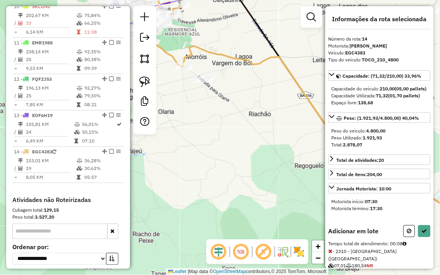
drag, startPoint x: 230, startPoint y: 77, endPoint x: 302, endPoint y: 141, distance: 97.0
click at [302, 141] on div "Janela de atendimento Grade de atendimento Capacidade Transportadoras Veículos …" at bounding box center [220, 137] width 440 height 275
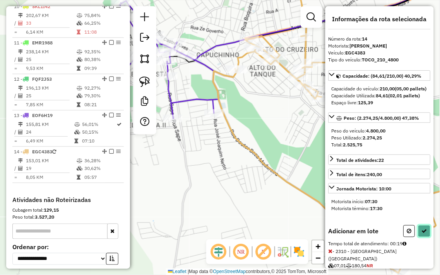
click at [418, 238] on button at bounding box center [424, 232] width 12 height 12
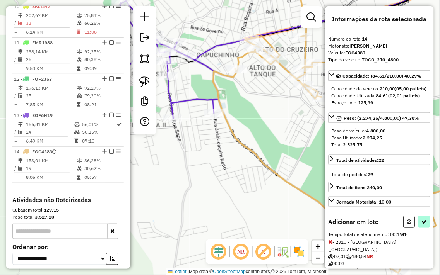
select select "**********"
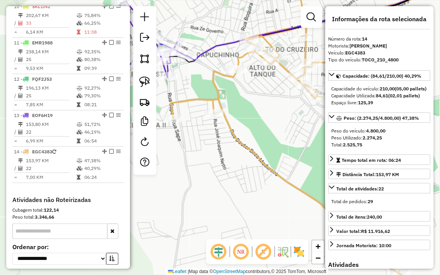
scroll to position [687, 0]
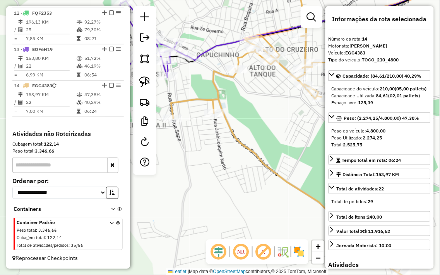
click at [212, 173] on div "Janela de atendimento Grade de atendimento Capacidade Transportadoras Veículos …" at bounding box center [220, 137] width 440 height 275
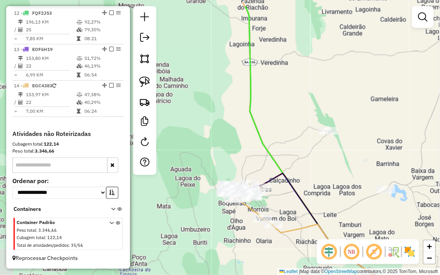
drag, startPoint x: 266, startPoint y: 86, endPoint x: 287, endPoint y: 117, distance: 37.3
click at [287, 117] on div "Janela de atendimento Grade de atendimento Capacidade Transportadoras Veículos …" at bounding box center [220, 137] width 440 height 275
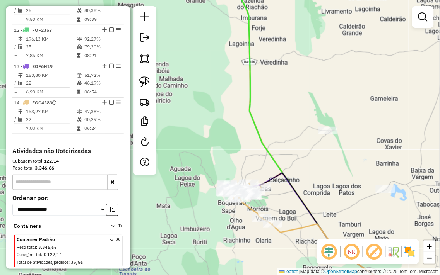
scroll to position [644, 0]
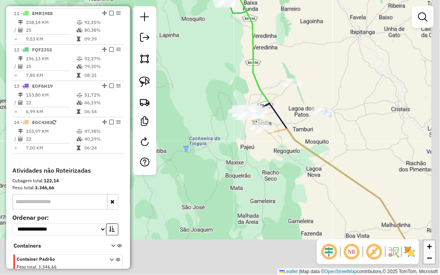
drag, startPoint x: 326, startPoint y: 84, endPoint x: 268, endPoint y: -2, distance: 103.3
click at [268, 0] on html "Aguarde... Pop-up bloqueado! Seu navegador bloqueou automáticamente a abertura …" at bounding box center [220, 137] width 440 height 275
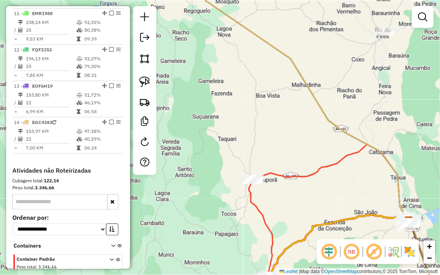
drag, startPoint x: 271, startPoint y: 107, endPoint x: 230, endPoint y: -1, distance: 115.0
click at [230, 0] on html "Aguarde... Pop-up bloqueado! Seu navegador bloqueou automáticamente a abertura …" at bounding box center [220, 137] width 440 height 275
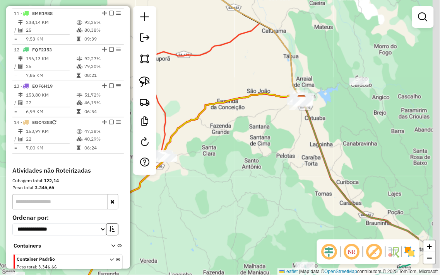
drag, startPoint x: 298, startPoint y: 138, endPoint x: 195, endPoint y: 126, distance: 103.5
click at [196, 128] on div "Janela de atendimento Grade de atendimento Capacidade Transportadoras Veículos …" at bounding box center [220, 137] width 440 height 275
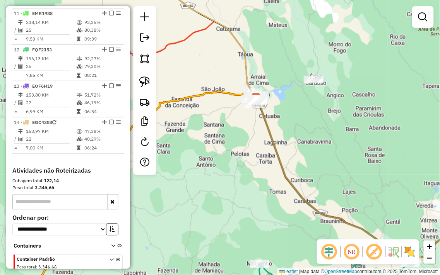
drag, startPoint x: 376, startPoint y: 124, endPoint x: 285, endPoint y: 115, distance: 90.6
click at [288, 116] on div "Janela de atendimento Grade de atendimento Capacidade Transportadoras Veículos …" at bounding box center [220, 137] width 440 height 275
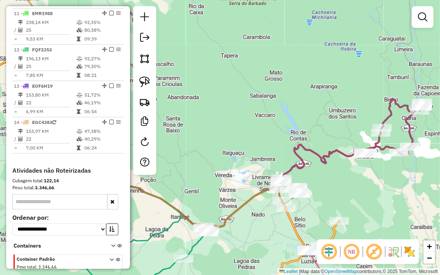
drag, startPoint x: 266, startPoint y: 144, endPoint x: 249, endPoint y: 144, distance: 17.4
click at [246, 145] on div "Janela de atendimento Grade de atendimento Capacidade Transportadoras Veículos …" at bounding box center [220, 137] width 440 height 275
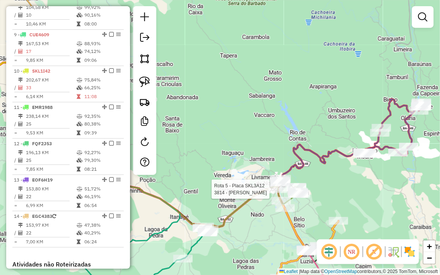
select select "**********"
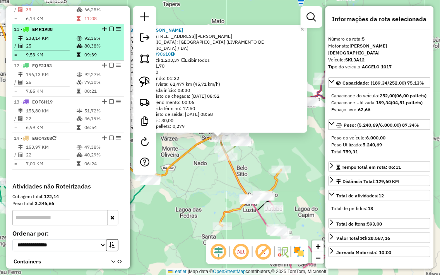
scroll to position [650, 0]
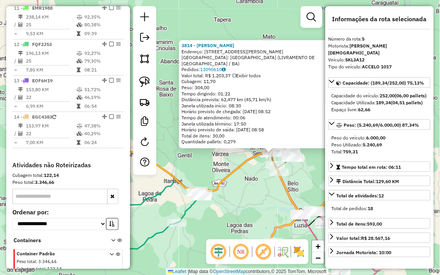
drag, startPoint x: 202, startPoint y: 169, endPoint x: 260, endPoint y: 185, distance: 60.4
click at [260, 185] on div "3814 - DEPOSITO BATISTA Endereço: Avenida Lindemberg Cardoso, D 312 Bairro: BAI…" at bounding box center [220, 137] width 440 height 275
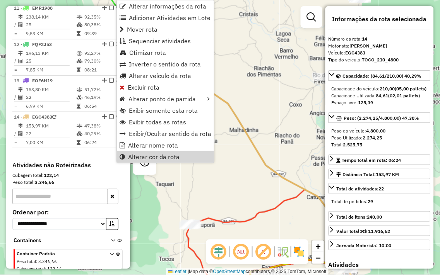
click at [161, 207] on div "Janela de atendimento Grade de atendimento Capacidade Transportadoras Veículos …" at bounding box center [220, 137] width 440 height 275
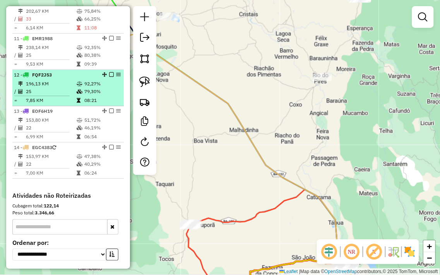
scroll to position [607, 0]
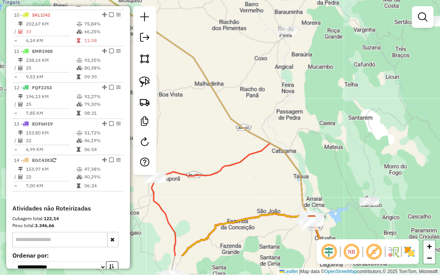
drag, startPoint x: 221, startPoint y: 165, endPoint x: 182, endPoint y: 119, distance: 60.9
click at [183, 119] on div "Janela de atendimento Grade de atendimento Capacidade Transportadoras Veículos …" at bounding box center [220, 137] width 440 height 275
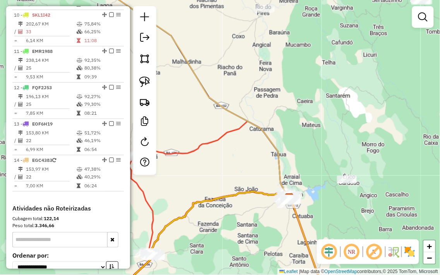
drag, startPoint x: 314, startPoint y: 165, endPoint x: 287, endPoint y: 122, distance: 51.2
click at [287, 122] on div "Janela de atendimento Grade de atendimento Capacidade Transportadoras Veículos …" at bounding box center [220, 137] width 440 height 275
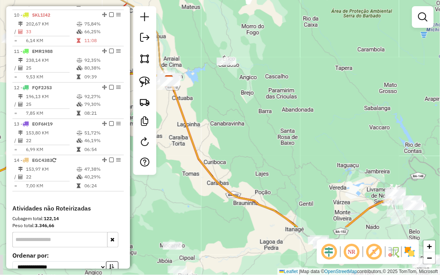
drag, startPoint x: 289, startPoint y: 163, endPoint x: 204, endPoint y: 106, distance: 102.0
click at [210, 109] on div "Janela de atendimento Grade de atendimento Capacidade Transportadoras Veículos …" at bounding box center [220, 137] width 440 height 275
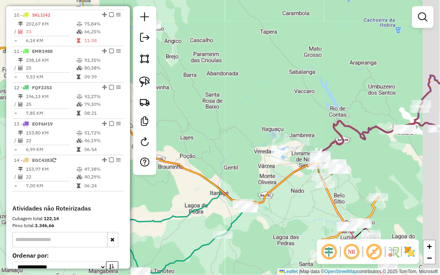
drag, startPoint x: 300, startPoint y: 151, endPoint x: 253, endPoint y: 142, distance: 47.6
click at [253, 142] on div "Janela de atendimento Grade de atendimento Capacidade Transportadoras Veículos …" at bounding box center [220, 137] width 440 height 275
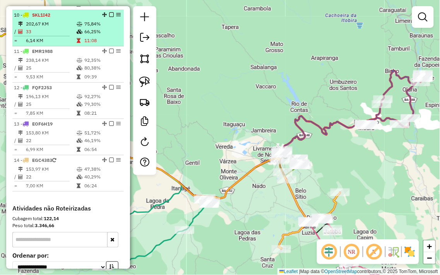
select select "**********"
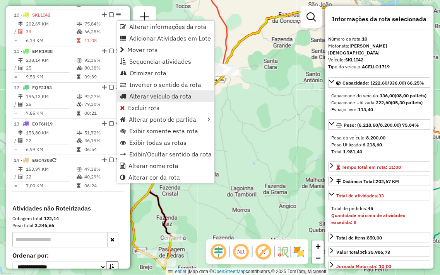
click at [149, 97] on span "Alterar veículo da rota" at bounding box center [160, 96] width 62 height 6
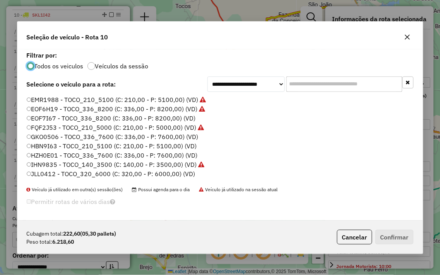
scroll to position [0, 0]
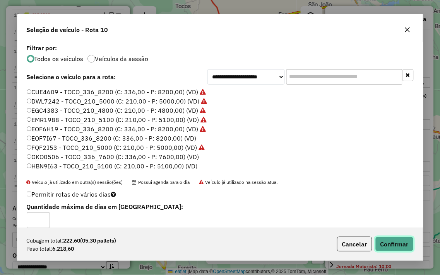
click at [396, 241] on button "Confirmar" at bounding box center [394, 244] width 38 height 15
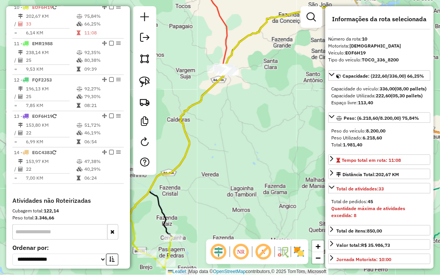
scroll to position [617, 0]
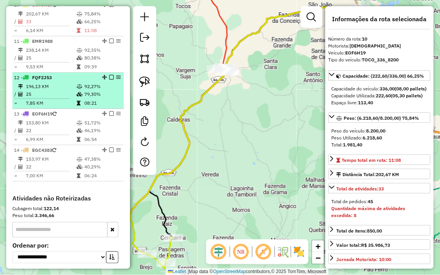
click at [112, 81] on div "12 - FQF2J53" at bounding box center [68, 77] width 108 height 7
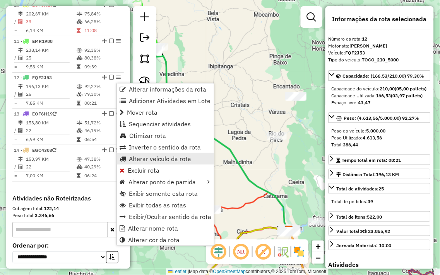
click at [150, 159] on span "Alterar veículo da rota" at bounding box center [160, 159] width 62 height 6
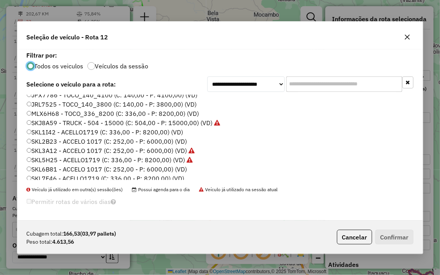
scroll to position [113, 0]
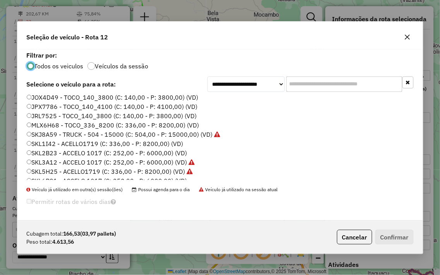
click at [405, 38] on icon "button" at bounding box center [407, 37] width 6 height 6
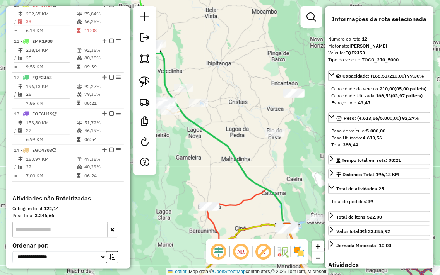
drag, startPoint x: 292, startPoint y: 181, endPoint x: 248, endPoint y: 119, distance: 76.3
click at [251, 122] on div "Janela de atendimento Grade de atendimento Capacidade Transportadoras Veículos …" at bounding box center [220, 137] width 440 height 275
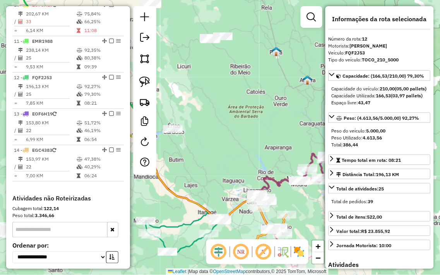
drag, startPoint x: 286, startPoint y: 176, endPoint x: 192, endPoint y: 154, distance: 96.5
click at [192, 154] on div "Janela de atendimento Grade de atendimento Capacidade Transportadoras Veículos …" at bounding box center [220, 137] width 440 height 275
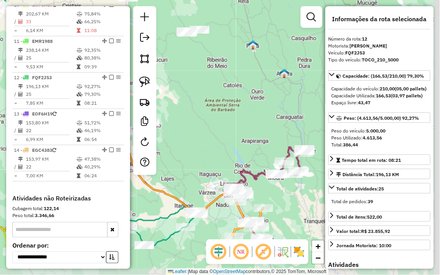
drag, startPoint x: 256, startPoint y: 174, endPoint x: 233, endPoint y: 168, distance: 23.6
click at [233, 168] on div "Janela de atendimento Grade de atendimento Capacidade Transportadoras Veículos …" at bounding box center [220, 137] width 440 height 275
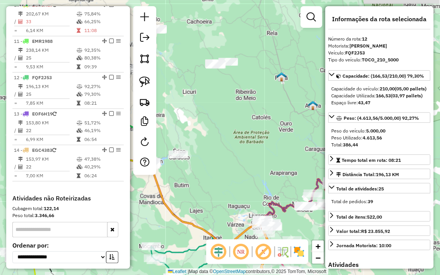
drag, startPoint x: 209, startPoint y: 142, endPoint x: 287, endPoint y: 197, distance: 95.0
click at [286, 197] on div "Janela de atendimento Grade de atendimento Capacidade Transportadoras Veículos …" at bounding box center [220, 137] width 440 height 275
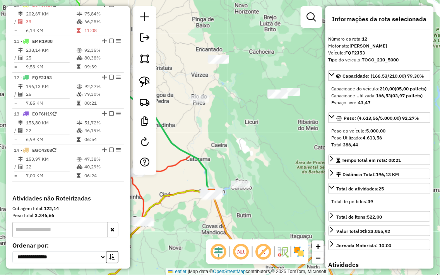
drag, startPoint x: 204, startPoint y: 114, endPoint x: 326, endPoint y: 202, distance: 150.4
click at [326, 202] on hb-router-mapa "Informações da Sessão 979123 - 14/08/2025 Criação: 13/08/2025 18:00 Depósito: J…" at bounding box center [220, 137] width 440 height 275
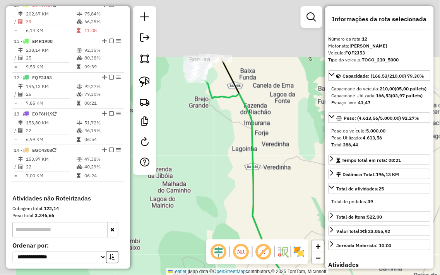
drag, startPoint x: 198, startPoint y: 171, endPoint x: 239, endPoint y: 235, distance: 75.1
click at [239, 250] on hb-router-mapa "Informações da Sessão 979123 - 14/08/2025 Criação: 13/08/2025 18:00 Depósito: J…" at bounding box center [220, 137] width 440 height 275
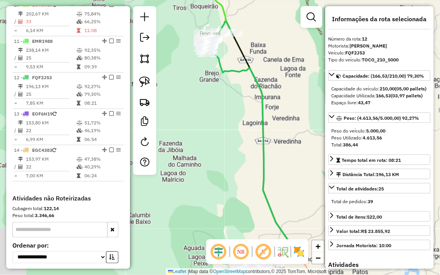
drag, startPoint x: 231, startPoint y: 200, endPoint x: 227, endPoint y: 147, distance: 53.1
click at [227, 147] on div "Janela de atendimento Grade de atendimento Capacidade Transportadoras Veículos …" at bounding box center [220, 137] width 440 height 275
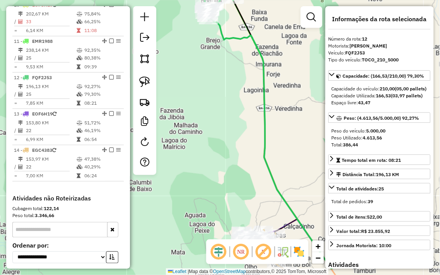
drag, startPoint x: 232, startPoint y: 136, endPoint x: 232, endPoint y: 90, distance: 45.6
click at [232, 96] on div "Janela de atendimento Grade de atendimento Capacidade Transportadoras Veículos …" at bounding box center [220, 137] width 440 height 275
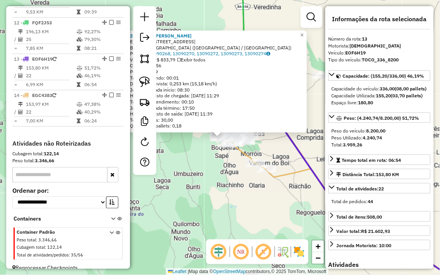
scroll to position [687, 0]
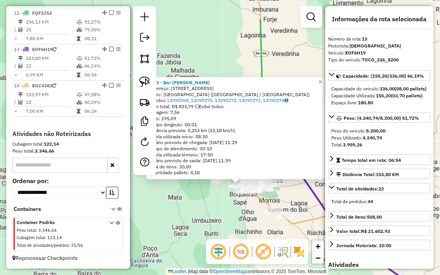
drag, startPoint x: 205, startPoint y: 173, endPoint x: 224, endPoint y: 220, distance: 50.2
click at [224, 220] on div "2573 - Bar Joao Benvindo Endereço: Rua Pedra Azul 532 Bairro: Alto Da Santa Cru…" at bounding box center [220, 137] width 440 height 275
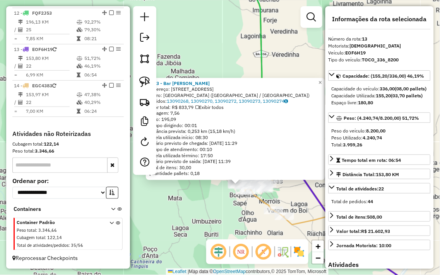
click at [222, 210] on div "2573 - Bar Joao Benvindo Endereço: Rua Pedra Azul 532 Bairro: Alto Da Santa Cru…" at bounding box center [220, 137] width 440 height 275
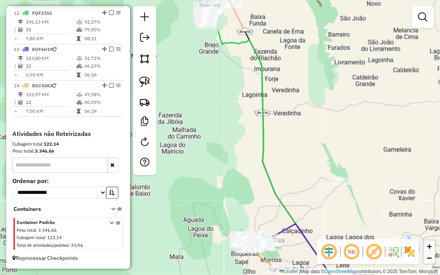
drag, startPoint x: 219, startPoint y: 154, endPoint x: 219, endPoint y: 250, distance: 95.9
click at [219, 250] on div "Janela de atendimento Grade de atendimento Capacidade Transportadoras Veículos …" at bounding box center [220, 137] width 440 height 275
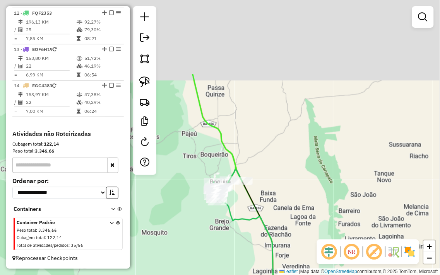
drag, startPoint x: 223, startPoint y: 138, endPoint x: 233, endPoint y: 246, distance: 107.7
click at [233, 246] on div "Janela de atendimento Grade de atendimento Capacidade Transportadoras Veículos …" at bounding box center [220, 137] width 440 height 275
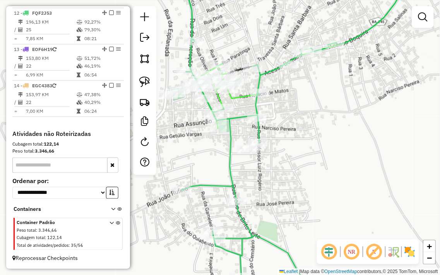
scroll to position [559, 0]
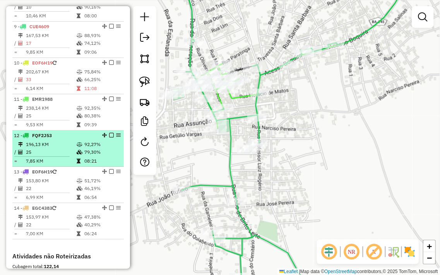
drag, startPoint x: 113, startPoint y: 141, endPoint x: 72, endPoint y: 155, distance: 44.0
click at [51, 156] on td "25" at bounding box center [51, 153] width 51 height 8
select select "**********"
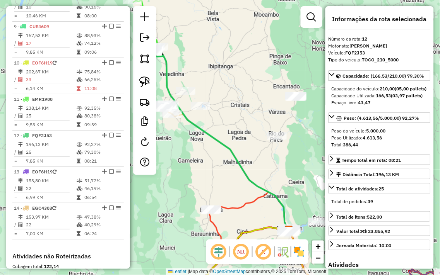
drag, startPoint x: 113, startPoint y: 141, endPoint x: 206, endPoint y: 50, distance: 129.9
click at [207, 48] on div "Janela de atendimento Grade de atendimento Capacidade Transportadoras Veículos …" at bounding box center [220, 137] width 440 height 275
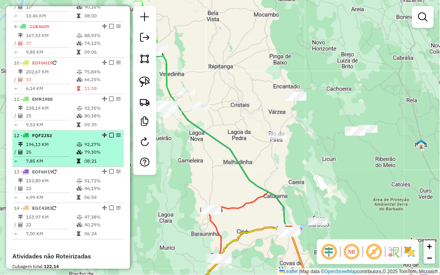
select select "**********"
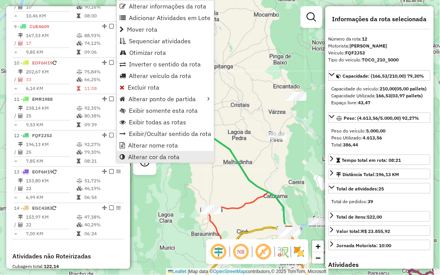
click at [167, 154] on span "Alterar cor da rota" at bounding box center [153, 157] width 51 height 6
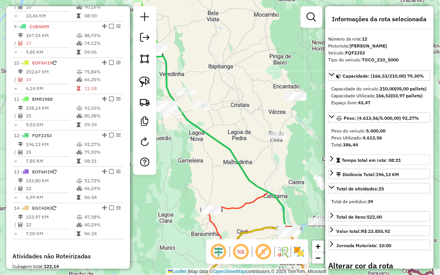
scroll to position [163, 0]
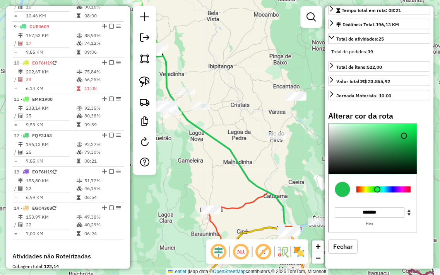
type input "*******"
click at [393, 189] on div at bounding box center [384, 190] width 54 height 6
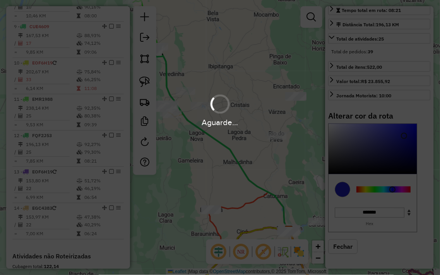
click at [308, 152] on div "Aguarde..." at bounding box center [220, 137] width 440 height 275
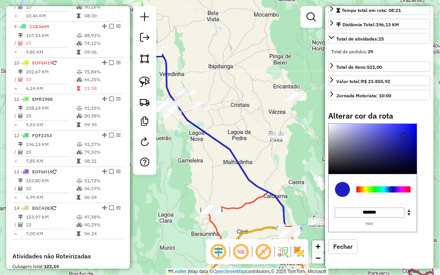
drag, startPoint x: 248, startPoint y: 109, endPoint x: 292, endPoint y: 132, distance: 50.0
click at [285, 128] on div "Janela de atendimento Grade de atendimento Capacidade Transportadoras Veículos …" at bounding box center [220, 137] width 440 height 275
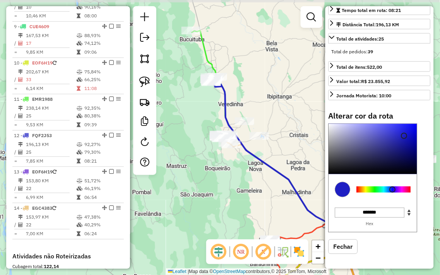
click at [349, 250] on button "Fechar" at bounding box center [342, 247] width 29 height 15
select select "**********"
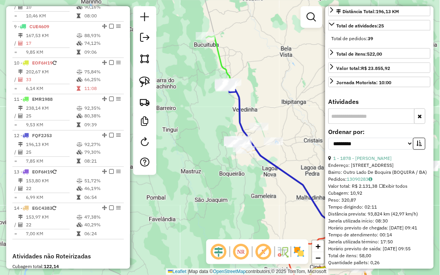
drag, startPoint x: 230, startPoint y: 56, endPoint x: 245, endPoint y: 62, distance: 16.5
click at [245, 62] on div "Janela de atendimento Grade de atendimento Capacidade Transportadoras Veículos …" at bounding box center [220, 137] width 440 height 275
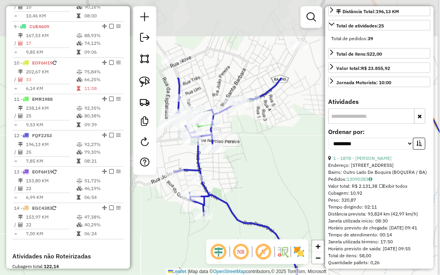
drag, startPoint x: 254, startPoint y: 51, endPoint x: 250, endPoint y: 157, distance: 105.3
click at [250, 157] on div "Janela de atendimento Grade de atendimento Capacidade Transportadoras Veículos …" at bounding box center [220, 137] width 440 height 275
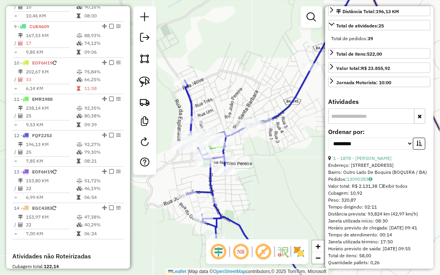
drag, startPoint x: 249, startPoint y: 145, endPoint x: 263, endPoint y: 168, distance: 26.7
click at [263, 168] on div "Janela de atendimento Grade de atendimento Capacidade Transportadoras Veículos …" at bounding box center [220, 137] width 440 height 275
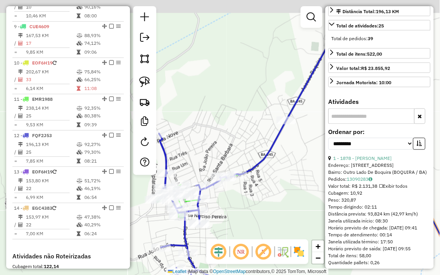
drag, startPoint x: 251, startPoint y: 103, endPoint x: 248, endPoint y: 161, distance: 58.5
click at [218, 161] on div "Janela de atendimento Grade de atendimento Capacidade Transportadoras Veículos …" at bounding box center [220, 137] width 440 height 275
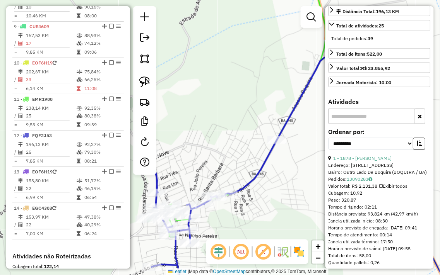
drag, startPoint x: 226, startPoint y: 122, endPoint x: 266, endPoint y: 157, distance: 53.7
click at [266, 157] on div "Janela de atendimento Grade de atendimento Capacidade Transportadoras Veículos …" at bounding box center [220, 137] width 440 height 275
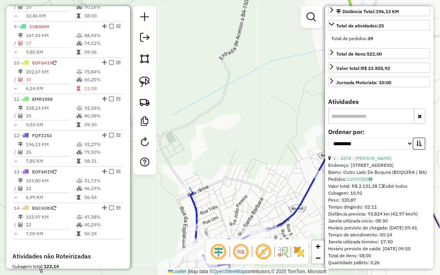
drag, startPoint x: 235, startPoint y: 163, endPoint x: 288, endPoint y: 146, distance: 55.7
click at [288, 146] on div "Janela de atendimento Grade de atendimento Capacidade Transportadoras Veículos …" at bounding box center [220, 137] width 440 height 275
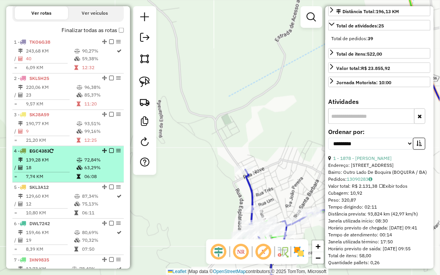
scroll to position [301, 0]
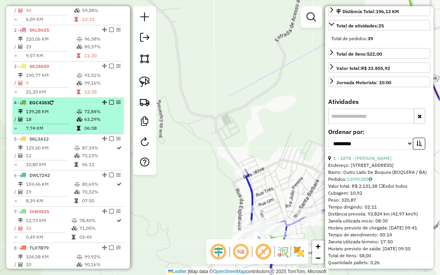
click at [76, 116] on td at bounding box center [80, 112] width 8 height 8
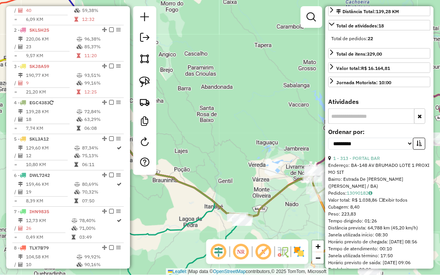
drag, startPoint x: 246, startPoint y: 150, endPoint x: 231, endPoint y: 151, distance: 15.1
click at [220, 147] on div "Janela de atendimento Grade de atendimento Capacidade Transportadoras Veículos …" at bounding box center [220, 137] width 440 height 275
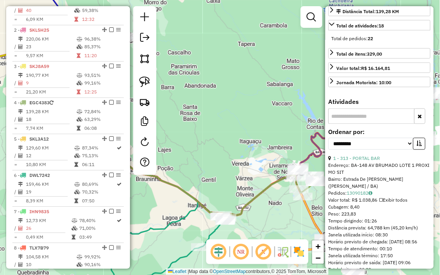
drag, startPoint x: 205, startPoint y: 138, endPoint x: 242, endPoint y: 151, distance: 39.0
click at [246, 151] on div "Janela de atendimento Grade de atendimento Capacidade Transportadoras Veículos …" at bounding box center [220, 137] width 440 height 275
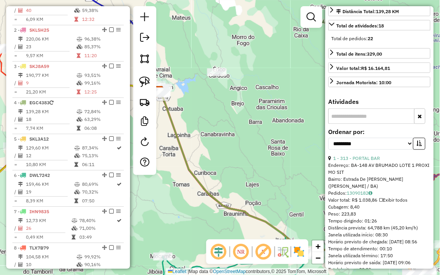
drag, startPoint x: 237, startPoint y: 117, endPoint x: 271, endPoint y: 134, distance: 37.5
click at [271, 134] on div "Janela de atendimento Grade de atendimento Capacidade Transportadoras Veículos …" at bounding box center [220, 137] width 440 height 275
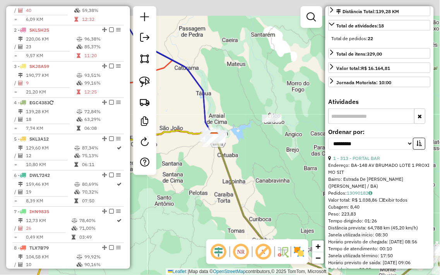
drag, startPoint x: 203, startPoint y: 92, endPoint x: 258, endPoint y: 138, distance: 71.9
click at [258, 138] on div "Janela de atendimento Grade de atendimento Capacidade Transportadoras Veículos …" at bounding box center [220, 137] width 440 height 275
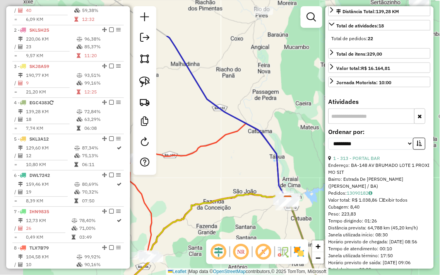
drag, startPoint x: 282, startPoint y: 203, endPoint x: 308, endPoint y: 211, distance: 27.5
click at [309, 212] on div "Janela de atendimento Grade de atendimento Capacidade Transportadoras Veículos …" at bounding box center [220, 137] width 440 height 275
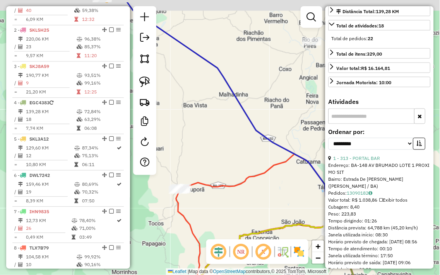
drag, startPoint x: 233, startPoint y: 163, endPoint x: 295, endPoint y: 204, distance: 74.5
click at [292, 203] on div "Janela de atendimento Grade de atendimento Capacidade Transportadoras Veículos …" at bounding box center [220, 137] width 440 height 275
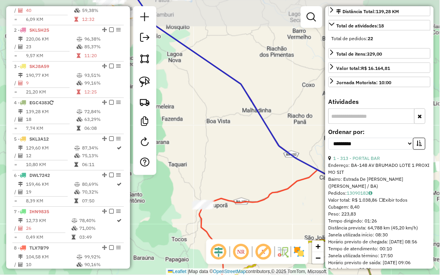
drag, startPoint x: 228, startPoint y: 151, endPoint x: 293, endPoint y: 203, distance: 82.6
click at [293, 203] on div "Janela de atendimento Grade de atendimento Capacidade Transportadoras Veículos …" at bounding box center [220, 137] width 440 height 275
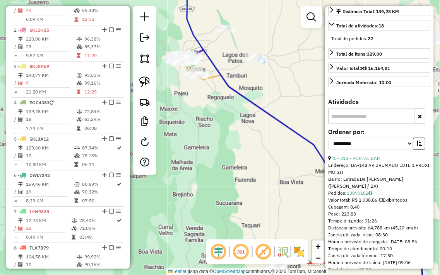
drag, startPoint x: 263, startPoint y: 118, endPoint x: 295, endPoint y: 168, distance: 59.2
click at [295, 168] on div "Janela de atendimento Grade de atendimento Capacidade Transportadoras Veículos …" at bounding box center [220, 137] width 440 height 275
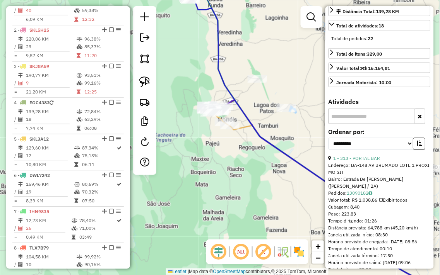
click at [289, 147] on div "Janela de atendimento Grade de atendimento Capacidade Transportadoras Veículos …" at bounding box center [220, 137] width 440 height 275
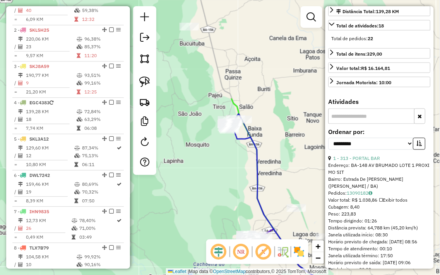
drag, startPoint x: 256, startPoint y: 66, endPoint x: 280, endPoint y: 157, distance: 93.8
click at [284, 161] on div "Janela de atendimento Grade de atendimento Capacidade Transportadoras Veículos …" at bounding box center [220, 137] width 440 height 275
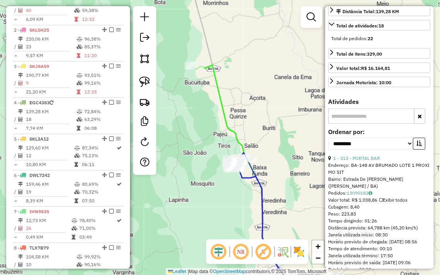
drag, startPoint x: 268, startPoint y: 115, endPoint x: 261, endPoint y: 98, distance: 18.4
click at [261, 103] on div "Janela de atendimento Grade de atendimento Capacidade Transportadoras Veículos …" at bounding box center [220, 137] width 440 height 275
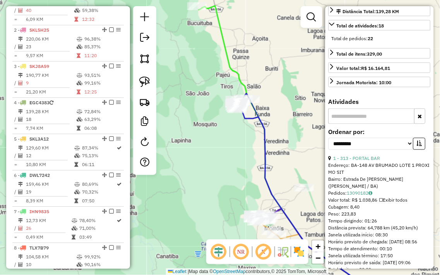
drag, startPoint x: 283, startPoint y: 94, endPoint x: 283, endPoint y: 82, distance: 11.6
click at [283, 82] on div "Janela de atendimento Grade de atendimento Capacidade Transportadoras Veículos …" at bounding box center [220, 137] width 440 height 275
drag, startPoint x: 279, startPoint y: 108, endPoint x: 270, endPoint y: 106, distance: 9.2
click at [272, 106] on div "Janela de atendimento Grade de atendimento Capacidade Transportadoras Veículos …" at bounding box center [220, 137] width 440 height 275
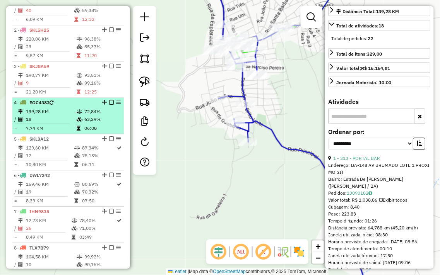
click at [67, 123] on td "18" at bounding box center [51, 120] width 51 height 8
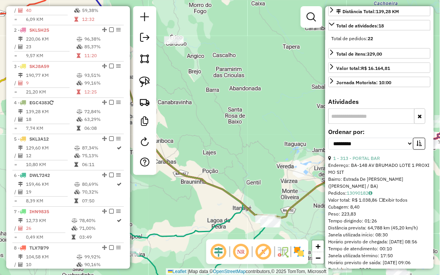
drag, startPoint x: 209, startPoint y: 117, endPoint x: 156, endPoint y: 87, distance: 61.3
click at [156, 87] on hb-router-mapa "Informações da Sessão 979123 - 14/08/2025 Criação: 13/08/2025 18:00 Depósito: J…" at bounding box center [220, 137] width 440 height 275
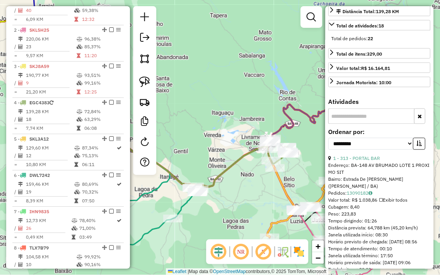
drag, startPoint x: 226, startPoint y: 99, endPoint x: 203, endPoint y: 98, distance: 22.5
click at [204, 98] on div "Janela de atendimento Grade de atendimento Capacidade Transportadoras Veículos …" at bounding box center [220, 137] width 440 height 275
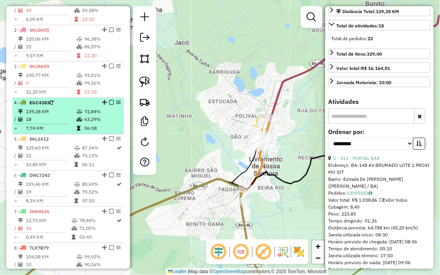
click at [96, 114] on td "72,84%" at bounding box center [102, 112] width 37 height 8
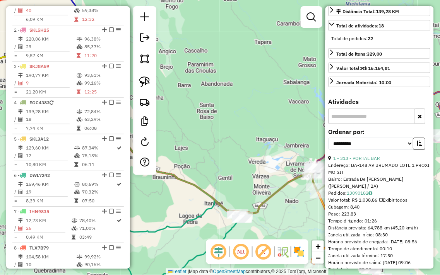
drag, startPoint x: 277, startPoint y: 142, endPoint x: 198, endPoint y: 120, distance: 81.8
click at [190, 119] on div "Janela de atendimento Grade de atendimento Capacidade Transportadoras Veículos …" at bounding box center [220, 137] width 440 height 275
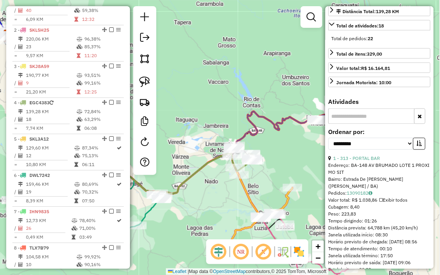
drag, startPoint x: 205, startPoint y: 85, endPoint x: 198, endPoint y: 82, distance: 7.8
click at [198, 83] on div "Janela de atendimento Grade de atendimento Capacidade Transportadoras Veículos …" at bounding box center [220, 137] width 440 height 275
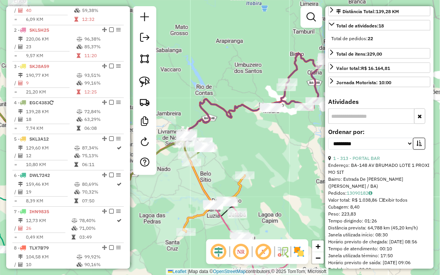
drag, startPoint x: 242, startPoint y: 155, endPoint x: 229, endPoint y: 84, distance: 71.9
click at [229, 85] on div "Janela de atendimento Grade de atendimento Capacidade Transportadoras Veículos …" at bounding box center [220, 137] width 440 height 275
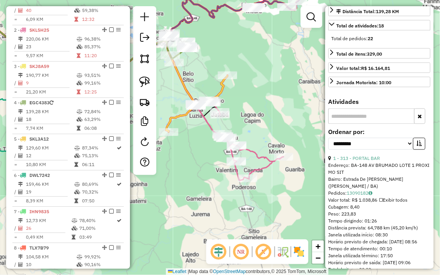
drag, startPoint x: 256, startPoint y: 132, endPoint x: 252, endPoint y: 99, distance: 32.8
click at [252, 99] on div "Janela de atendimento Grade de atendimento Capacidade Transportadoras Veículos …" at bounding box center [220, 137] width 440 height 275
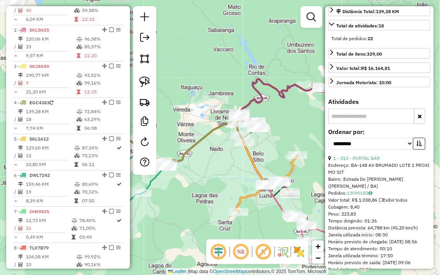
drag, startPoint x: 221, startPoint y: 24, endPoint x: 308, endPoint y: 134, distance: 140.2
click at [313, 134] on div "Janela de atendimento Grade de atendimento Capacidade Transportadoras Veículos …" at bounding box center [220, 137] width 440 height 275
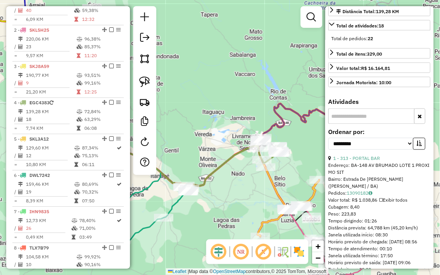
drag, startPoint x: 212, startPoint y: 79, endPoint x: 217, endPoint y: 79, distance: 5.0
click at [217, 80] on div "Janela de atendimento Grade de atendimento Capacidade Transportadoras Veículos …" at bounding box center [220, 137] width 440 height 275
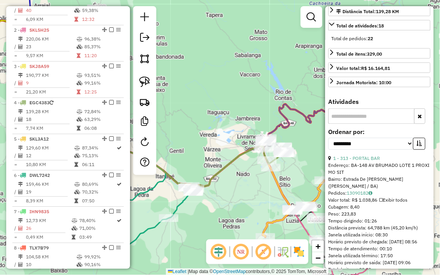
drag, startPoint x: 215, startPoint y: 79, endPoint x: 298, endPoint y: 101, distance: 85.8
click at [298, 101] on div "Janela de atendimento Grade de atendimento Capacidade Transportadoras Veículos …" at bounding box center [220, 137] width 440 height 275
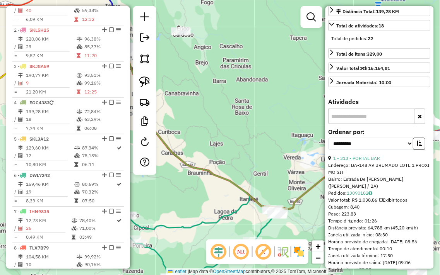
drag, startPoint x: 208, startPoint y: 101, endPoint x: 263, endPoint y: 117, distance: 58.1
click at [262, 117] on div "Janela de atendimento Grade de atendimento Capacidade Transportadoras Veículos …" at bounding box center [220, 137] width 440 height 275
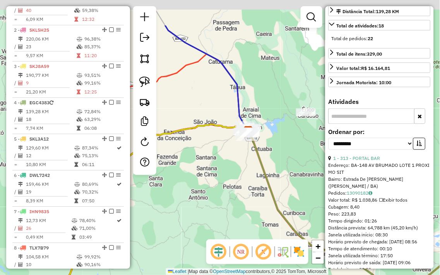
drag, startPoint x: 234, startPoint y: 88, endPoint x: 276, endPoint y: 143, distance: 69.0
click at [276, 143] on div "Janela de atendimento Grade de atendimento Capacidade Transportadoras Veículos …" at bounding box center [220, 137] width 440 height 275
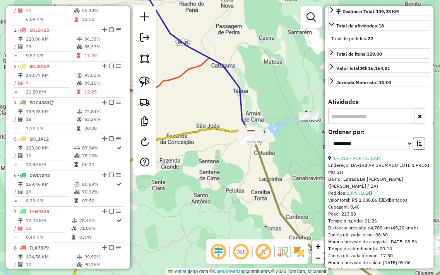
drag, startPoint x: 249, startPoint y: 90, endPoint x: 277, endPoint y: 118, distance: 38.8
click at [277, 120] on div "Janela de atendimento Grade de atendimento Capacidade Transportadoras Veículos …" at bounding box center [220, 137] width 440 height 275
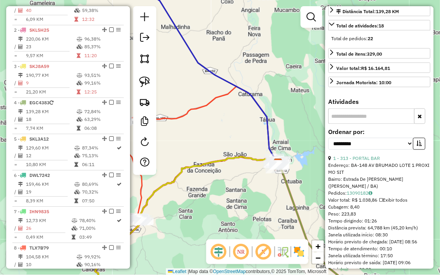
drag, startPoint x: 240, startPoint y: 47, endPoint x: 288, endPoint y: 92, distance: 65.4
click at [288, 92] on div "Janela de atendimento Grade de atendimento Capacidade Transportadoras Veículos …" at bounding box center [220, 137] width 440 height 275
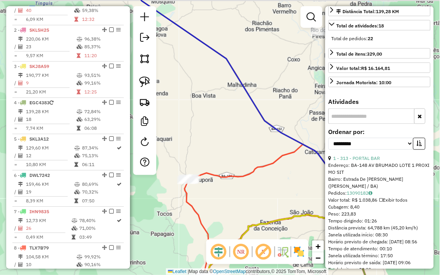
drag, startPoint x: 198, startPoint y: 109, endPoint x: 232, endPoint y: 146, distance: 50.9
click at [232, 146] on div "Janela de atendimento Grade de atendimento Capacidade Transportadoras Veículos …" at bounding box center [220, 137] width 440 height 275
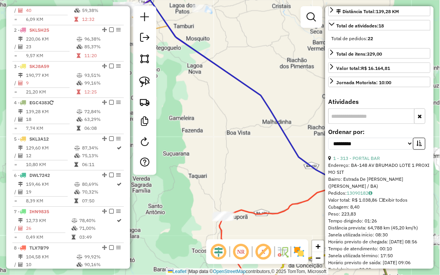
drag, startPoint x: 213, startPoint y: 116, endPoint x: 254, endPoint y: 169, distance: 66.5
click at [254, 169] on div "Janela de atendimento Grade de atendimento Capacidade Transportadoras Veículos …" at bounding box center [220, 137] width 440 height 275
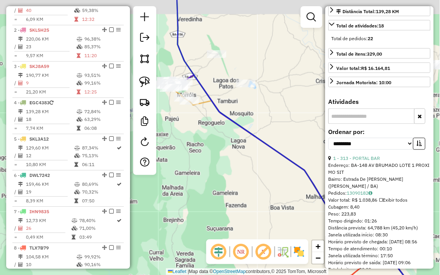
drag, startPoint x: 223, startPoint y: 67, endPoint x: 230, endPoint y: 132, distance: 65.3
click at [230, 132] on div "Janela de atendimento Grade de atendimento Capacidade Transportadoras Veículos …" at bounding box center [220, 137] width 440 height 275
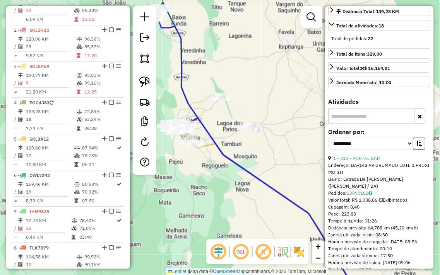
drag, startPoint x: 272, startPoint y: 94, endPoint x: 213, endPoint y: 96, distance: 59.2
click at [213, 95] on div "Janela de atendimento Grade de atendimento Capacidade Transportadoras Veículos …" at bounding box center [220, 137] width 440 height 275
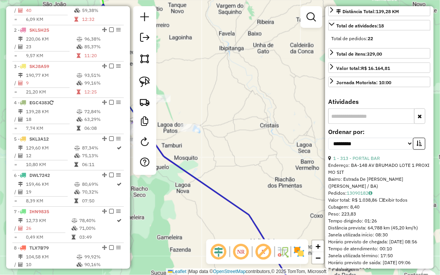
drag, startPoint x: 265, startPoint y: 128, endPoint x: 229, endPoint y: 95, distance: 49.0
click at [229, 97] on div "Janela de atendimento Grade de atendimento Capacidade Transportadoras Veículos …" at bounding box center [220, 137] width 440 height 275
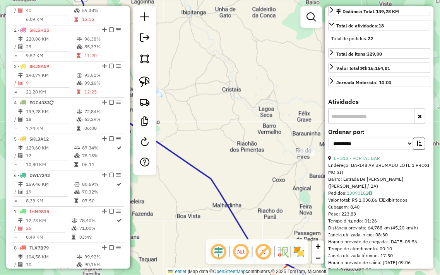
drag
click at [241, 121] on div "Janela de atendimento Grade de atendimento Capacidade Transportadoras Veículos …" at bounding box center [220, 137] width 440 height 275
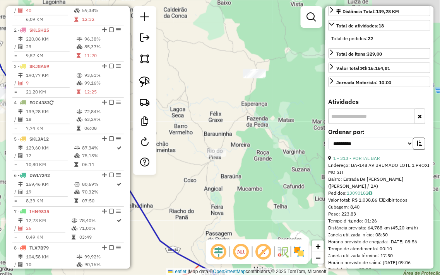
click at [233, 179] on div "Janela de atendimento Grade de atendimento Capacidade Transportadoras Veículos …" at bounding box center [220, 137] width 440 height 275
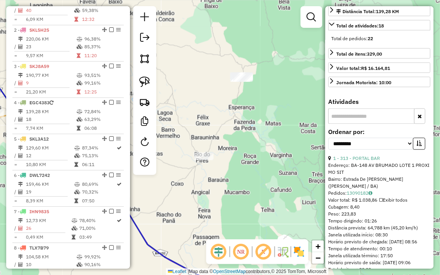
click at [207, 100] on div "Janela de atendimento Grade de atendimento Capacidade Transportadoras Veículos …" at bounding box center [220, 137] width 440 height 275
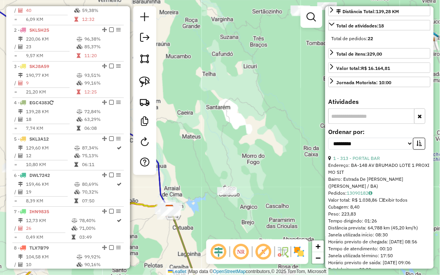
click at [226, 106] on div "Janela de atendimento Grade de atendimento Capacidade Transportadoras Veículos …" at bounding box center [220, 137] width 440 height 275
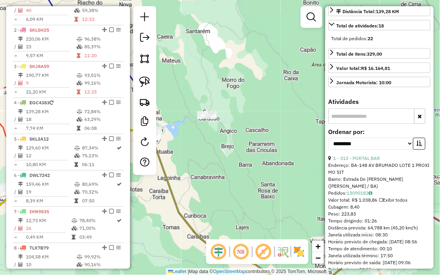
click at [247, 116] on div "Janela de atendimento Grade de atendimento Capacidade Transportadoras Veículos …" at bounding box center [220, 137] width 440 height 275
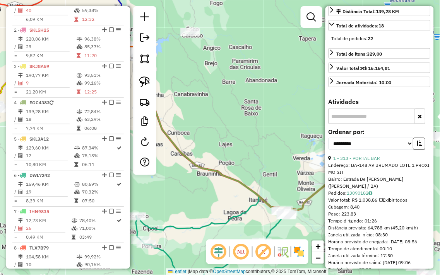
click at [211, 26] on div "Janela de atendimento Grade de atendimento Capacidade Transportadoras Veículos …" at bounding box center [220, 137] width 440 height 275
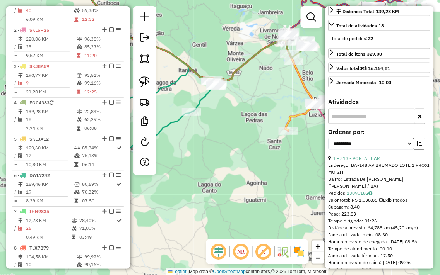
click at [183, 131] on div "Janela de atendimento Grade de atendimento Capacidade Transportadoras Veículos …" at bounding box center [220, 137] width 440 height 275
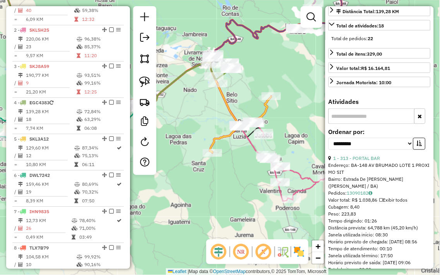
click at [246, 102] on div "Janela de atendimento Grade de atendimento Capacidade Transportadoras Veículos …" at bounding box center [220, 137] width 440 height 275
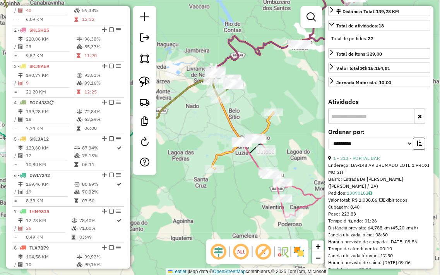
click at [210, 147] on div "Janela de atendimento Grade de atendimento Capacidade Transportadoras Veículos …" at bounding box center [220, 137] width 440 height 275
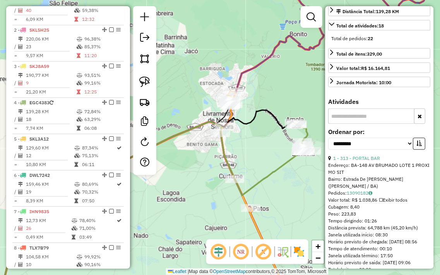
drag, startPoint x: 190, startPoint y: 83, endPoint x: 186, endPoint y: 94, distance: 11.4
click at [186, 94] on div "Janela de atendimento Grade de atendimento Capacidade Transportadoras Veículos …" at bounding box center [220, 137] width 440 height 275
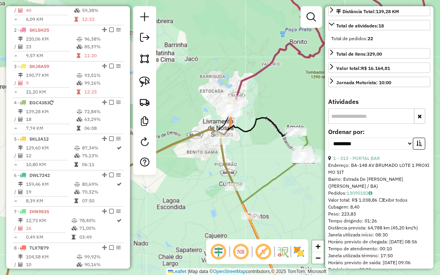
click at [202, 103] on div "Janela de atendimento Grade de atendimento Capacidade Transportadoras Veículos …" at bounding box center [220, 137] width 440 height 275
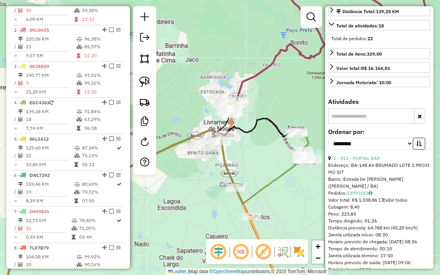
drag, startPoint x: 227, startPoint y: 70, endPoint x: 206, endPoint y: 56, distance: 24.7
click at [207, 57] on div "Janela de atendimento Grade de atendimento Capacidade Transportadoras Veículos …" at bounding box center [220, 137] width 440 height 275
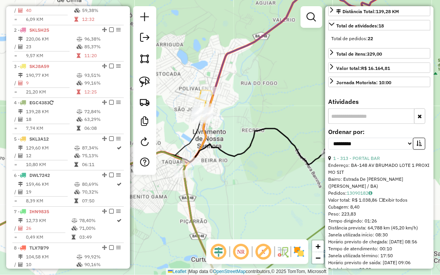
drag, startPoint x: 251, startPoint y: 122, endPoint x: 204, endPoint y: 63, distance: 75.5
click at [206, 68] on div "Janela de atendimento Grade de atendimento Capacidade Transportadoras Veículos …" at bounding box center [220, 137] width 440 height 275
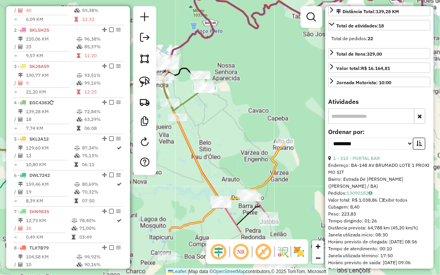
click at [220, 124] on div "Janela de atendimento Grade de atendimento Capacidade Transportadoras Veículos …" at bounding box center [220, 137] width 440 height 275
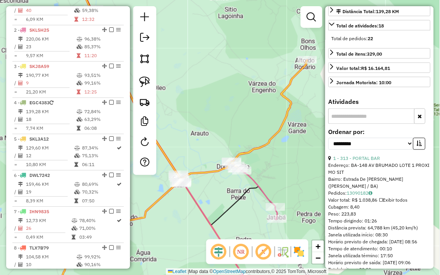
click at [201, 12] on div "Janela de atendimento Grade de atendimento Capacidade Transportadoras Veículos …" at bounding box center [220, 137] width 440 height 275
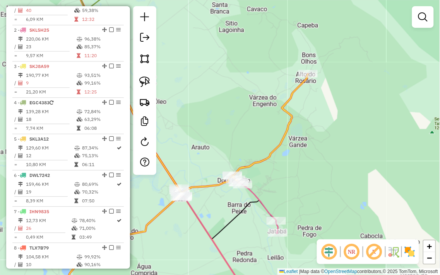
drag, startPoint x: 202, startPoint y: 26, endPoint x: 256, endPoint y: 128, distance: 115.3
click at [255, 127] on div "Janela de atendimento Grade de atendimento Capacidade Transportadoras Veículos …" at bounding box center [220, 137] width 440 height 275
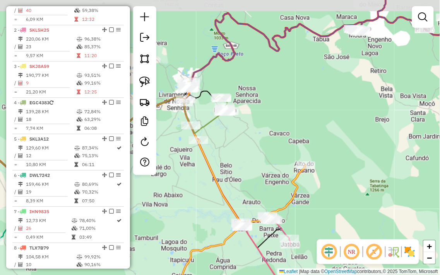
drag, startPoint x: 220, startPoint y: 133, endPoint x: 323, endPoint y: 191, distance: 117.6
click at [323, 191] on div "Janela de atendimento Grade de atendimento Capacidade Transportadoras Veículos …" at bounding box center [220, 137] width 440 height 275
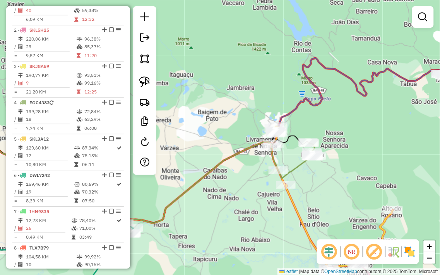
click at [279, 73] on div "Janela de atendimento Grade de atendimento Capacidade Transportadoras Veículos …" at bounding box center [220, 137] width 440 height 275
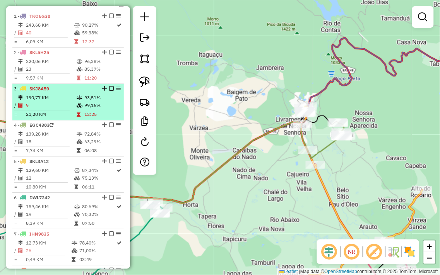
scroll to position [258, 0]
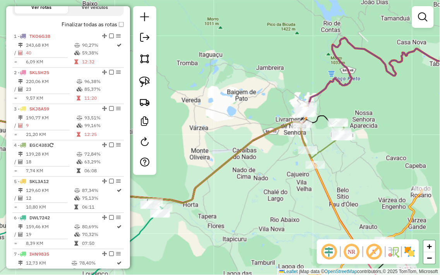
drag, startPoint x: 280, startPoint y: 109, endPoint x: 263, endPoint y: 112, distance: 16.6
click at [263, 112] on div "Janela de atendimento Grade de atendimento Capacidade Transportadoras Veículos …" at bounding box center [220, 137] width 440 height 275
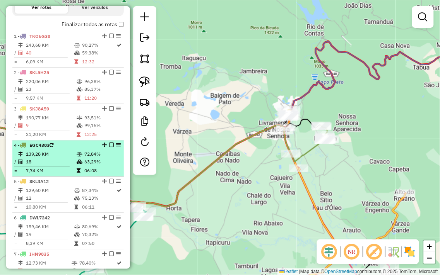
click at [101, 156] on li "4 - EGC4383 139,28 KM 72,84% / 18 63,29% = 7,74 KM 06:08" at bounding box center [67, 159] width 111 height 36
select select "**********"
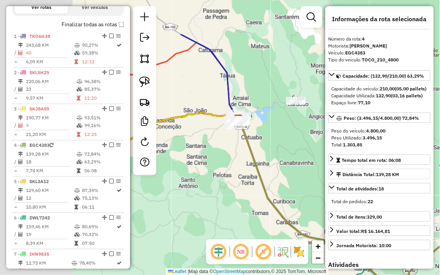
drag, startPoint x: 206, startPoint y: 129, endPoint x: 347, endPoint y: 191, distance: 154.2
click at [347, 191] on hb-router-mapa "Informações da Sessão 979123 - 14/08/2025 Criação: 13/08/2025 18:00 Depósito: J…" at bounding box center [220, 137] width 440 height 275
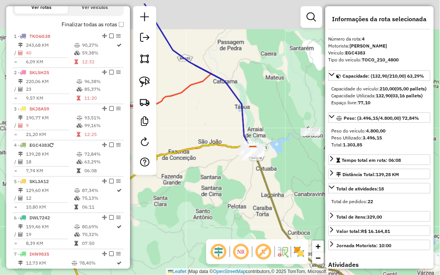
drag, startPoint x: 298, startPoint y: 161, endPoint x: 332, endPoint y: 223, distance: 71.1
click at [337, 227] on hb-router-mapa "Informações da Sessão 979123 - 14/08/2025 Criação: 13/08/2025 18:00 Depósito: J…" at bounding box center [220, 137] width 440 height 275
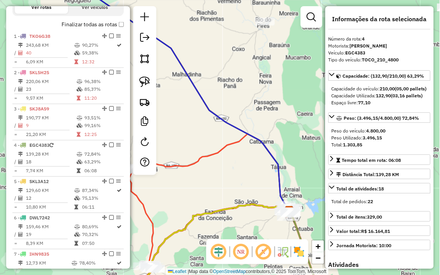
drag, startPoint x: 257, startPoint y: 111, endPoint x: 316, endPoint y: 157, distance: 74.9
click at [316, 157] on div "Janela de atendimento Grade de atendimento Capacidade Transportadoras Veículos …" at bounding box center [220, 137] width 440 height 275
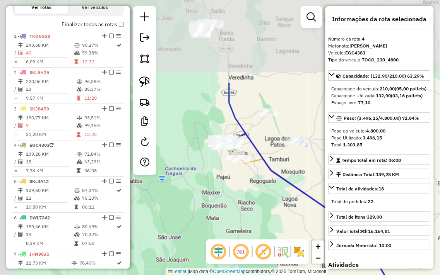
drag, startPoint x: 209, startPoint y: 145, endPoint x: 261, endPoint y: 197, distance: 73.0
click at [304, 256] on hb-router-mapa "Informações da Sessão 979123 - 14/08/2025 Criação: 13/08/2025 18:00 Depósito: J…" at bounding box center [220, 137] width 440 height 275
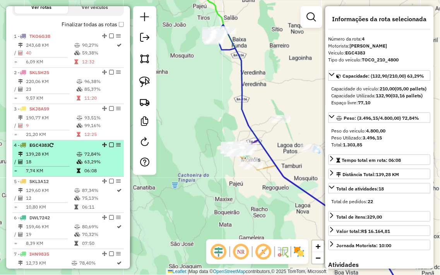
click at [84, 157] on td "72,84%" at bounding box center [102, 155] width 37 height 8
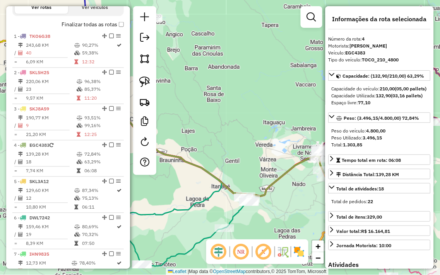
drag, startPoint x: 251, startPoint y: 188, endPoint x: 250, endPoint y: 164, distance: 23.7
click at [250, 166] on div "Janela de atendimento Grade de atendimento Capacidade Transportadoras Veículos …" at bounding box center [220, 137] width 440 height 275
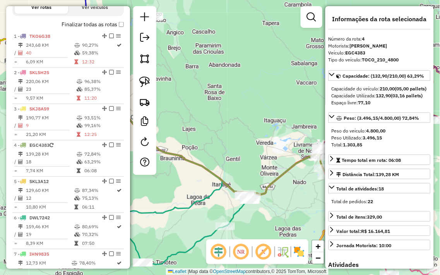
drag, startPoint x: 245, startPoint y: 122, endPoint x: 261, endPoint y: 134, distance: 20.4
click at [265, 134] on div "Janela de atendimento Grade de atendimento Capacidade Transportadoras Veículos …" at bounding box center [220, 137] width 440 height 275
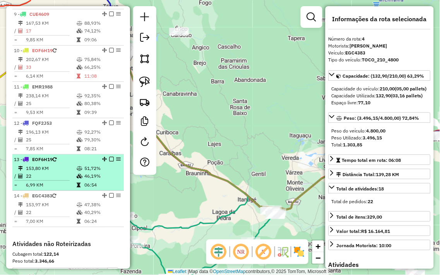
scroll to position [559, 0]
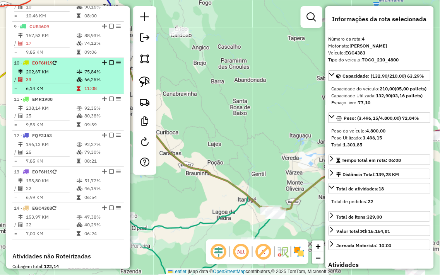
click at [64, 76] on td "202,67 KM" at bounding box center [51, 72] width 51 height 8
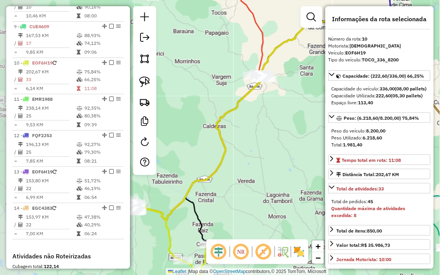
drag, startPoint x: 233, startPoint y: 147, endPoint x: 300, endPoint y: 154, distance: 67.3
click at [300, 154] on div "Janela de atendimento Grade de atendimento Capacidade Transportadoras Veículos …" at bounding box center [220, 137] width 440 height 275
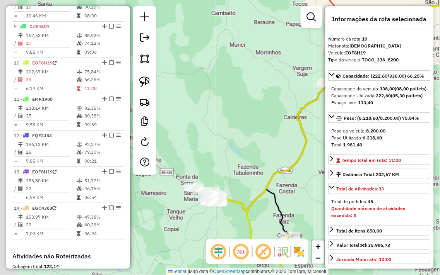
drag, startPoint x: 260, startPoint y: 119, endPoint x: 284, endPoint y: 109, distance: 25.3
click at [284, 109] on div "Janela de atendimento Grade de atendimento Capacidade Transportadoras Veículos …" at bounding box center [220, 137] width 440 height 275
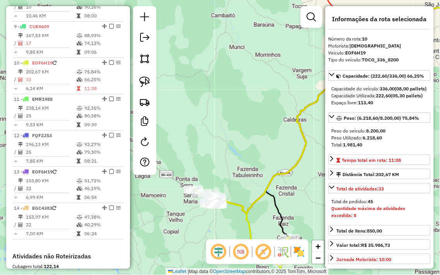
drag, startPoint x: 264, startPoint y: 114, endPoint x: 227, endPoint y: 146, distance: 49.1
click at [228, 146] on div "Janela de atendimento Grade de atendimento Capacidade Transportadoras Veículos …" at bounding box center [220, 137] width 440 height 275
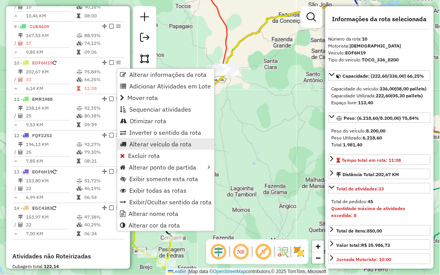
click at [153, 144] on span "Alterar veículo da rota" at bounding box center [160, 144] width 62 height 6
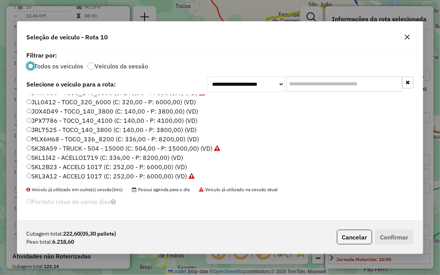
scroll to position [156, 0]
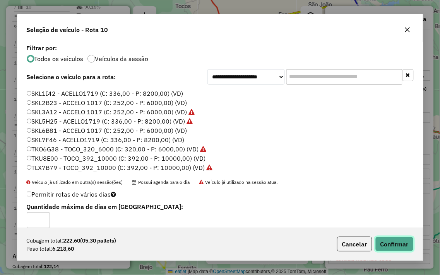
click at [395, 239] on button "Confirmar" at bounding box center [394, 244] width 38 height 15
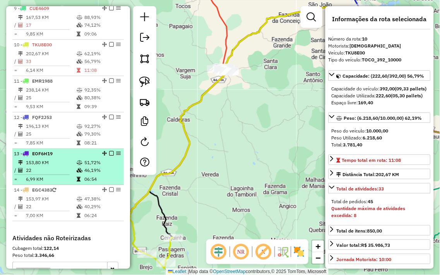
scroll to position [617, 0]
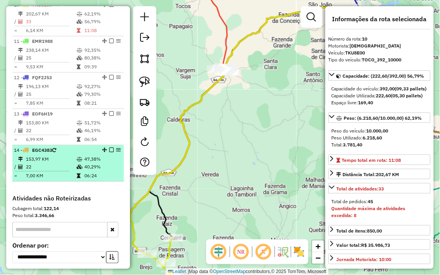
click at [78, 162] on icon at bounding box center [80, 159] width 6 height 5
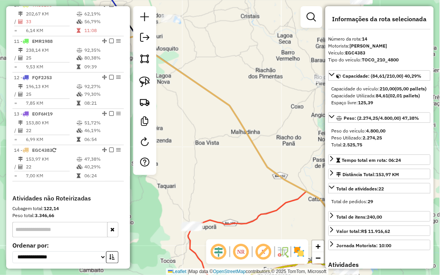
drag, startPoint x: 195, startPoint y: 104, endPoint x: 264, endPoint y: 182, distance: 103.3
click at [264, 181] on div "Janela de atendimento Grade de atendimento Capacidade Transportadoras Veículos …" at bounding box center [220, 137] width 440 height 275
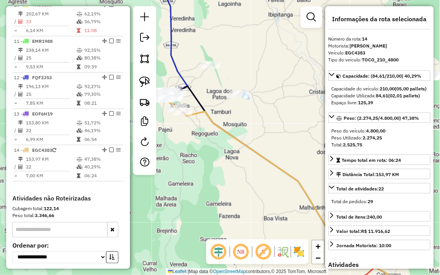
drag, startPoint x: 205, startPoint y: 145, endPoint x: 235, endPoint y: 181, distance: 46.5
click at [236, 182] on div "Janela de atendimento Grade de atendimento Capacidade Transportadoras Veículos …" at bounding box center [220, 137] width 440 height 275
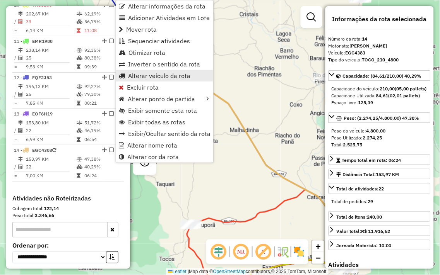
click at [146, 77] on span "Alterar veículo da rota" at bounding box center [159, 76] width 62 height 6
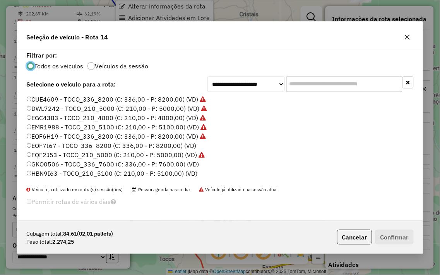
scroll to position [4, 2]
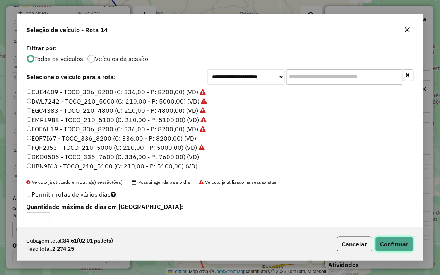
click at [396, 245] on button "Confirmar" at bounding box center [394, 244] width 38 height 15
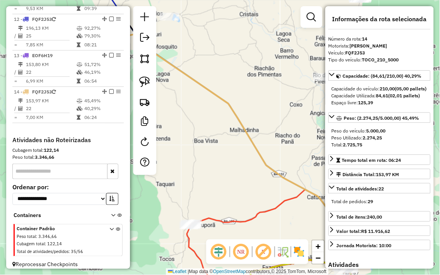
scroll to position [687, 0]
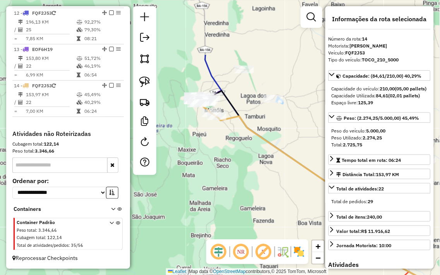
drag, startPoint x: 205, startPoint y: 110, endPoint x: 286, endPoint y: 180, distance: 107.5
click at [340, 210] on hb-router-mapa "Informações da Sessão 979123 - 14/08/2025 Criação: 13/08/2025 18:00 Depósito: J…" at bounding box center [220, 137] width 440 height 275
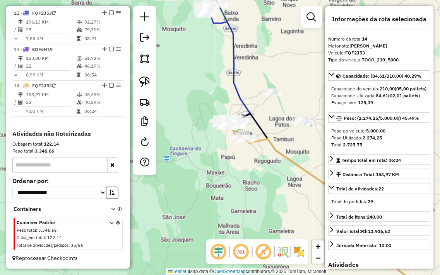
drag, startPoint x: 272, startPoint y: 159, endPoint x: 242, endPoint y: 181, distance: 37.1
click at [254, 193] on div "Janela de atendimento Grade de atendimento Capacidade Transportadoras Veículos …" at bounding box center [220, 137] width 440 height 275
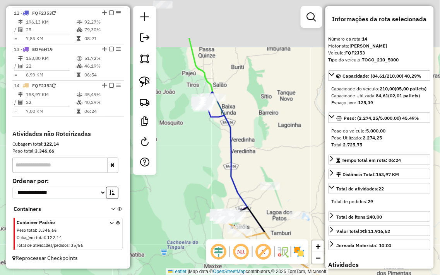
drag, startPoint x: 194, startPoint y: 103, endPoint x: 213, endPoint y: 185, distance: 83.8
click at [213, 194] on div "Janela de atendimento Grade de atendimento Capacidade Transportadoras Veículos …" at bounding box center [220, 137] width 440 height 275
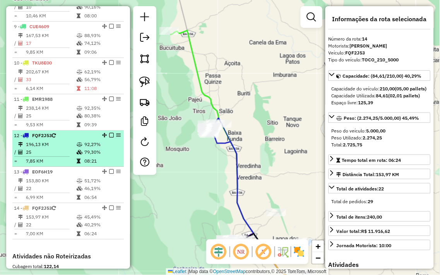
scroll to position [602, 0]
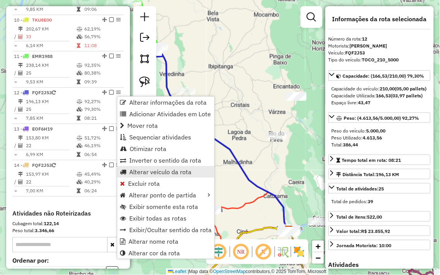
click at [165, 171] on span "Alterar veículo da rota" at bounding box center [160, 172] width 62 height 6
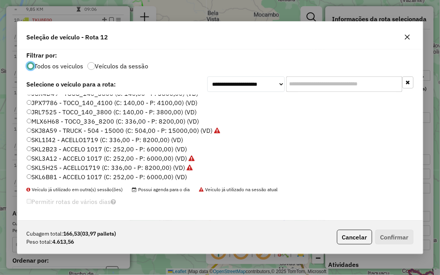
scroll to position [129, 0]
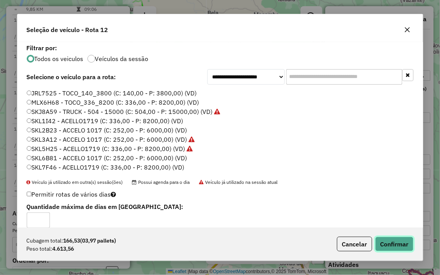
click at [388, 248] on button "Confirmar" at bounding box center [394, 244] width 38 height 15
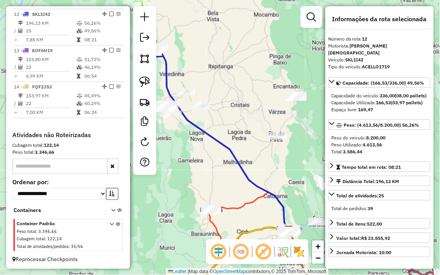
scroll to position [687, 0]
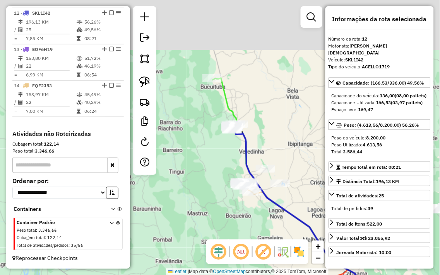
drag, startPoint x: 217, startPoint y: 80, endPoint x: 292, endPoint y: 159, distance: 109.2
click at [315, 168] on div "Janela de atendimento Grade de atendimento Capacidade Transportadoras Veículos …" at bounding box center [220, 137] width 440 height 275
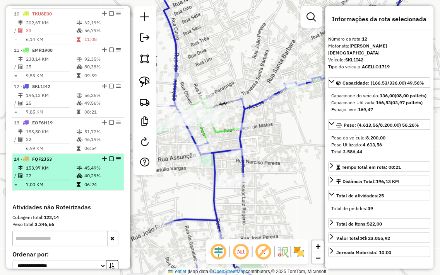
scroll to position [559, 0]
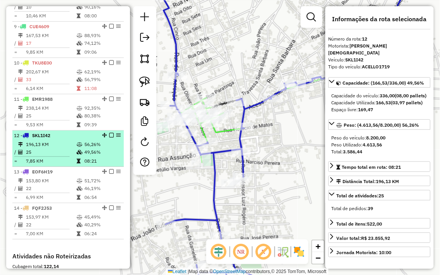
click at [60, 145] on li "12 - SKL1I42 196,13 KM 56,26% / 25 49,56% = 7,85 KM 08:21" at bounding box center [67, 149] width 111 height 36
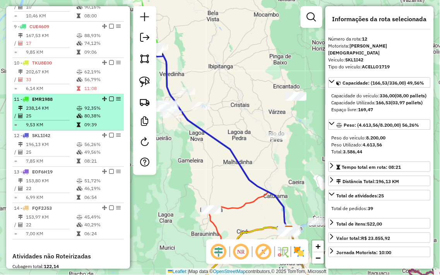
click at [63, 120] on td "25" at bounding box center [51, 116] width 51 height 8
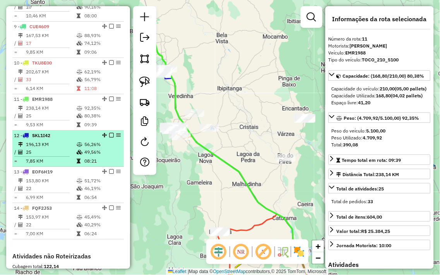
click at [60, 149] on td "196,13 KM" at bounding box center [51, 145] width 51 height 8
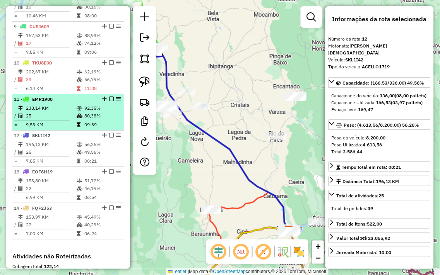
click at [61, 129] on td "9,53 KM" at bounding box center [51, 125] width 51 height 8
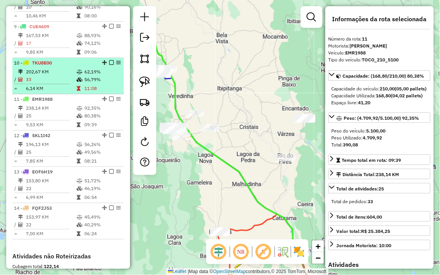
click at [61, 82] on td "33" at bounding box center [51, 80] width 51 height 8
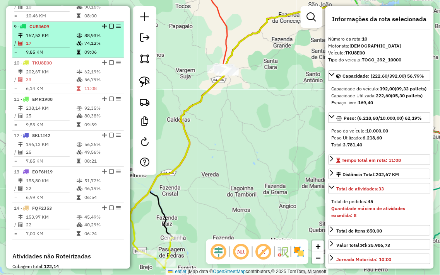
click at [70, 45] on td "17" at bounding box center [51, 43] width 51 height 8
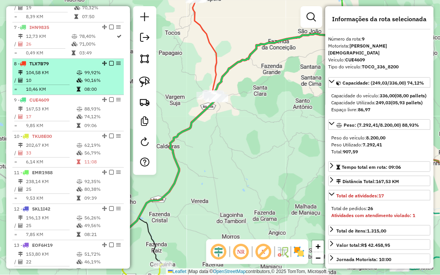
scroll to position [473, 0]
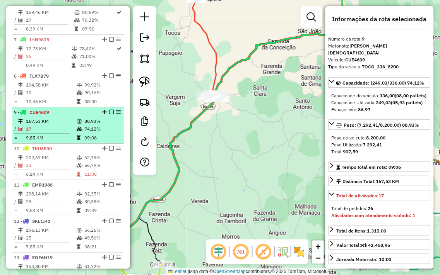
click at [55, 133] on td "17" at bounding box center [51, 129] width 51 height 8
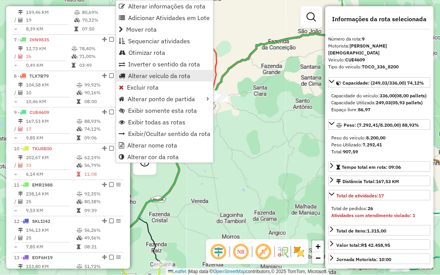
click at [138, 73] on span "Alterar veículo da rota" at bounding box center [159, 76] width 62 height 6
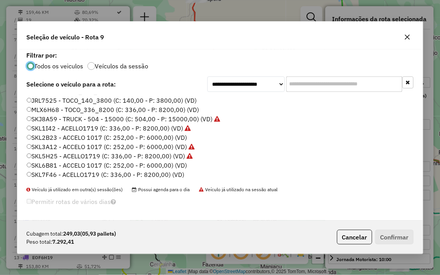
scroll to position [156, 0]
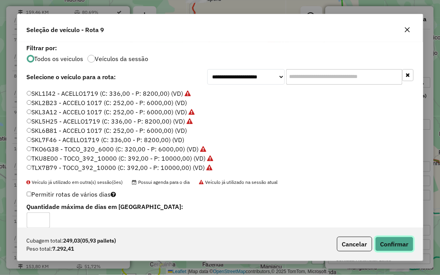
click at [401, 241] on button "Confirmar" at bounding box center [394, 244] width 38 height 15
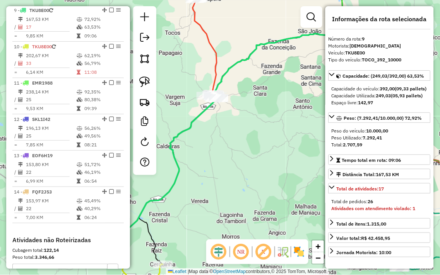
scroll to position [580, 0]
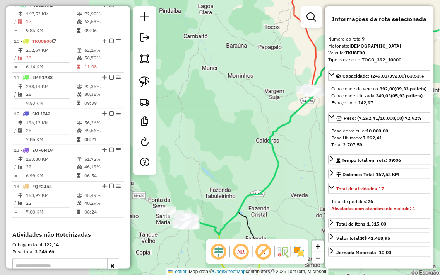
drag, startPoint x: 204, startPoint y: 163, endPoint x: 304, endPoint y: 155, distance: 100.1
click at [305, 156] on div "Janela de atendimento Grade de atendimento Capacidade Transportadoras Veículos …" at bounding box center [220, 137] width 440 height 275
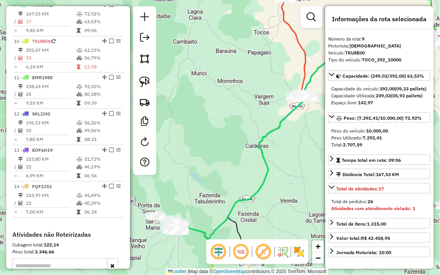
drag, startPoint x: 275, startPoint y: 96, endPoint x: 224, endPoint y: 116, distance: 55.7
click at [224, 116] on div "Janela de atendimento Grade de atendimento Capacidade Transportadoras Veículos …" at bounding box center [220, 137] width 440 height 275
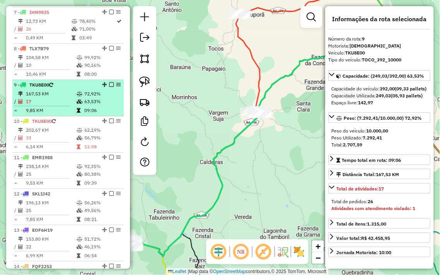
scroll to position [494, 0]
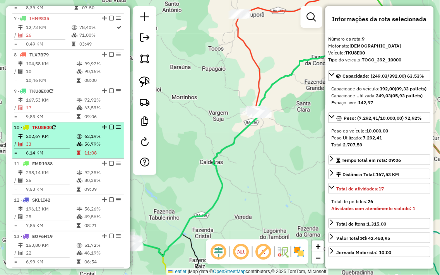
click at [84, 148] on td "56,79%" at bounding box center [102, 144] width 37 height 8
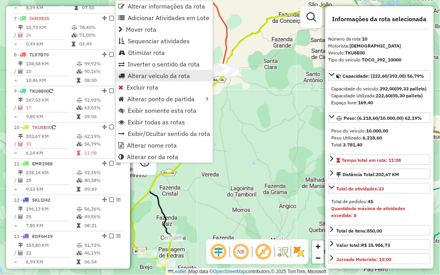
click at [145, 75] on span "Alterar veículo da rota" at bounding box center [159, 76] width 62 height 6
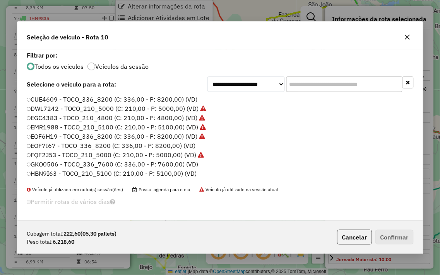
scroll to position [4, 2]
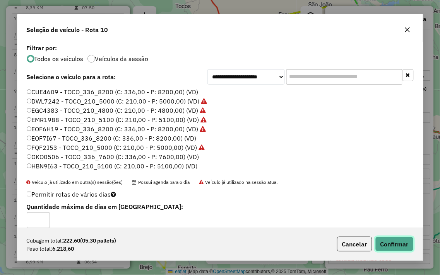
click at [380, 241] on button "Confirmar" at bounding box center [394, 244] width 38 height 15
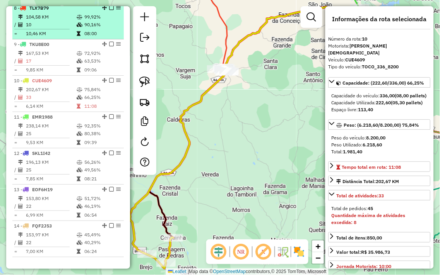
scroll to position [574, 0]
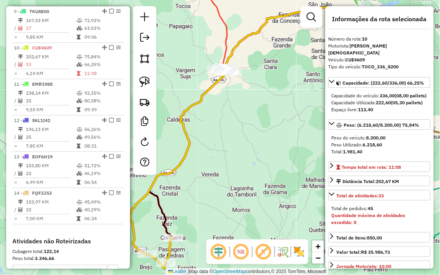
click at [241, 97] on div "Janela de atendimento Grade de atendimento Capacidade Transportadoras Veículos …" at bounding box center [220, 137] width 440 height 275
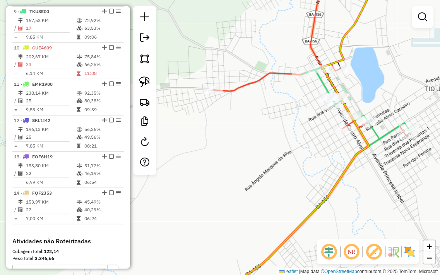
drag, startPoint x: 275, startPoint y: 95, endPoint x: 226, endPoint y: 114, distance: 52.4
click at [219, 117] on div "Janela de atendimento Grade de atendimento Capacidade Transportadoras Veículos …" at bounding box center [220, 137] width 440 height 275
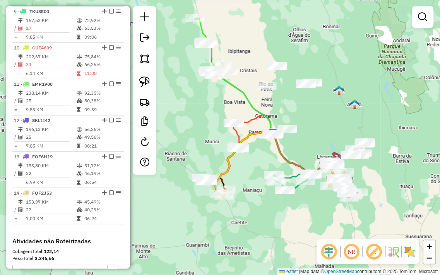
drag, startPoint x: 214, startPoint y: 111, endPoint x: 213, endPoint y: 137, distance: 25.5
click at [214, 137] on div "Rota 8 - Placa TLX7B79 1208 - COMERCIAL OLIVEIRA Rota 8 - Placa TLX7B79 1288 - …" at bounding box center [220, 137] width 440 height 275
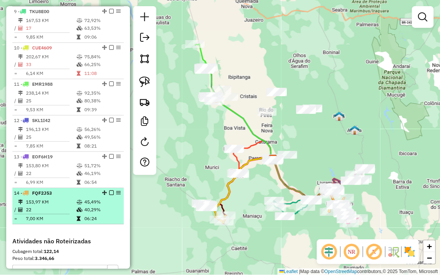
click at [59, 205] on td "153,97 KM" at bounding box center [51, 202] width 51 height 8
select select "**********"
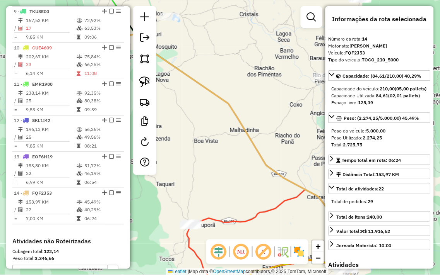
drag, startPoint x: 191, startPoint y: 148, endPoint x: 265, endPoint y: 193, distance: 86.8
click at [265, 193] on div "Janela de atendimento Grade de atendimento Capacidade Transportadoras Veículos …" at bounding box center [220, 137] width 440 height 275
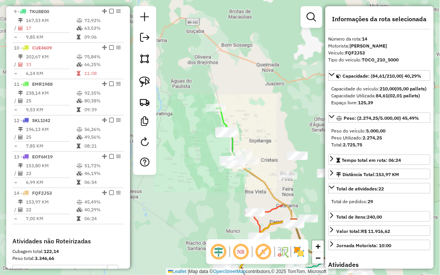
drag, startPoint x: 263, startPoint y: 202, endPoint x: 200, endPoint y: 111, distance: 110.3
click at [203, 116] on div "Janela de atendimento Grade de atendimento Capacidade Transportadoras Veículos …" at bounding box center [220, 137] width 440 height 275
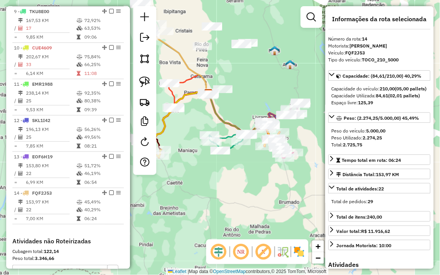
drag, startPoint x: 205, startPoint y: 125, endPoint x: 204, endPoint y: 119, distance: 5.9
click at [204, 119] on div "Rota 6 - Placa DWL7242 565 - BAR E MERCEARIA DO D Janela de atendimento Grade d…" at bounding box center [220, 137] width 440 height 275
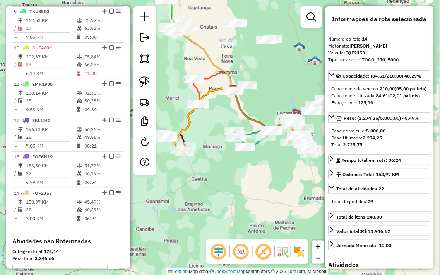
drag, startPoint x: 202, startPoint y: 113, endPoint x: 230, endPoint y: 113, distance: 27.9
click at [230, 113] on div "Janela de atendimento Grade de atendimento Capacidade Transportadoras Veículos …" at bounding box center [220, 137] width 440 height 275
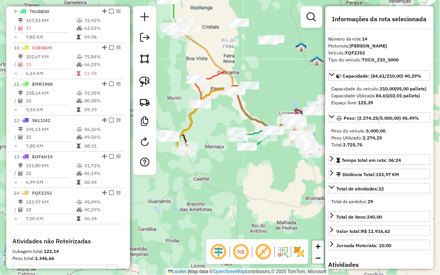
drag, startPoint x: 226, startPoint y: 123, endPoint x: 226, endPoint y: 134, distance: 11.2
click at [226, 133] on div "Janela de atendimento Grade de atendimento Capacidade Transportadoras Veículos …" at bounding box center [220, 137] width 440 height 275
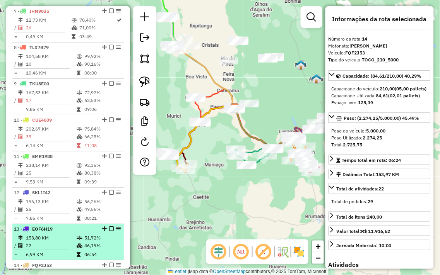
scroll to position [488, 0]
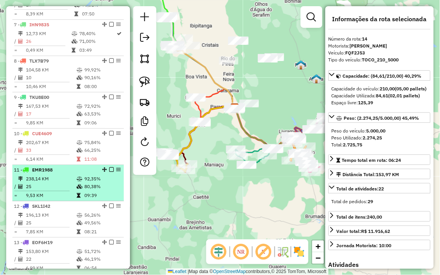
click at [46, 183] on td "238,14 KM" at bounding box center [51, 179] width 51 height 8
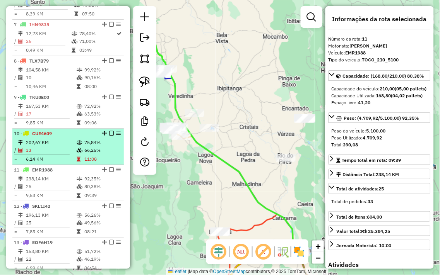
click at [59, 152] on td "33" at bounding box center [51, 151] width 51 height 8
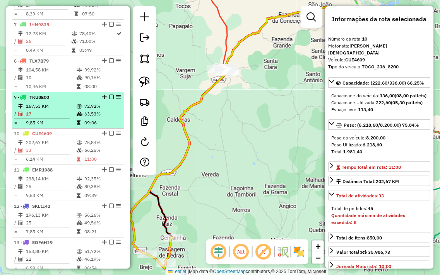
click at [64, 118] on td "17" at bounding box center [51, 114] width 51 height 8
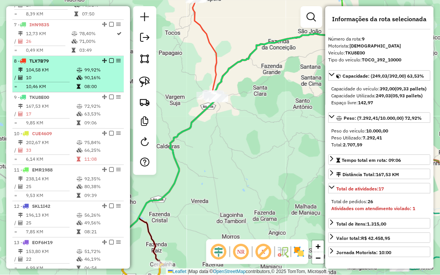
click at [67, 82] on td "10" at bounding box center [51, 78] width 51 height 8
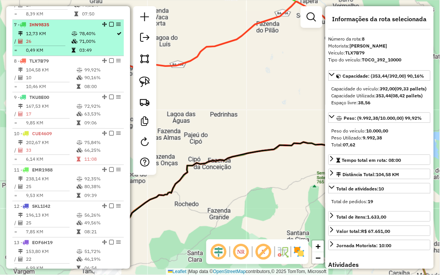
click at [68, 54] on td "0,49 KM" at bounding box center [49, 50] width 46 height 8
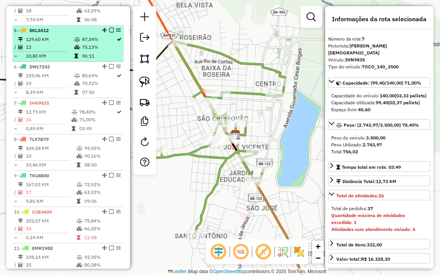
scroll to position [402, 0]
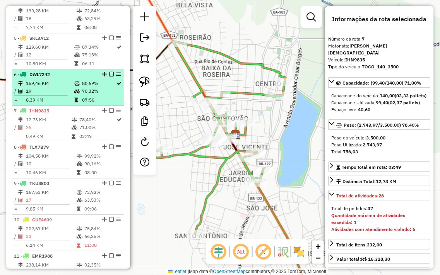
click at [61, 95] on td "19" at bounding box center [50, 91] width 48 height 8
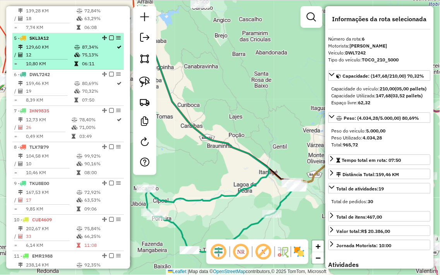
click at [66, 67] on td "10,80 KM" at bounding box center [50, 64] width 48 height 8
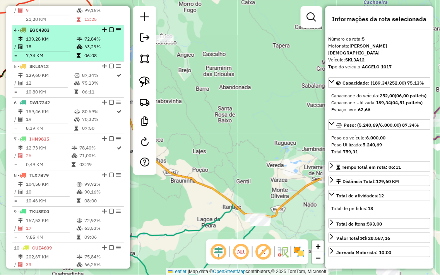
scroll to position [359, 0]
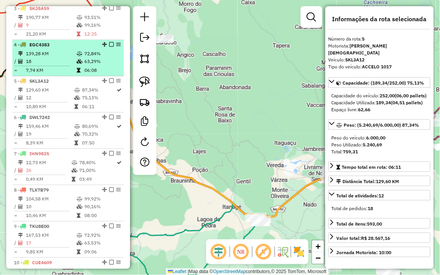
click at [61, 66] on hr at bounding box center [41, 66] width 55 height 0
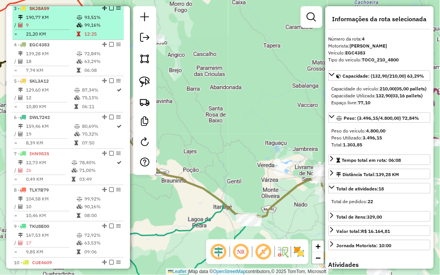
click at [67, 38] on td "21,20 KM" at bounding box center [51, 34] width 51 height 8
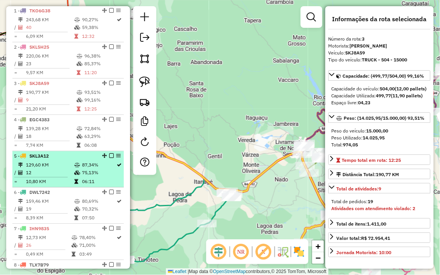
scroll to position [273, 0]
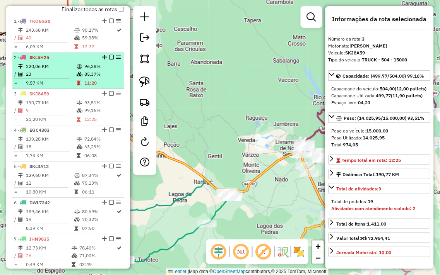
click at [65, 79] on td "23" at bounding box center [51, 75] width 51 height 8
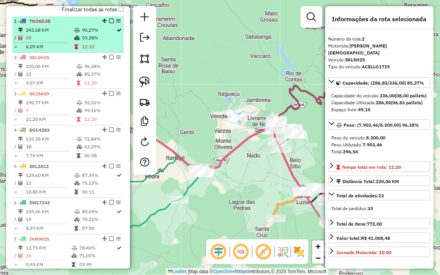
click at [63, 50] on td "6,09 KM" at bounding box center [50, 47] width 48 height 8
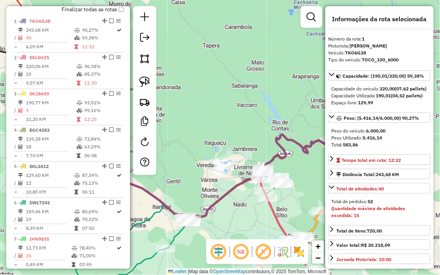
click at [243, 110] on div "Janela de atendimento Grade de atendimento Capacidade Transportadoras Veículos …" at bounding box center [220, 137] width 440 height 275
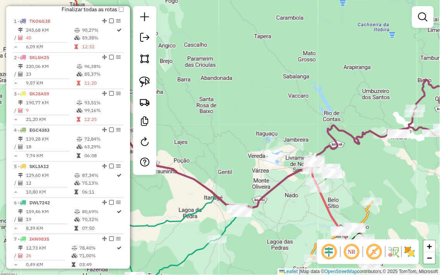
drag, startPoint x: 225, startPoint y: 126, endPoint x: 330, endPoint y: 111, distance: 106.3
click at [323, 113] on div "Janela de atendimento Grade de atendimento Capacidade Transportadoras Veículos …" at bounding box center [220, 137] width 440 height 275
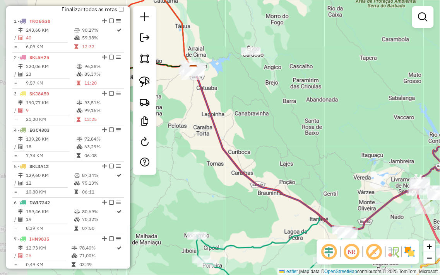
drag, startPoint x: 291, startPoint y: 130, endPoint x: 357, endPoint y: 159, distance: 72.0
click at [354, 158] on div "Janela de atendimento Grade de atendimento Capacidade Transportadoras Veículos …" at bounding box center [220, 137] width 440 height 275
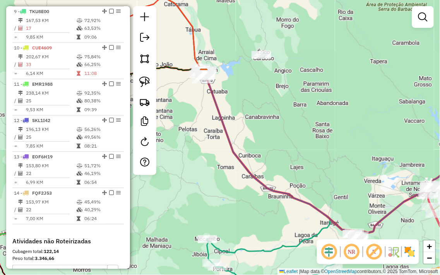
scroll to position [617, 0]
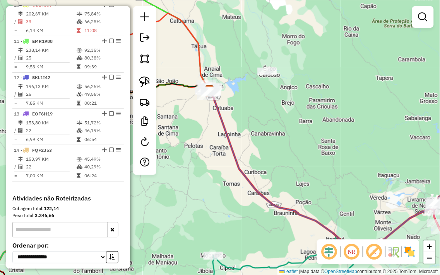
drag, startPoint x: 253, startPoint y: 79, endPoint x: 298, endPoint y: 187, distance: 116.7
click at [297, 184] on div "Janela de atendimento Grade de atendimento Capacidade Transportadoras Veículos …" at bounding box center [220, 137] width 440 height 275
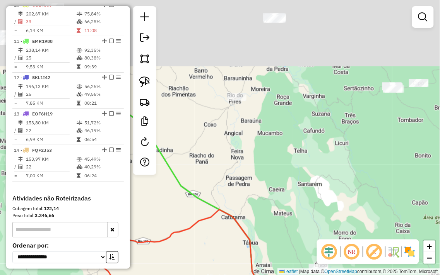
drag, startPoint x: 251, startPoint y: 97, endPoint x: 263, endPoint y: 213, distance: 116.7
click at [263, 213] on div "Janela de atendimento Grade de atendimento Capacidade Transportadoras Veículos …" at bounding box center [220, 137] width 440 height 275
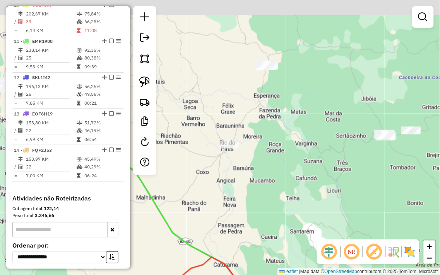
drag, startPoint x: 254, startPoint y: 125, endPoint x: 246, endPoint y: 162, distance: 38.1
click at [246, 162] on div "Janela de atendimento Grade de atendimento Capacidade Transportadoras Veículos …" at bounding box center [220, 137] width 440 height 275
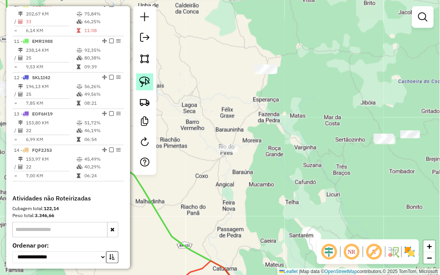
click at [147, 79] on img at bounding box center [144, 82] width 11 height 11
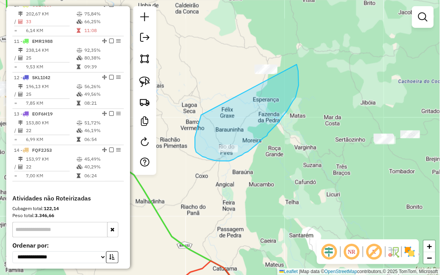
drag, startPoint x: 200, startPoint y: 117, endPoint x: 265, endPoint y: 36, distance: 103.5
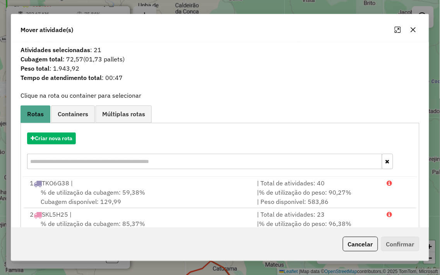
click at [412, 29] on icon "button" at bounding box center [412, 29] width 5 height 5
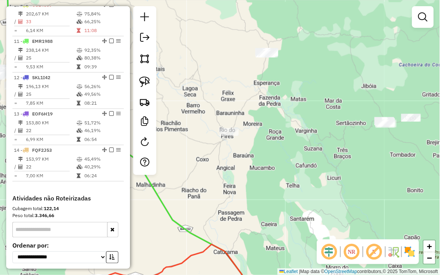
drag, startPoint x: 275, startPoint y: 141, endPoint x: 277, endPoint y: 111, distance: 29.9
click at [277, 114] on div "Janela de atendimento Grade de atendimento Capacidade Transportadoras Veículos …" at bounding box center [220, 137] width 440 height 275
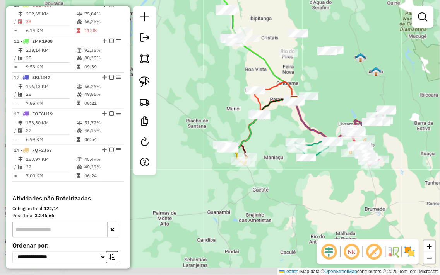
drag, startPoint x: 265, startPoint y: 184, endPoint x: 312, endPoint y: 72, distance: 121.3
click at [312, 72] on div "Janela de atendimento Grade de atendimento Capacidade Transportadoras Veículos …" at bounding box center [220, 137] width 440 height 275
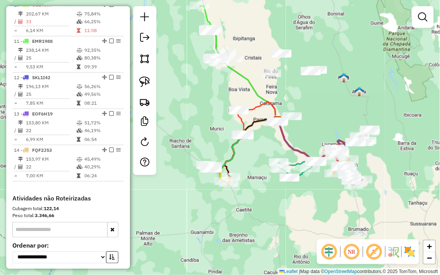
drag, startPoint x: 312, startPoint y: 75, endPoint x: 294, endPoint y: 96, distance: 27.5
click at [294, 96] on div "Janela de atendimento Grade de atendimento Capacidade Transportadoras Veículos …" at bounding box center [220, 137] width 440 height 275
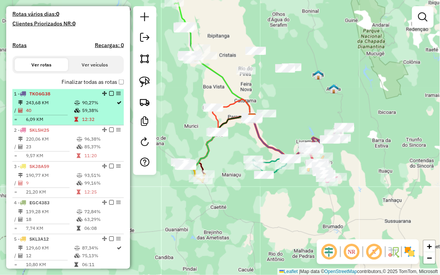
scroll to position [187, 0]
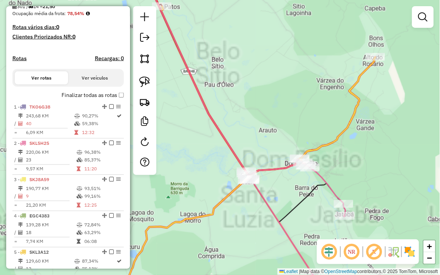
drag, startPoint x: 296, startPoint y: 130, endPoint x: 287, endPoint y: 79, distance: 52.5
click at [287, 79] on div "Rota 3 - Placa SKJ8A59 1080 - DISTRIBUIDORA DE BEB Rota 3 - Placa SKJ8A59 466 -…" at bounding box center [220, 137] width 440 height 275
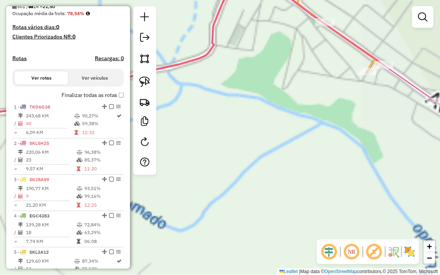
drag, startPoint x: 318, startPoint y: 79, endPoint x: 296, endPoint y: 79, distance: 21.3
click at [296, 115] on div "Janela de atendimento Grade de atendimento Capacidade Transportadoras Veículos …" at bounding box center [220, 137] width 440 height 275
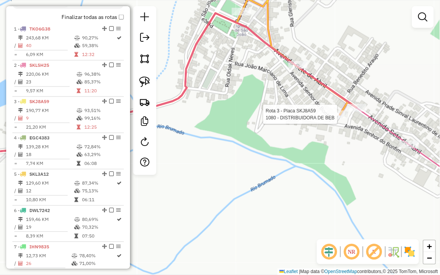
select select "**********"
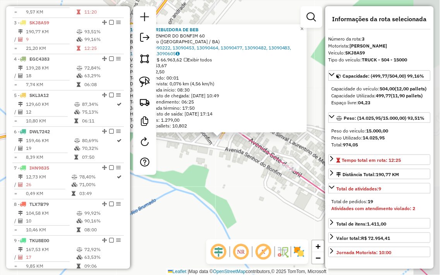
scroll to position [362, 0]
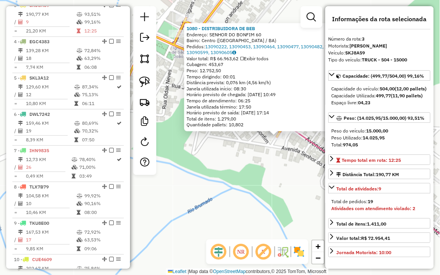
drag, startPoint x: 194, startPoint y: 160, endPoint x: 251, endPoint y: 159, distance: 56.5
click at [251, 159] on div "1080 - DISTRIBUIDORA DE BEB Endereço: SENHOR DO BONFIM 60 Bairro: Centro (DOM B…" at bounding box center [220, 137] width 440 height 275
click at [229, 153] on div "1080 - DISTRIBUIDORA DE BEB Endereço: SENHOR DO BONFIM 60 Bairro: Centro (DOM B…" at bounding box center [220, 137] width 440 height 275
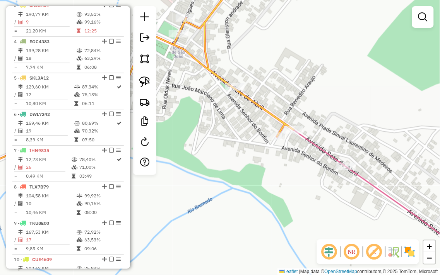
drag, startPoint x: 295, startPoint y: 97, endPoint x: 292, endPoint y: 151, distance: 53.9
click at [292, 150] on div "Rota 3 - Placa SKJ8A59 406 - MERCADONI Janela de atendimento Grade de atendimen…" at bounding box center [220, 137] width 440 height 275
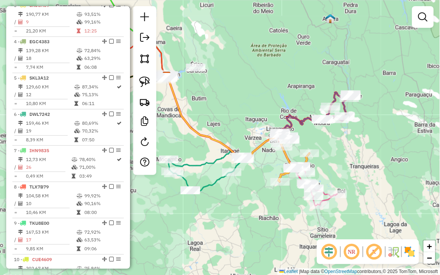
drag, startPoint x: 234, startPoint y: 137, endPoint x: 248, endPoint y: 143, distance: 16.1
click at [248, 143] on div "Janela de atendimento Grade de atendimento Capacidade Transportadoras Veículos …" at bounding box center [220, 137] width 440 height 275
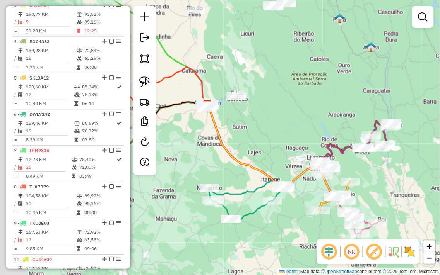
drag, startPoint x: 235, startPoint y: 117, endPoint x: 275, endPoint y: 146, distance: 49.7
click at [275, 146] on div "Janela de atendimento Grade de atendimento Capacidade Transportadoras Veículos …" at bounding box center [220, 137] width 440 height 275
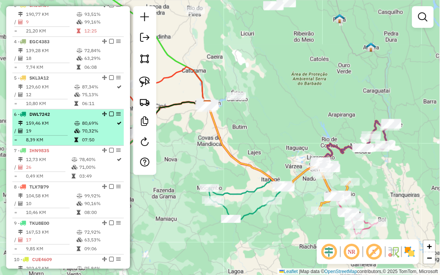
click at [85, 127] on td "80,69%" at bounding box center [99, 124] width 35 height 8
select select "**********"
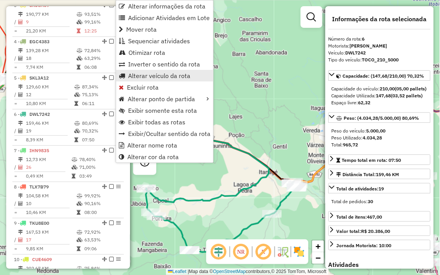
click at [140, 77] on span "Alterar veículo da rota" at bounding box center [159, 76] width 62 height 6
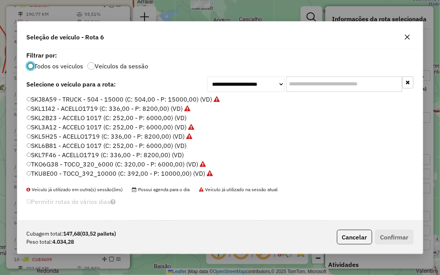
scroll to position [156, 0]
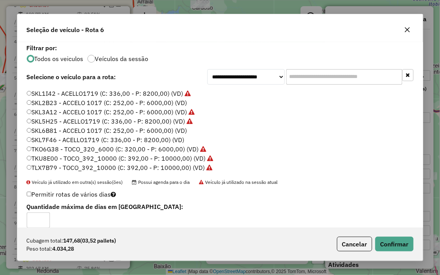
click at [400, 234] on div "Cubagem total: 147,68 (03,52 pallets) Peso total: 4.034,28 Cancelar Confirmar" at bounding box center [219, 244] width 405 height 33
click at [400, 238] on button "Confirmar" at bounding box center [394, 244] width 38 height 15
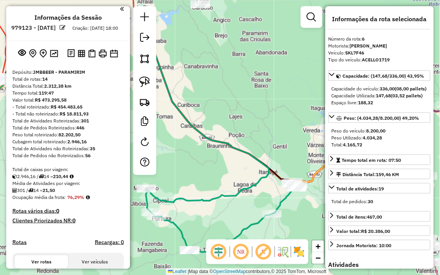
scroll to position [0, 0]
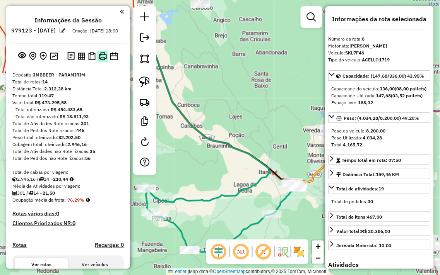
click at [102, 60] on img at bounding box center [103, 56] width 8 height 8
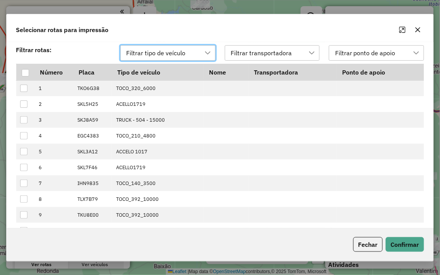
scroll to position [5, 34]
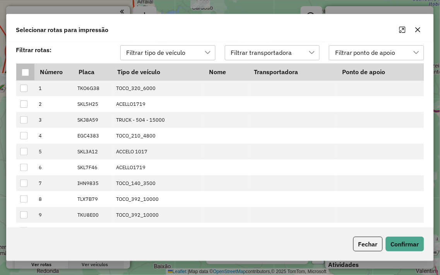
click at [27, 73] on div at bounding box center [25, 72] width 7 height 7
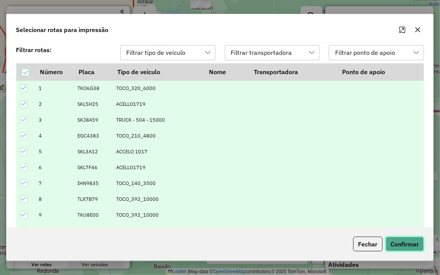
click at [393, 245] on button "Confirmar" at bounding box center [405, 244] width 38 height 15
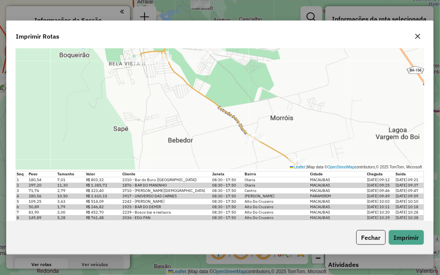
scroll to position [4470, 0]
click at [414, 34] on button "button" at bounding box center [418, 36] width 12 height 12
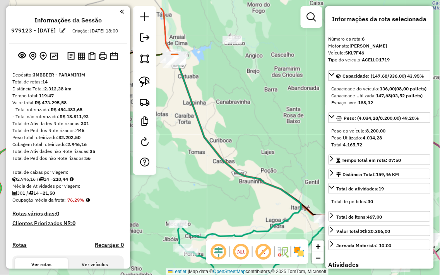
drag, startPoint x: 197, startPoint y: 39, endPoint x: 323, endPoint y: 129, distance: 154.1
click at [323, 129] on div "Janela de atendimento Grade de atendimento Capacidade Transportadoras Veículos …" at bounding box center [220, 137] width 440 height 275
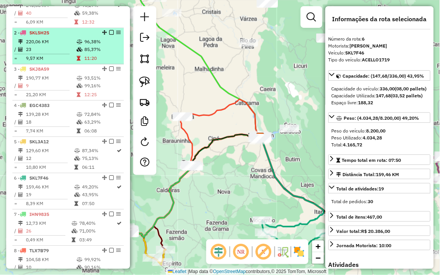
scroll to position [301, 0]
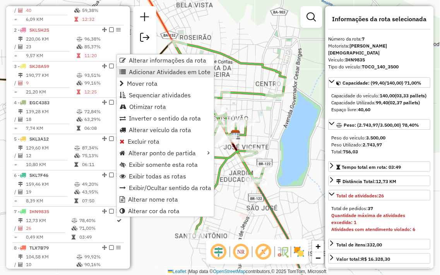
click at [172, 72] on span "Adicionar Atividades em Lote" at bounding box center [170, 72] width 82 height 6
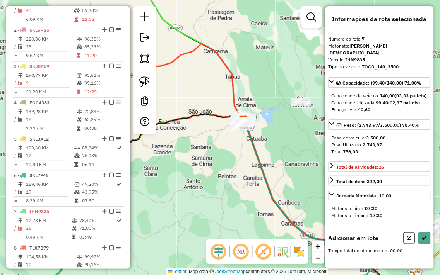
drag, startPoint x: 200, startPoint y: 79, endPoint x: 274, endPoint y: 125, distance: 86.7
click at [274, 125] on div "Janela de atendimento Grade de atendimento Capacidade Transportadoras Veículos …" at bounding box center [220, 137] width 440 height 275
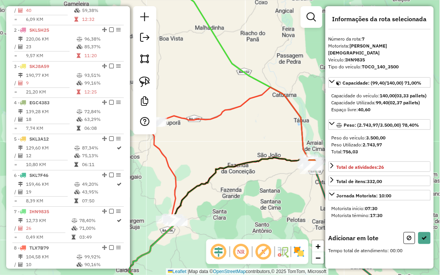
drag, startPoint x: 215, startPoint y: 68, endPoint x: 327, endPoint y: 191, distance: 166.5
click at [335, 194] on hb-router-mapa "Informações da Sessão 979123 - 14/08/2025 Criação: 13/08/2025 18:00 Depósito: J…" at bounding box center [220, 137] width 440 height 275
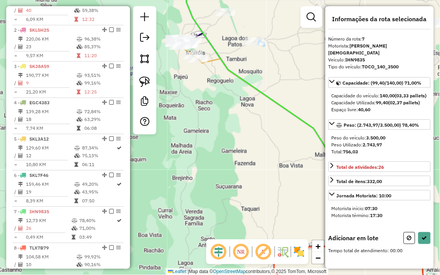
drag, startPoint x: 275, startPoint y: 144, endPoint x: 360, endPoint y: 218, distance: 112.4
click at [360, 219] on hb-router-mapa "Informações da Sessão 979123 - 14/08/2025 Criação: 13/08/2025 18:00 Depósito: J…" at bounding box center [220, 137] width 440 height 275
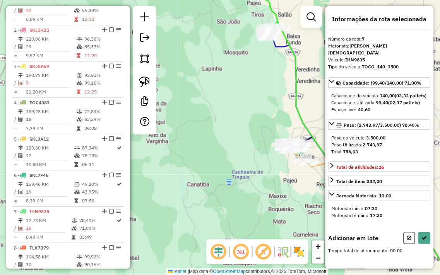
drag, startPoint x: 242, startPoint y: 190, endPoint x: 223, endPoint y: 176, distance: 23.5
click at [223, 176] on div "Janela de atendimento Grade de atendimento Capacidade Transportadoras Veículos …" at bounding box center [220, 137] width 440 height 275
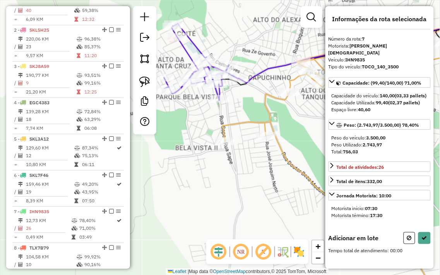
drag, startPoint x: 251, startPoint y: 126, endPoint x: 252, endPoint y: 144, distance: 17.0
click at [252, 164] on div "Janela de atendimento Grade de atendimento Capacidade Transportadoras Veículos …" at bounding box center [220, 137] width 440 height 275
click at [426, 244] on button at bounding box center [424, 238] width 12 height 12
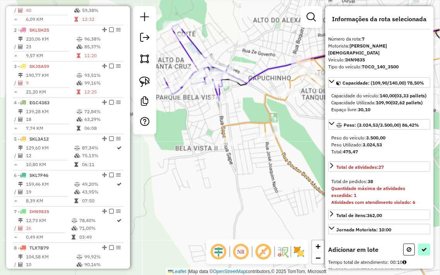
select select "**********"
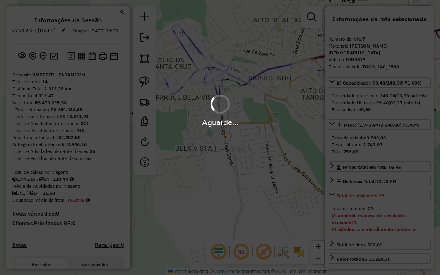
select select "**********"
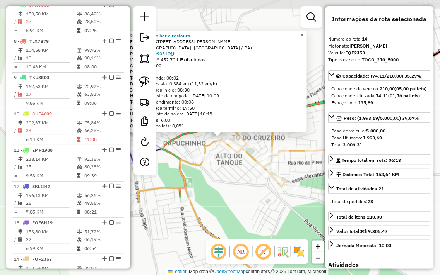
scroll to position [687, 0]
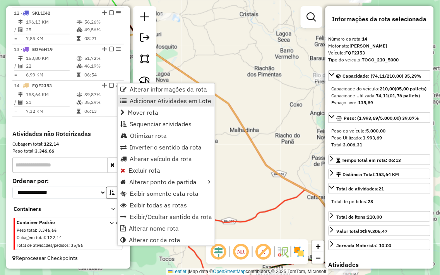
click at [157, 98] on span "Adicionar Atividades em Lote" at bounding box center [171, 101] width 82 height 6
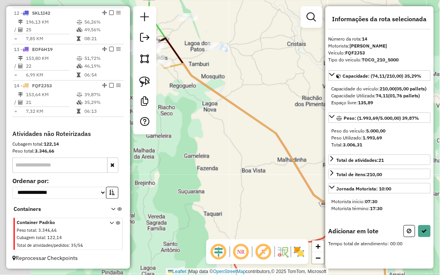
drag, startPoint x: 188, startPoint y: 98, endPoint x: 224, endPoint y: 121, distance: 42.9
click at [224, 121] on div "Janela de atendimento Grade de atendimento Capacidade Transportadoras Veículos …" at bounding box center [220, 137] width 440 height 275
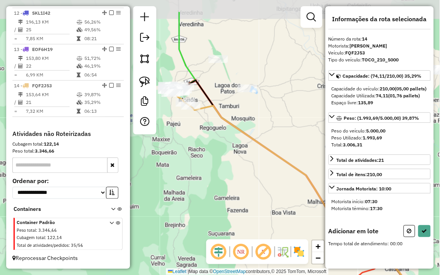
drag, startPoint x: 190, startPoint y: 111, endPoint x: 222, endPoint y: 154, distance: 53.3
click at [222, 154] on div "Janela de atendimento Grade de atendimento Capacidade Transportadoras Veículos …" at bounding box center [220, 137] width 440 height 275
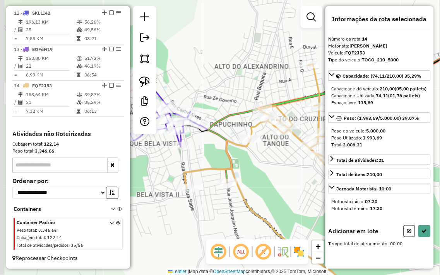
drag, startPoint x: 204, startPoint y: 93, endPoint x: 244, endPoint y: 98, distance: 40.5
click at [244, 98] on div "Janela de atendimento Grade de atendimento Capacidade Transportadoras Veículos …" at bounding box center [220, 137] width 440 height 275
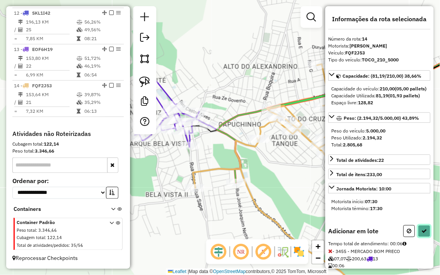
click at [425, 234] on icon at bounding box center [424, 231] width 5 height 5
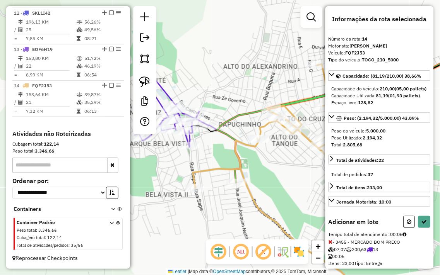
select select "**********"
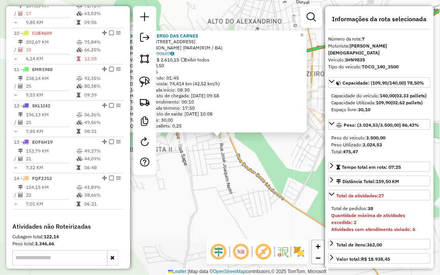
scroll to position [508, 0]
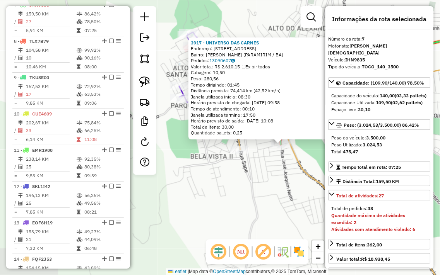
drag, startPoint x: 187, startPoint y: 210, endPoint x: 248, endPoint y: 217, distance: 61.1
click at [248, 217] on div "3917 - UNIVERSO DAS CARNES Endereço: Av Macaubas 203 Bairro: Av Macaubas (PARAM…" at bounding box center [220, 137] width 440 height 275
click at [245, 198] on div "3917 - UNIVERSO DAS CARNES Endereço: Av Macaubas 203 Bairro: Av Macaubas (PARAM…" at bounding box center [220, 137] width 440 height 275
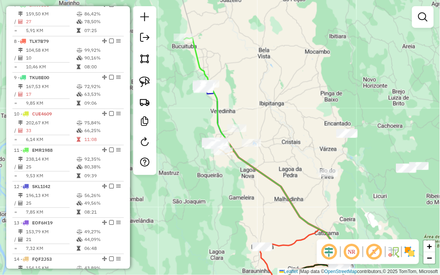
drag, startPoint x: 285, startPoint y: 163, endPoint x: 244, endPoint y: 87, distance: 86.6
click at [250, 99] on div "Janela de atendimento Grade de atendimento Capacidade Transportadoras Veículos …" at bounding box center [220, 137] width 440 height 275
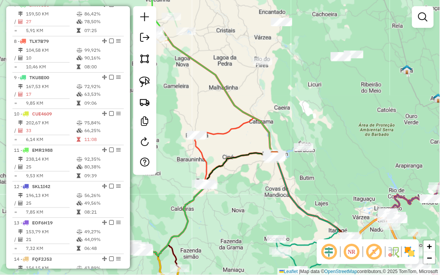
drag, startPoint x: 306, startPoint y: 144, endPoint x: 267, endPoint y: 94, distance: 63.4
click at [268, 98] on div "Janela de atendimento Grade de atendimento Capacidade Transportadoras Veículos …" at bounding box center [220, 137] width 440 height 275
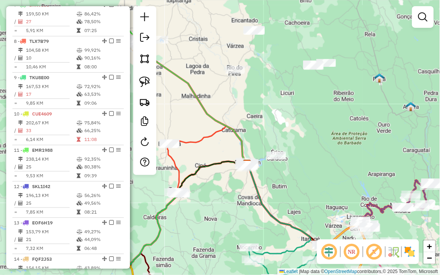
drag, startPoint x: 223, startPoint y: 64, endPoint x: 220, endPoint y: 111, distance: 47.2
click at [224, 111] on div "Janela de atendimento Grade de atendimento Capacidade Transportadoras Veículos …" at bounding box center [220, 137] width 440 height 275
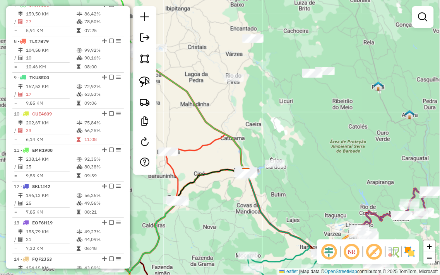
drag, startPoint x: 182, startPoint y: 60, endPoint x: 159, endPoint y: 63, distance: 23.5
click at [179, 61] on div "Janela de atendimento Grade de atendimento Capacidade Transportadoras Veículos …" at bounding box center [220, 137] width 440 height 275
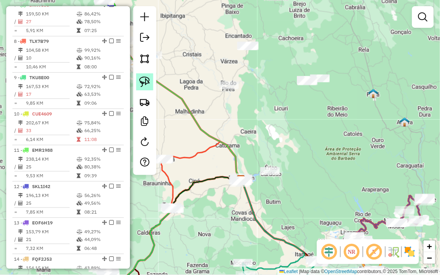
click at [145, 78] on img at bounding box center [144, 82] width 11 height 11
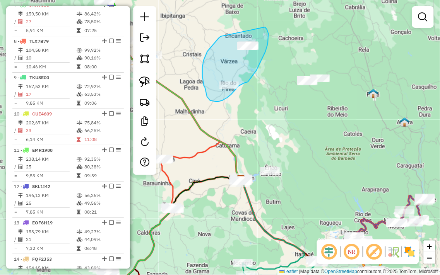
drag, startPoint x: 221, startPoint y: 36, endPoint x: 264, endPoint y: 25, distance: 44.4
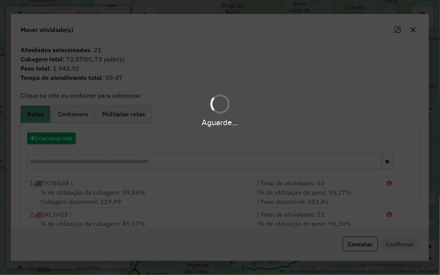
click at [67, 136] on div "Aguarde..." at bounding box center [220, 137] width 440 height 275
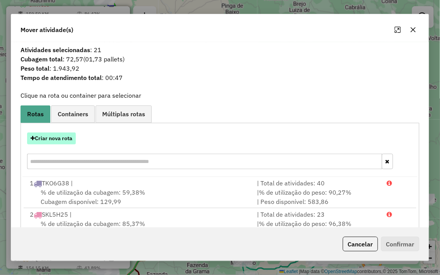
click at [66, 137] on button "Criar nova rota" at bounding box center [51, 139] width 49 height 12
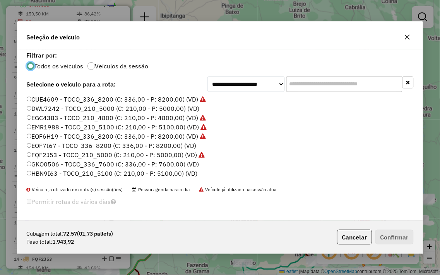
scroll to position [4, 2]
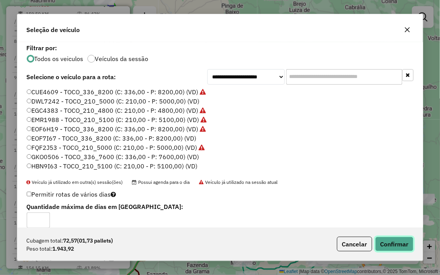
click at [393, 241] on button "Confirmar" at bounding box center [394, 244] width 38 height 15
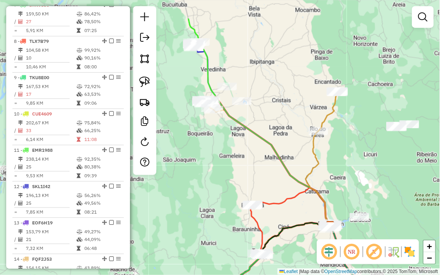
drag, startPoint x: 223, startPoint y: 145, endPoint x: 302, endPoint y: 189, distance: 90.7
click at [302, 189] on div "Janela de atendimento Grade de atendimento Capacidade Transportadoras Veículos …" at bounding box center [220, 137] width 440 height 275
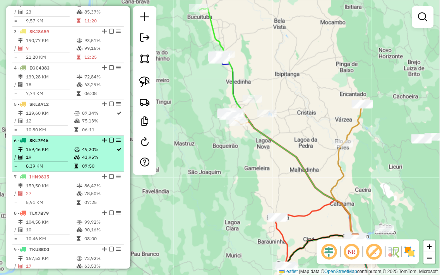
scroll to position [207, 0]
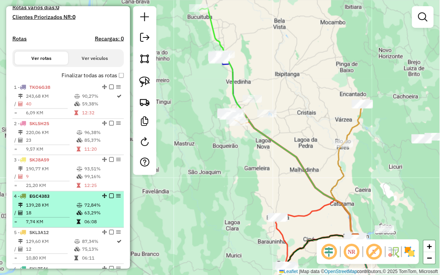
click at [65, 210] on td "139,28 KM" at bounding box center [51, 206] width 51 height 8
select select "**********"
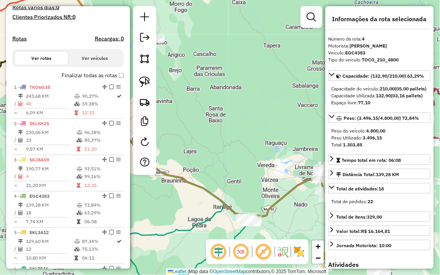
drag, startPoint x: 276, startPoint y: 174, endPoint x: 230, endPoint y: 184, distance: 47.0
click at [230, 184] on div "Rota 6 - Placa SKL7F46 330 - THIAGO BAR Rota 6 - Placa SKL7F46 396 - DADOS BAR …" at bounding box center [220, 137] width 440 height 275
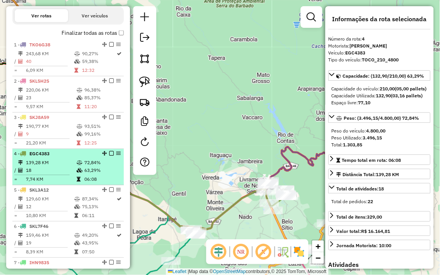
scroll to position [250, 0]
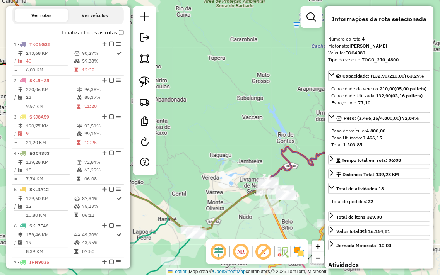
drag, startPoint x: 118, startPoint y: 159, endPoint x: 138, endPoint y: 198, distance: 43.3
click at [147, 204] on icon at bounding box center [155, 150] width 227 height 160
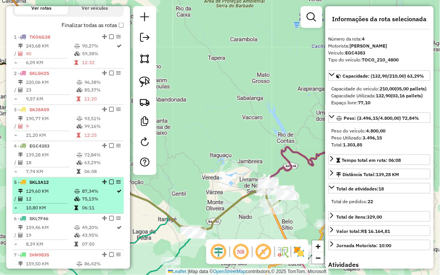
scroll to position [269, 0]
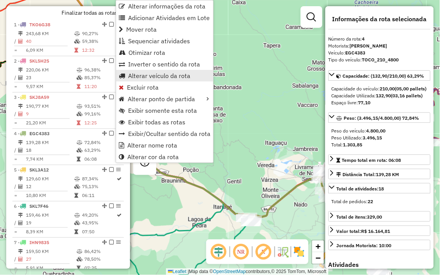
click at [154, 77] on span "Alterar veículo da rota" at bounding box center [159, 76] width 62 height 6
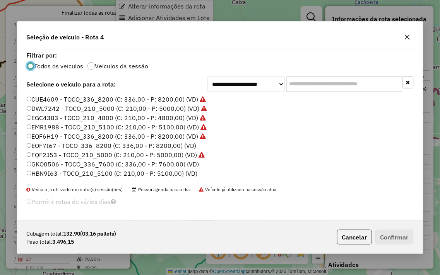
scroll to position [4, 2]
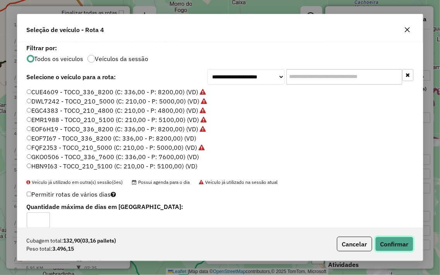
click at [382, 240] on button "Confirmar" at bounding box center [394, 244] width 38 height 15
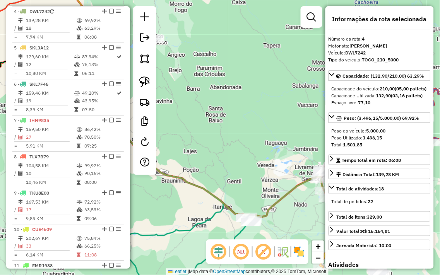
scroll to position [398, 0]
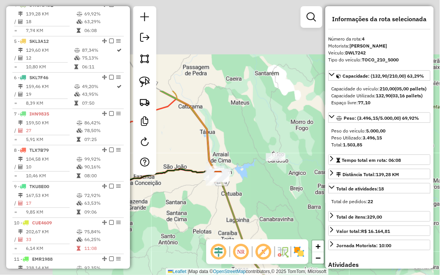
drag, startPoint x: 191, startPoint y: 56, endPoint x: 291, endPoint y: 168, distance: 150.1
click at [314, 176] on div "Janela de atendimento Grade de atendimento Capacidade Transportadoras Veículos …" at bounding box center [220, 137] width 440 height 275
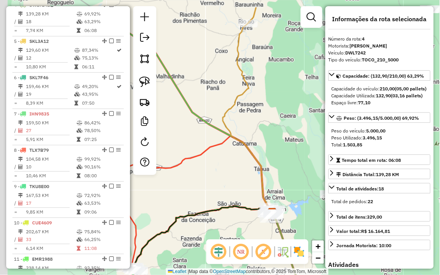
drag, startPoint x: 257, startPoint y: 120, endPoint x: 295, endPoint y: 146, distance: 45.7
click at [295, 146] on div "Janela de atendimento Grade de atendimento Capacidade Transportadoras Veículos …" at bounding box center [220, 137] width 440 height 275
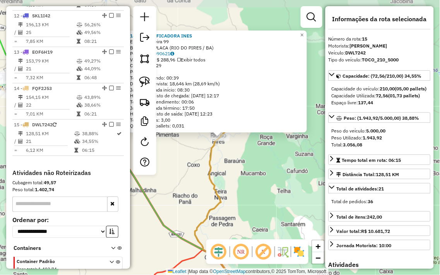
scroll to position [724, 0]
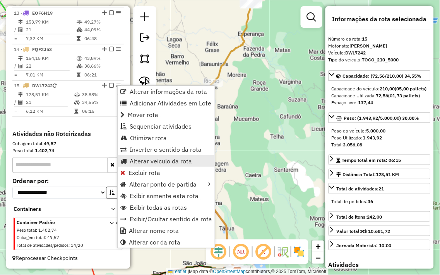
click at [148, 161] on span "Alterar veículo da rota" at bounding box center [161, 161] width 62 height 6
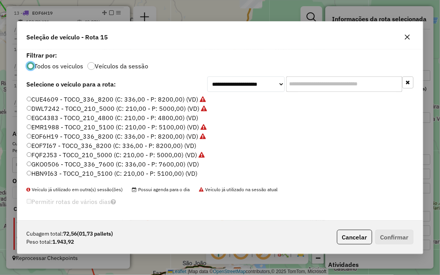
scroll to position [4, 2]
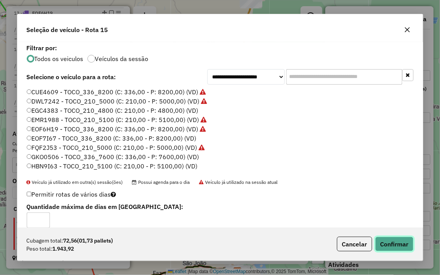
click at [403, 246] on button "Confirmar" at bounding box center [394, 244] width 38 height 15
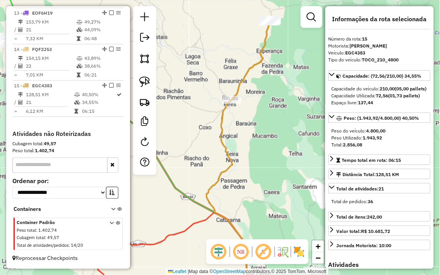
drag, startPoint x: 261, startPoint y: 97, endPoint x: 273, endPoint y: 114, distance: 20.7
click at [275, 110] on div "Janela de atendimento Grade de atendimento Capacidade Transportadoras Veículos …" at bounding box center [220, 137] width 440 height 275
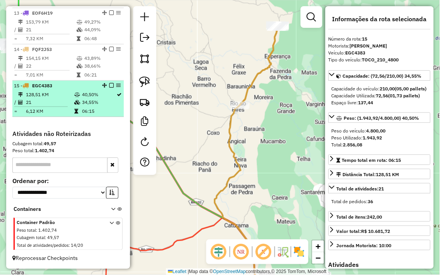
click at [68, 108] on td "6,12 KM" at bounding box center [50, 112] width 48 height 8
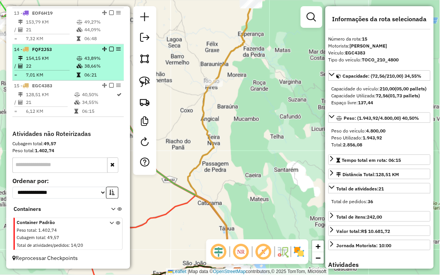
click at [72, 72] on td "7,01 KM" at bounding box center [51, 75] width 51 height 8
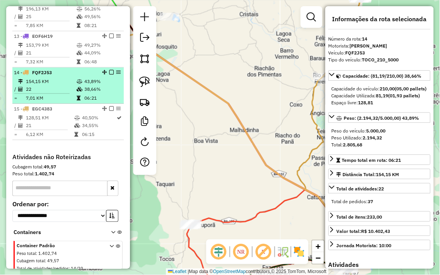
scroll to position [681, 0]
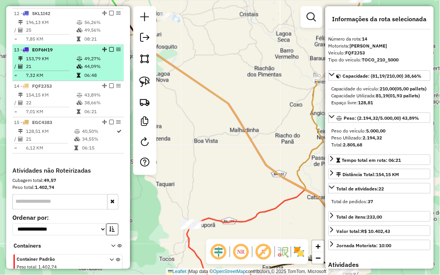
click at [61, 68] on td "21" at bounding box center [51, 67] width 51 height 8
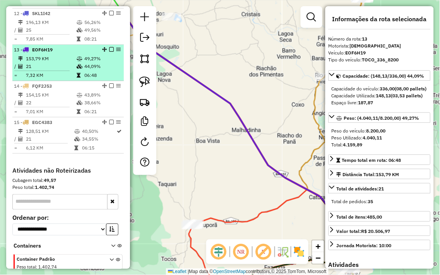
scroll to position [637, 0]
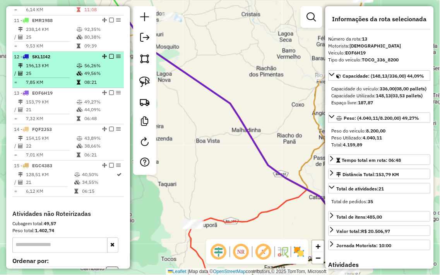
click at [61, 75] on td "25" at bounding box center [51, 74] width 51 height 8
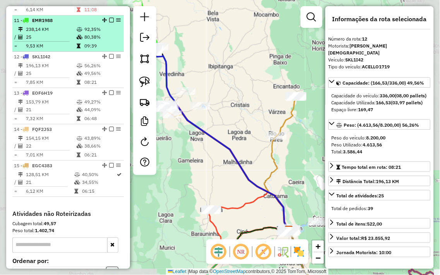
click at [69, 48] on td "9,53 KM" at bounding box center [51, 46] width 51 height 8
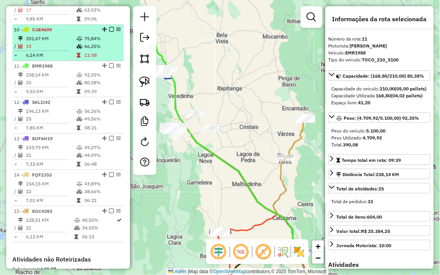
scroll to position [552, 0]
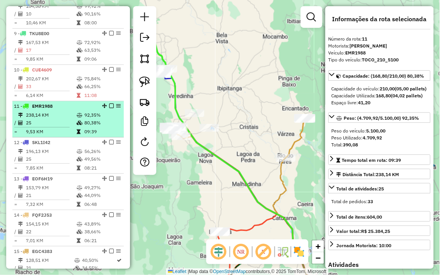
click at [71, 110] on div "11 - EMR1988" at bounding box center [55, 106] width 82 height 7
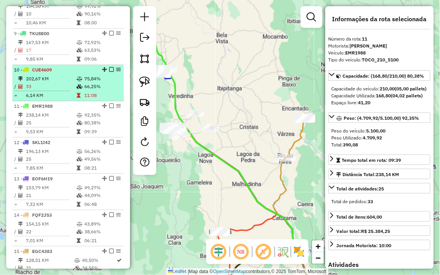
click at [71, 91] on td "33" at bounding box center [51, 87] width 51 height 8
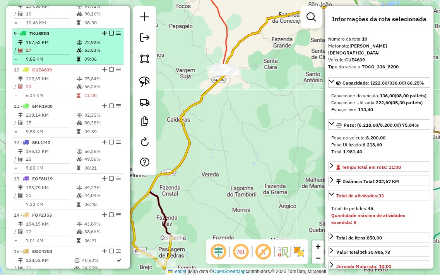
click at [72, 54] on td "17" at bounding box center [51, 50] width 51 height 8
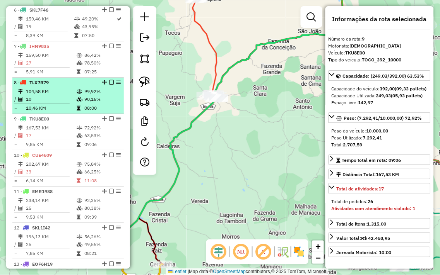
scroll to position [466, 0]
click at [63, 87] on div "8 - TLX7B79" at bounding box center [55, 83] width 82 height 7
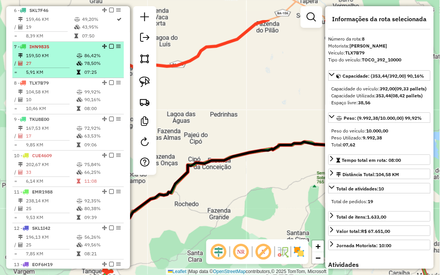
click at [67, 75] on td "5,91 KM" at bounding box center [51, 72] width 51 height 8
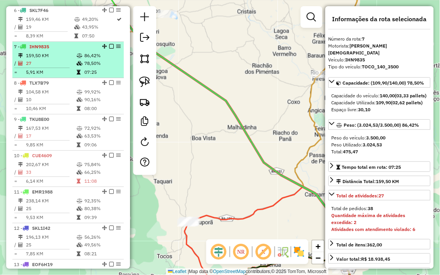
click at [70, 57] on td "159,50 KM" at bounding box center [51, 56] width 51 height 8
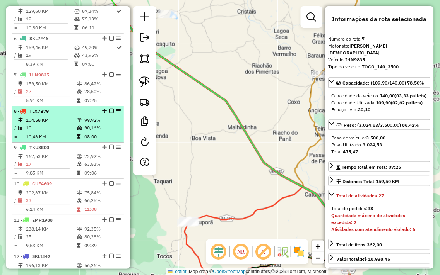
scroll to position [423, 0]
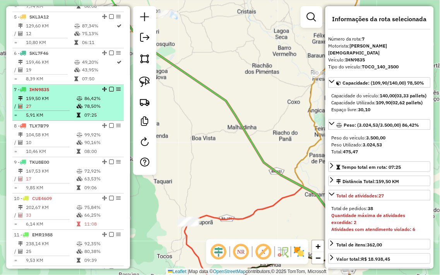
click at [70, 110] on td "27" at bounding box center [51, 107] width 51 height 8
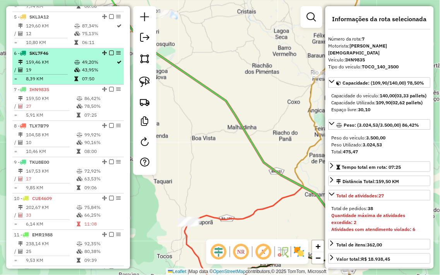
click at [74, 82] on td at bounding box center [78, 79] width 8 height 8
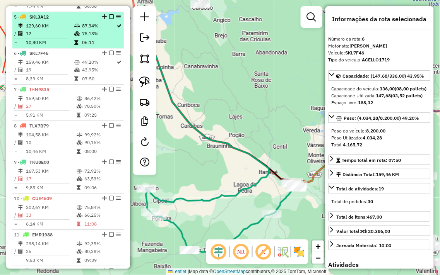
click at [72, 48] on li "5 - SKL3A12 129,60 KM 87,34% / 12 75,13% = 10,80 KM 06:11" at bounding box center [67, 30] width 111 height 36
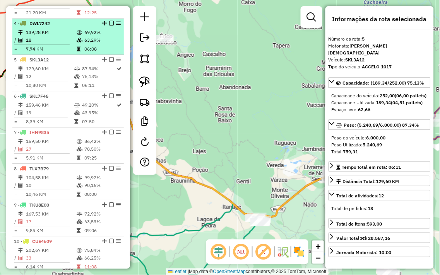
scroll to position [337, 0]
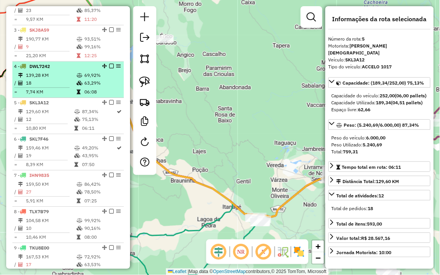
click at [68, 70] on div "4 - DWL7242" at bounding box center [55, 66] width 82 height 7
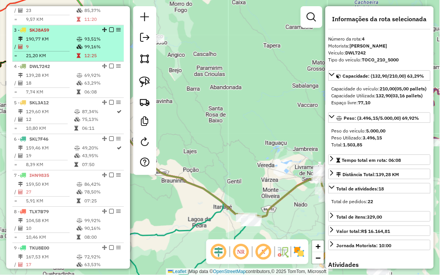
click at [73, 60] on td "21,20 KM" at bounding box center [51, 56] width 51 height 8
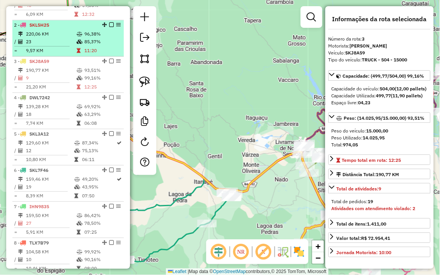
scroll to position [294, 0]
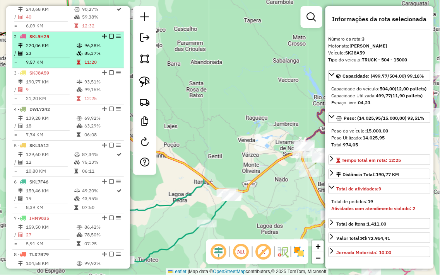
click at [65, 57] on td "23" at bounding box center [51, 54] width 51 height 8
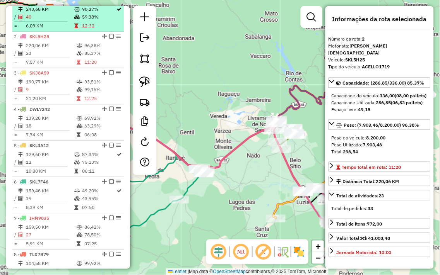
click at [74, 21] on td at bounding box center [78, 17] width 8 height 8
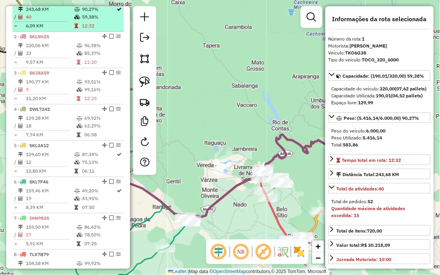
click at [72, 22] on td at bounding box center [44, 21] width 60 height 1
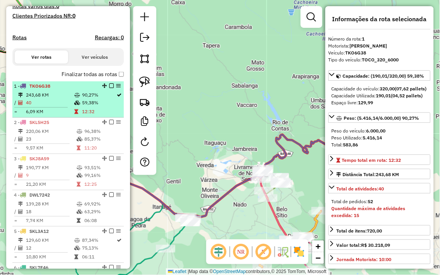
scroll to position [36, 0]
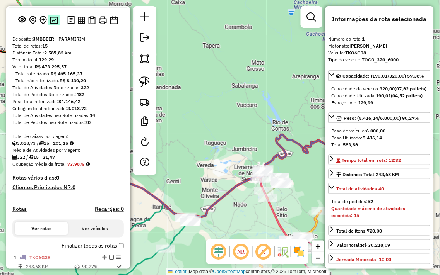
click at [53, 24] on img at bounding box center [54, 20] width 8 height 7
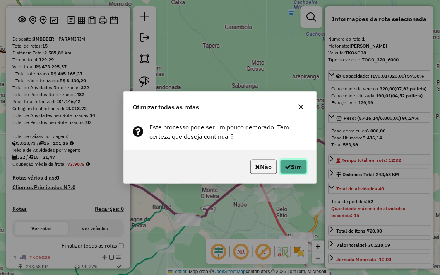
click at [292, 164] on button "Sim" at bounding box center [293, 167] width 27 height 15
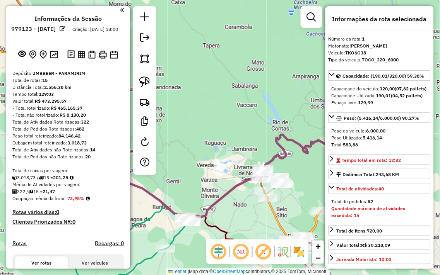
scroll to position [0, 0]
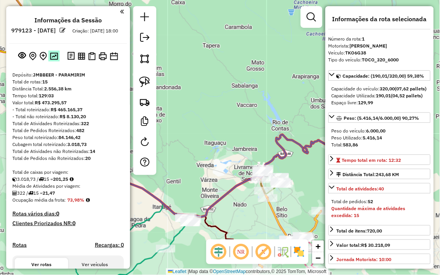
click at [55, 60] on img at bounding box center [54, 56] width 8 height 7
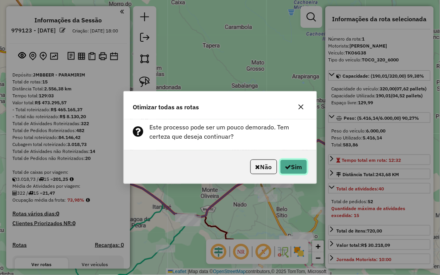
click at [293, 168] on button "Sim" at bounding box center [293, 167] width 27 height 15
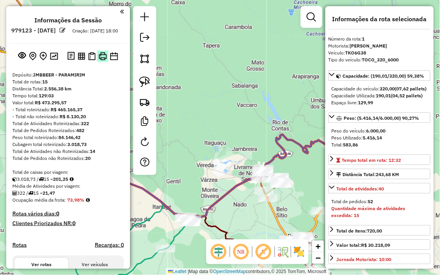
click at [99, 59] on img at bounding box center [103, 56] width 8 height 8
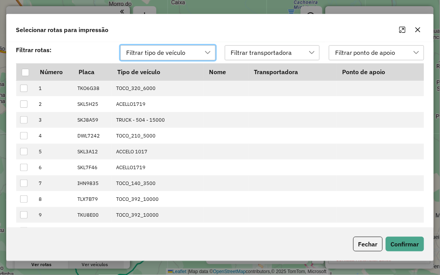
scroll to position [5, 34]
click at [26, 75] on div at bounding box center [25, 72] width 7 height 7
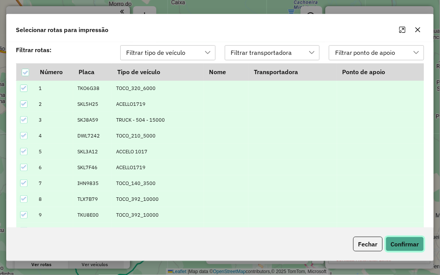
click at [401, 246] on button "Confirmar" at bounding box center [405, 244] width 38 height 15
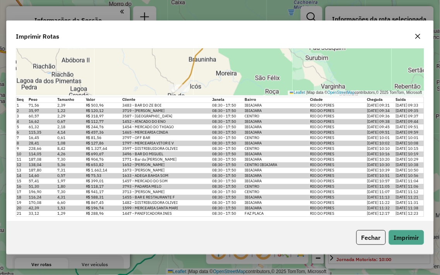
scroll to position [4874, 0]
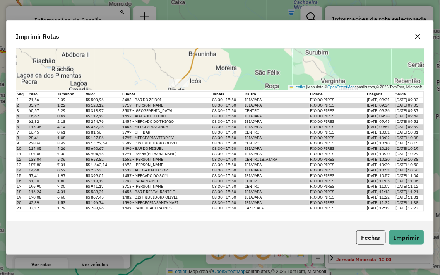
click at [419, 37] on icon "button" at bounding box center [417, 36] width 5 height 5
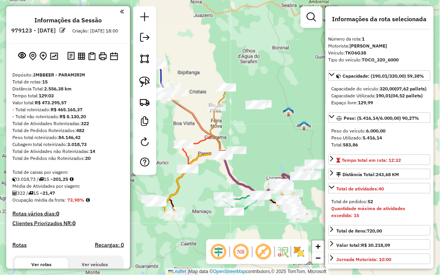
drag, startPoint x: 271, startPoint y: 142, endPoint x: 285, endPoint y: 152, distance: 16.6
click at [284, 152] on div "Janela de atendimento Grade de atendimento Capacidade Transportadoras Veículos …" at bounding box center [220, 137] width 440 height 275
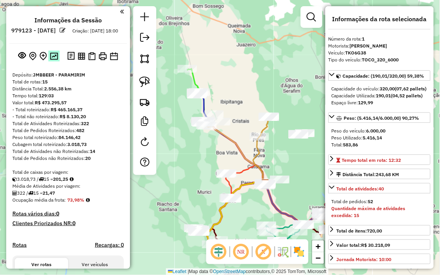
click at [51, 60] on img at bounding box center [54, 56] width 8 height 7
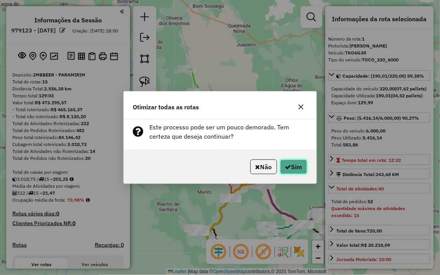
click at [291, 169] on button "Sim" at bounding box center [293, 167] width 27 height 15
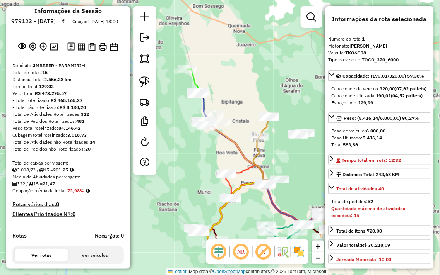
scroll to position [0, 0]
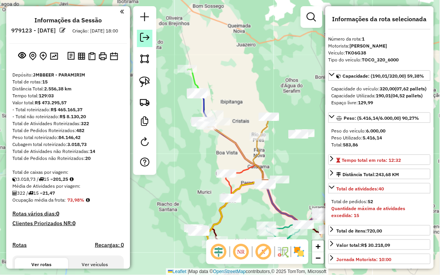
click at [146, 32] on link at bounding box center [144, 38] width 15 height 17
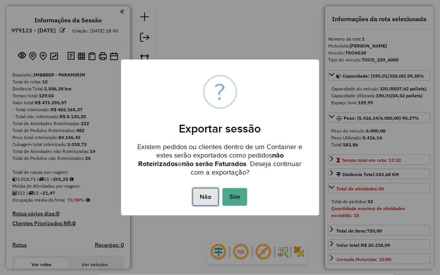
click at [200, 194] on button "Não" at bounding box center [206, 197] width 26 height 18
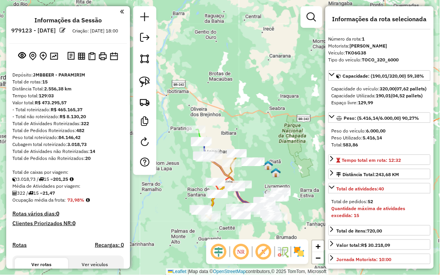
drag, startPoint x: 229, startPoint y: 134, endPoint x: 229, endPoint y: 108, distance: 26.3
click at [229, 108] on div "Janela de atendimento Grade de atendimento Capacidade Transportadoras Veículos …" at bounding box center [220, 137] width 440 height 275
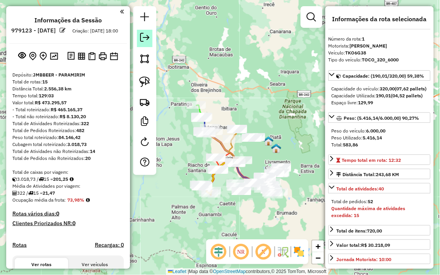
click at [149, 33] on em at bounding box center [144, 37] width 9 height 9
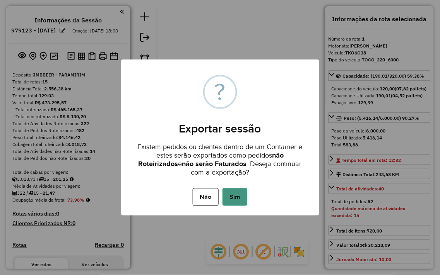
click at [234, 202] on button "Sim" at bounding box center [234, 197] width 25 height 18
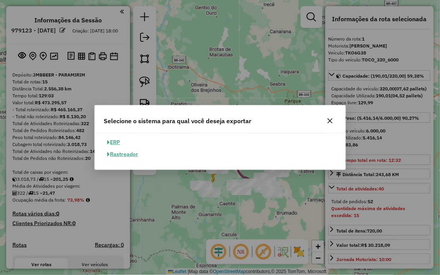
click at [115, 142] on button "ERP" at bounding box center [114, 143] width 20 height 12
select select "**"
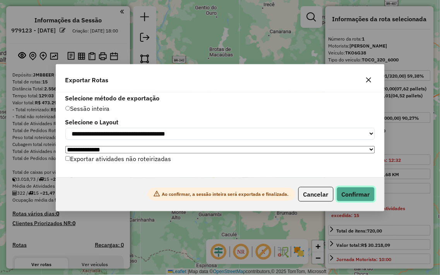
click at [348, 198] on button "Confirmar" at bounding box center [356, 194] width 38 height 15
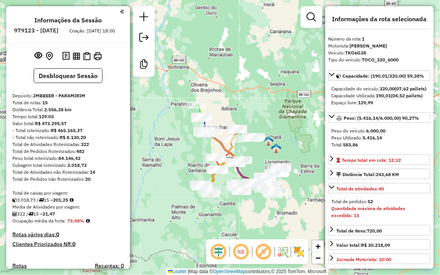
scroll to position [295, 0]
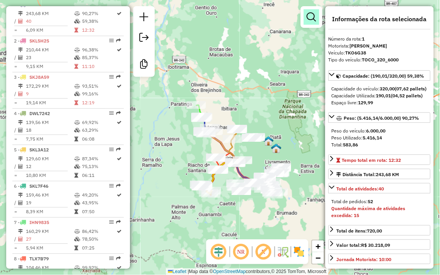
click at [309, 13] on em at bounding box center [311, 16] width 9 height 9
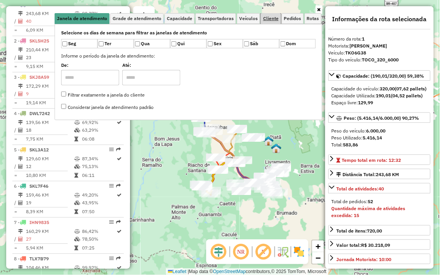
click at [265, 13] on link "Cliente" at bounding box center [271, 18] width 20 height 11
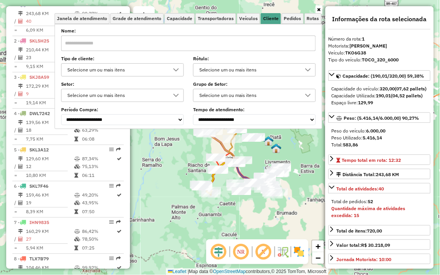
click at [171, 39] on input "text" at bounding box center [188, 43] width 255 height 15
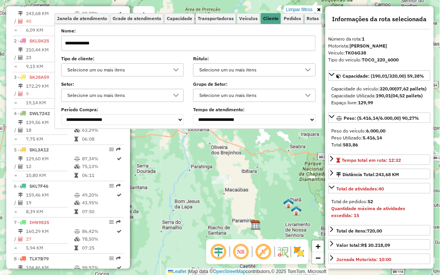
drag, startPoint x: 222, startPoint y: 149, endPoint x: 244, endPoint y: 217, distance: 71.7
click at [244, 217] on div "Limpar filtros Janela de atendimento Grade de atendimento Capacidade Transporta…" at bounding box center [220, 137] width 440 height 275
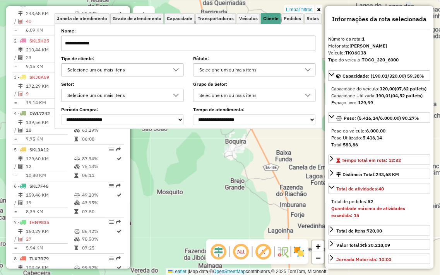
click at [173, 51] on div "**********" at bounding box center [188, 77] width 255 height 96
click at [167, 41] on input "**********" at bounding box center [188, 43] width 255 height 15
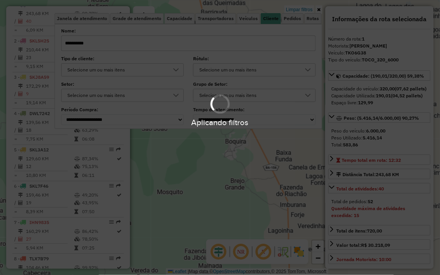
drag, startPoint x: 203, startPoint y: 137, endPoint x: 214, endPoint y: 196, distance: 59.5
click at [214, 196] on div "Aplicando filtros" at bounding box center [220, 137] width 440 height 275
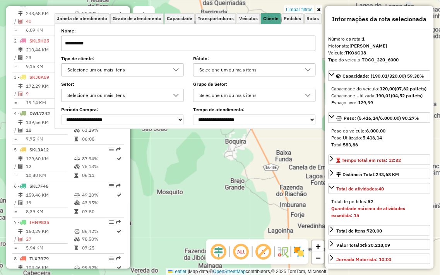
drag, startPoint x: 209, startPoint y: 152, endPoint x: 213, endPoint y: 224, distance: 72.4
click at [212, 224] on div "Limpar filtros Janela de atendimento Grade de atendimento Capacidade Transporta…" at bounding box center [220, 137] width 440 height 275
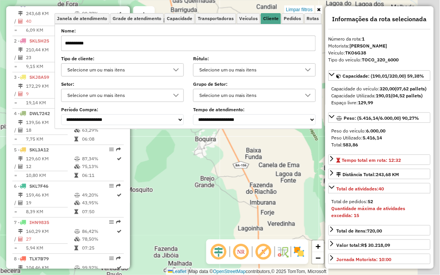
drag, startPoint x: 222, startPoint y: 203, endPoint x: 210, endPoint y: 191, distance: 17.5
click at [188, 125] on div "Limpar filtros Janela de atendimento Grade de atendimento Capacidade Transporta…" at bounding box center [220, 137] width 440 height 275
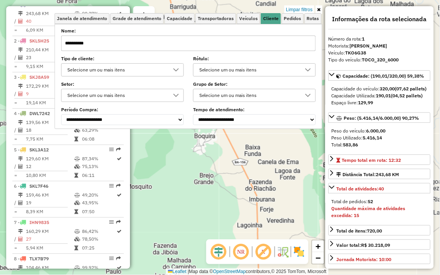
drag, startPoint x: 215, startPoint y: 204, endPoint x: 200, endPoint y: 161, distance: 45.3
click at [204, 168] on div "Limpar filtros Janela de atendimento Grade de atendimento Capacidade Transporta…" at bounding box center [220, 137] width 440 height 275
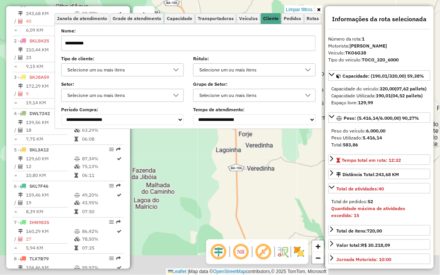
drag, startPoint x: 213, startPoint y: 195, endPoint x: 207, endPoint y: 132, distance: 63.8
click at [207, 132] on div "Limpar filtros Janela de atendimento Grade de atendimento Capacidade Transporta…" at bounding box center [220, 137] width 440 height 275
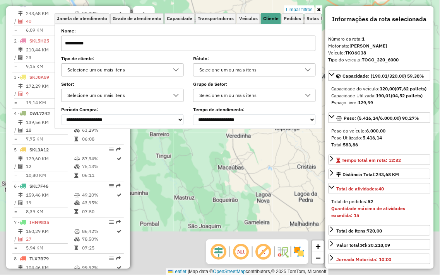
drag, startPoint x: 218, startPoint y: 202, endPoint x: 233, endPoint y: 141, distance: 62.6
click at [233, 142] on div "Limpar filtros Janela de atendimento Grade de atendimento Capacidade Transporta…" at bounding box center [220, 137] width 440 height 275
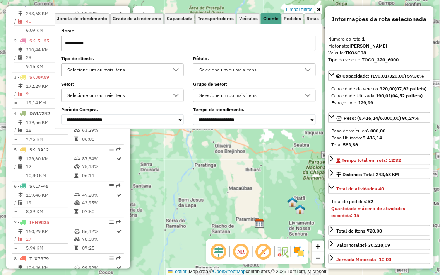
drag, startPoint x: 225, startPoint y: 204, endPoint x: 212, endPoint y: 187, distance: 21.0
click at [224, 207] on div "Limpar filtros Janela de atendimento Grade de atendimento Capacidade Transporta…" at bounding box center [220, 137] width 440 height 275
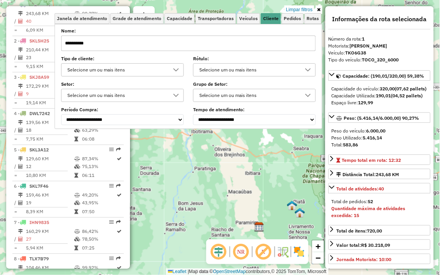
click at [114, 46] on input "**********" at bounding box center [188, 43] width 255 height 15
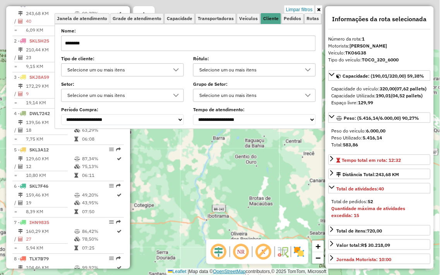
drag, startPoint x: 217, startPoint y: 184, endPoint x: 233, endPoint y: 269, distance: 86.3
click at [233, 269] on div "Limpar filtros Janela de atendimento Grade de atendimento Capacidade Transporta…" at bounding box center [220, 137] width 440 height 275
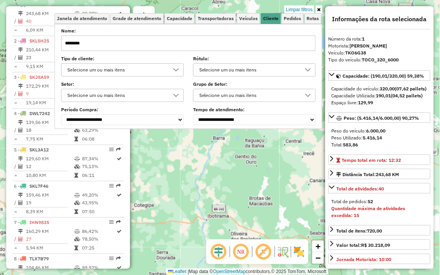
click at [86, 43] on input "********" at bounding box center [188, 43] width 255 height 15
type input "*"
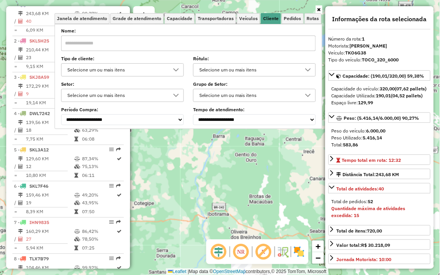
drag, startPoint x: 261, startPoint y: 200, endPoint x: 256, endPoint y: 143, distance: 57.1
click at [256, 145] on div "Janela de atendimento Grade de atendimento Capacidade Transportadoras Veículos …" at bounding box center [220, 137] width 440 height 275
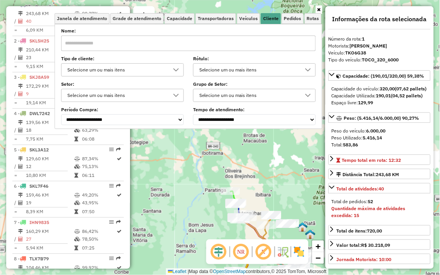
drag, startPoint x: 253, startPoint y: 180, endPoint x: 256, endPoint y: 160, distance: 20.7
click at [256, 160] on div "Janela de atendimento Grade de atendimento Capacidade Transportadoras Veículos …" at bounding box center [220, 137] width 440 height 275
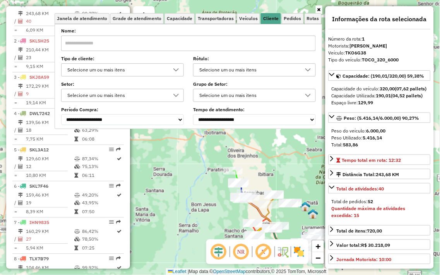
click at [95, 43] on input "text" at bounding box center [188, 43] width 255 height 15
type input "*"
type input "******"
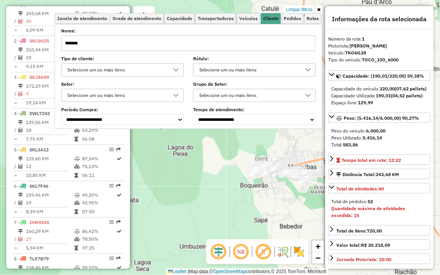
drag, startPoint x: 284, startPoint y: 226, endPoint x: 213, endPoint y: 146, distance: 107.1
click at [210, 147] on div "Limpar filtros Janela de atendimento Grade de atendimento Capacidade Transporta…" at bounding box center [220, 137] width 440 height 275
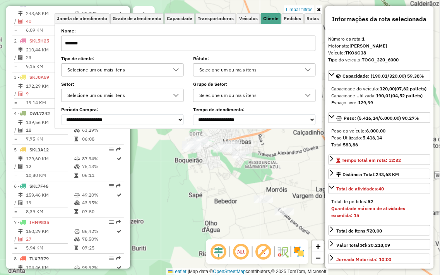
drag, startPoint x: 239, startPoint y: 192, endPoint x: 245, endPoint y: 218, distance: 26.6
click at [245, 218] on div "Limpar filtros Janela de atendimento Grade de atendimento Capacidade Transporta…" at bounding box center [220, 137] width 440 height 275
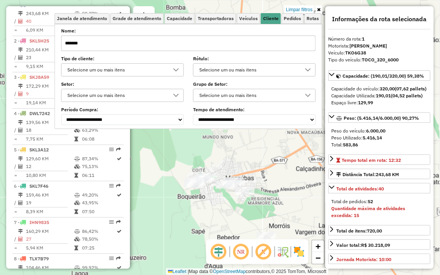
drag, startPoint x: 243, startPoint y: 167, endPoint x: 246, endPoint y: 203, distance: 36.8
click at [246, 203] on div "Limpar filtros Janela de atendimento Grade de atendimento Capacidade Transporta…" at bounding box center [220, 137] width 440 height 275
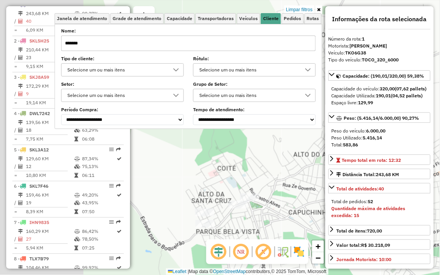
drag, startPoint x: 168, startPoint y: 175, endPoint x: 296, endPoint y: 201, distance: 129.9
click at [296, 201] on div "Limpar filtros Janela de atendimento Grade de atendimento Capacidade Transporta…" at bounding box center [220, 137] width 440 height 275
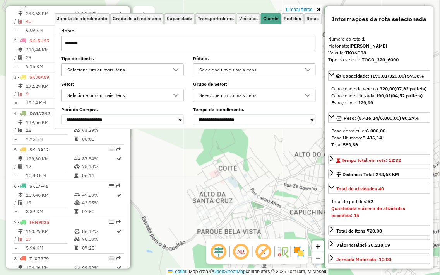
click at [95, 41] on input "******" at bounding box center [188, 43] width 255 height 15
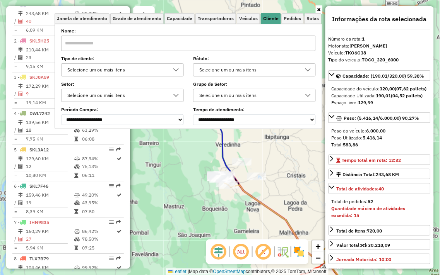
click at [265, 163] on div "Janela de atendimento Grade de atendimento Capacidade Transportadoras Veículos …" at bounding box center [220, 137] width 440 height 275
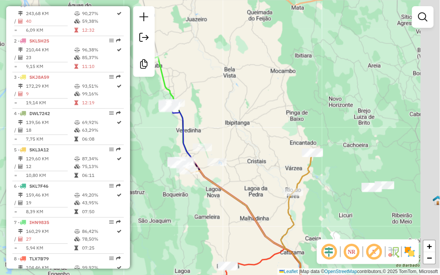
drag, startPoint x: 286, startPoint y: 160, endPoint x: 238, endPoint y: 146, distance: 50.6
click at [238, 146] on div "Janela de atendimento Grade de atendimento Capacidade Transportadoras Veículos …" at bounding box center [220, 137] width 440 height 275
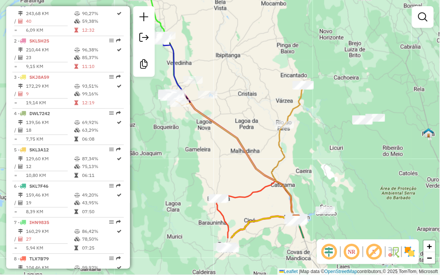
drag, startPoint x: 226, startPoint y: 147, endPoint x: 203, endPoint y: 93, distance: 59.1
click at [231, 85] on div "Janela de atendimento Grade de atendimento Capacidade Transportadoras Veículos …" at bounding box center [220, 137] width 440 height 275
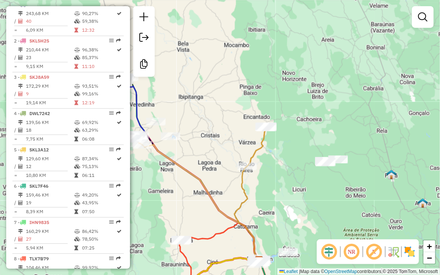
drag, startPoint x: 338, startPoint y: 169, endPoint x: 318, endPoint y: 204, distance: 40.4
click at [318, 204] on div "Janela de atendimento Grade de atendimento Capacidade Transportadoras Veículos …" at bounding box center [220, 137] width 440 height 275
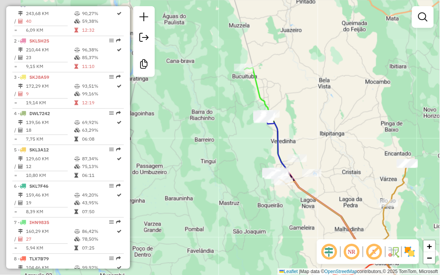
drag, startPoint x: 212, startPoint y: 139, endPoint x: 366, endPoint y: 175, distance: 158.9
click at [366, 175] on div "Janela de atendimento Grade de atendimento Capacidade Transportadoras Veículos …" at bounding box center [220, 137] width 440 height 275
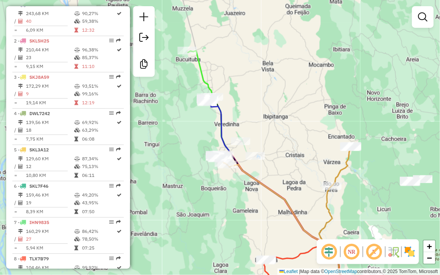
drag, startPoint x: 370, startPoint y: 176, endPoint x: 266, endPoint y: 133, distance: 112.6
click at [258, 133] on div "Janela de atendimento Grade de atendimento Capacidade Transportadoras Veículos …" at bounding box center [220, 137] width 440 height 275
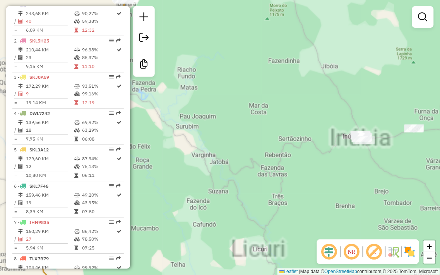
drag, startPoint x: 349, startPoint y: 150, endPoint x: 217, endPoint y: 111, distance: 137.1
click at [222, 113] on div "Janela de atendimento Grade de atendimento Capacidade Transportadoras Veículos …" at bounding box center [220, 137] width 440 height 275
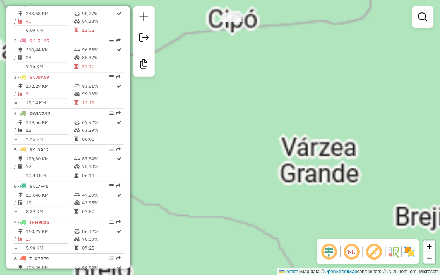
drag, startPoint x: 281, startPoint y: 170, endPoint x: 283, endPoint y: 166, distance: 4.3
click at [282, 171] on div "Janela de atendimento Grade de atendimento Capacidade Transportadoras Veículos …" at bounding box center [220, 137] width 440 height 275
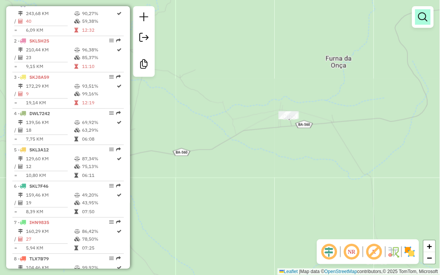
click at [418, 20] on em at bounding box center [422, 16] width 9 height 9
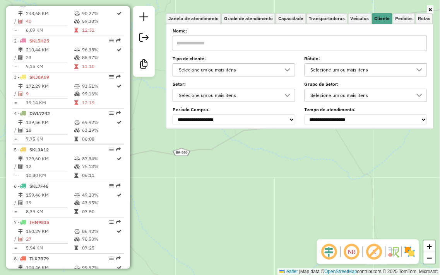
click at [203, 43] on input "text" at bounding box center [300, 43] width 255 height 15
type input "*"
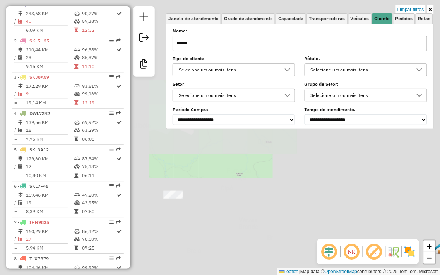
click at [206, 213] on div "Limpar filtros Janela de atendimento Grade de atendimento Capacidade Transporta…" at bounding box center [220, 137] width 440 height 275
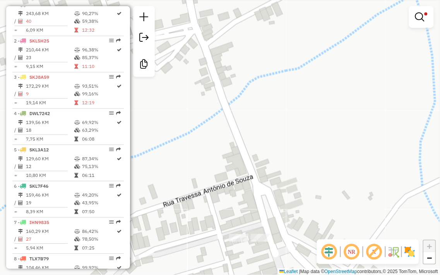
click at [229, 120] on div "Limpar filtros Janela de atendimento Grade de atendimento Capacidade Transporta…" at bounding box center [220, 137] width 440 height 275
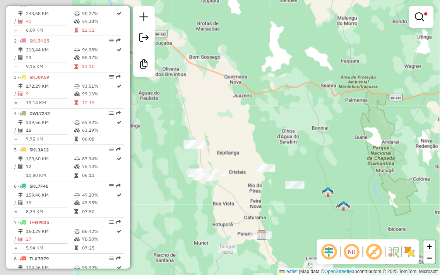
drag, startPoint x: 229, startPoint y: 195, endPoint x: 302, endPoint y: 183, distance: 74.8
click at [314, 195] on div "Limpar filtros Janela de atendimento Grade de atendimento Capacidade Transporta…" at bounding box center [220, 137] width 440 height 275
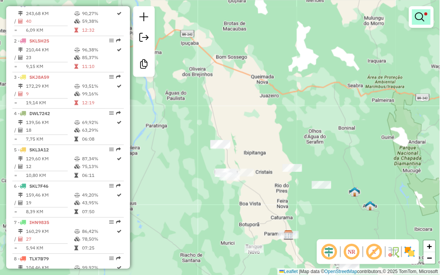
click at [419, 21] on em at bounding box center [419, 16] width 9 height 9
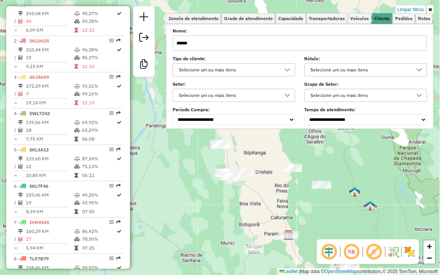
click at [260, 48] on input "******" at bounding box center [300, 43] width 255 height 15
click at [205, 48] on input "******" at bounding box center [300, 43] width 255 height 15
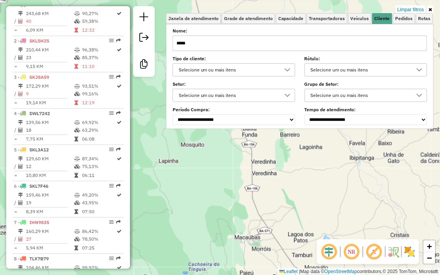
drag, startPoint x: 222, startPoint y: 150, endPoint x: 233, endPoint y: 272, distance: 122.0
click at [231, 273] on div "Limpar filtros Janela de atendimento Grade de atendimento Capacidade Transporta…" at bounding box center [220, 137] width 440 height 275
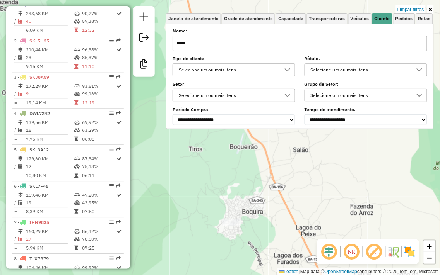
drag, startPoint x: 227, startPoint y: 215, endPoint x: 220, endPoint y: 233, distance: 19.2
click at [220, 234] on div "Rota 11 - Placa EMR1988 1879 - Adega Chalitas Limpar filtros Janela de atendime…" at bounding box center [220, 137] width 440 height 275
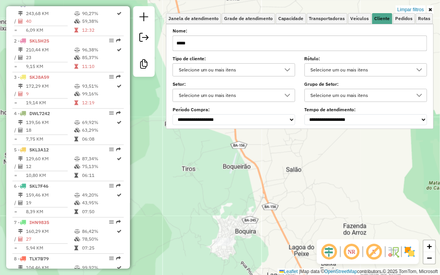
click at [203, 47] on input "*****" at bounding box center [300, 43] width 255 height 15
type input "*"
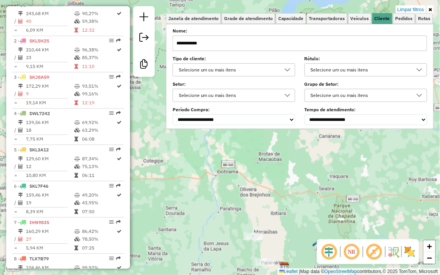
type input "**********"
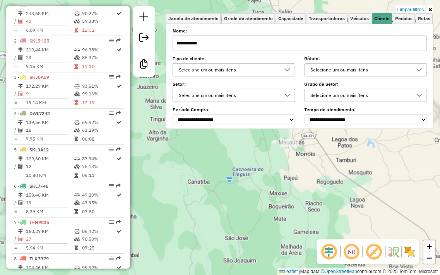
drag, startPoint x: 245, startPoint y: 177, endPoint x: 236, endPoint y: 220, distance: 44.2
click at [236, 220] on div "Limpar filtros Janela de atendimento Grade de atendimento Capacidade Transporta…" at bounding box center [220, 137] width 440 height 275
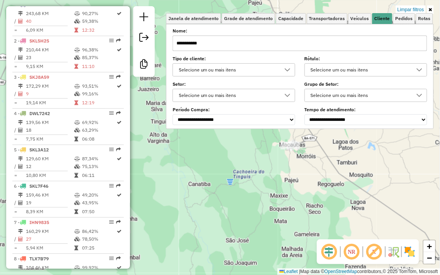
drag, startPoint x: 293, startPoint y: 155, endPoint x: 280, endPoint y: 204, distance: 51.1
click at [281, 205] on div "Limpar filtros Janela de atendimento Grade de atendimento Capacidade Transporta…" at bounding box center [220, 137] width 440 height 275
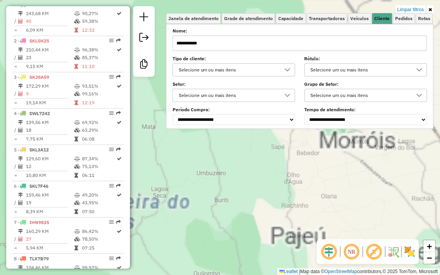
drag, startPoint x: 274, startPoint y: 185, endPoint x: 262, endPoint y: 256, distance: 72.9
click at [262, 256] on div "Limpar filtros Janela de atendimento Grade de atendimento Capacidade Transporta…" at bounding box center [220, 137] width 440 height 275
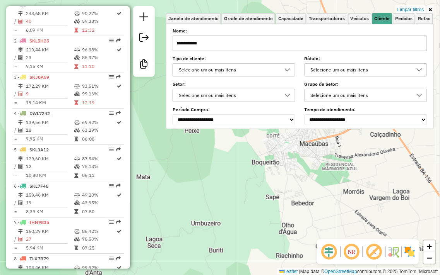
drag, startPoint x: 277, startPoint y: 170, endPoint x: 267, endPoint y: 225, distance: 55.7
click at [267, 225] on div "Limpar filtros Janela de atendimento Grade de atendimento Capacidade Transporta…" at bounding box center [220, 137] width 440 height 275
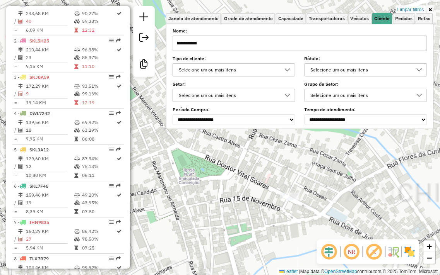
drag, startPoint x: 302, startPoint y: 197, endPoint x: 263, endPoint y: 238, distance: 55.8
click at [263, 238] on div "Limpar filtros Janela de atendimento Grade de atendimento Capacidade Transporta…" at bounding box center [220, 137] width 440 height 275
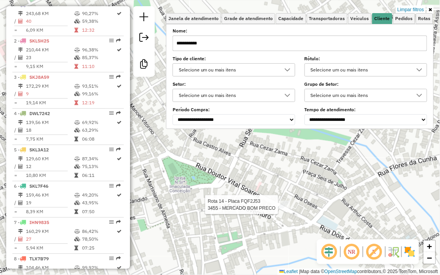
select select "**********"
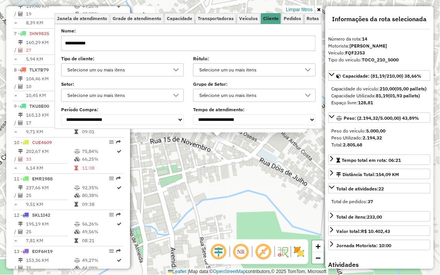
scroll to position [712, 0]
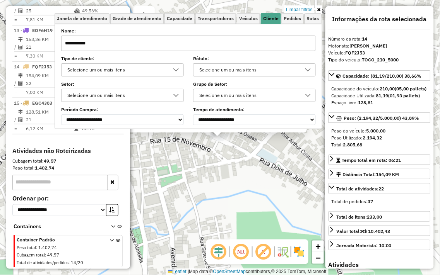
drag, startPoint x: 211, startPoint y: 207, endPoint x: 246, endPoint y: 215, distance: 36.0
click at [246, 215] on div "3455 - MERCADO BOM PRECO Endereço: RUA CASTRO ALVES 811 Bairro: Centro (MACAUBA…" at bounding box center [220, 137] width 440 height 275
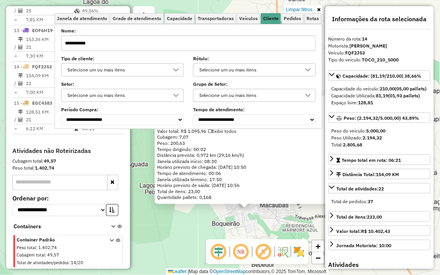
click at [320, 8] on icon at bounding box center [318, 9] width 3 height 5
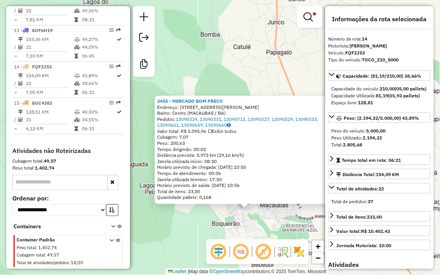
click at [195, 229] on div "3455 - MERCADO BOM PRECO Endereço: RUA CASTRO ALVES 811 Bairro: Centro (MACAUBA…" at bounding box center [220, 137] width 440 height 275
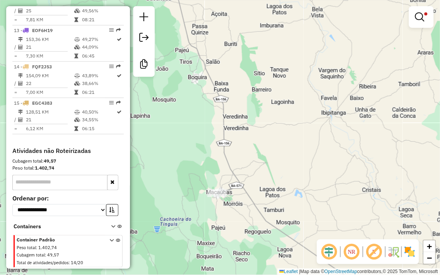
drag, startPoint x: 214, startPoint y: 5, endPoint x: 185, endPoint y: -38, distance: 51.3
click at [185, 0] on html "Aplicando filtros Pop-up bloqueado! Seu navegador bloqueou automáticamente a ab…" at bounding box center [220, 137] width 440 height 275
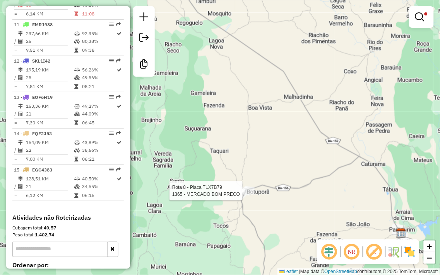
select select "**********"
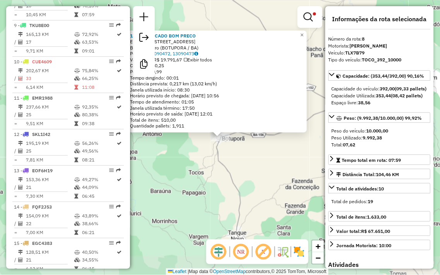
scroll to position [549, 0]
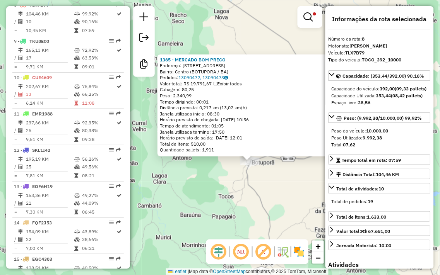
drag, startPoint x: 200, startPoint y: 178, endPoint x: 230, endPoint y: 202, distance: 38.2
click at [230, 202] on div "1365 - MERCADO BOM PRECO Endereço: rua paramirim 203 Bairro: Centro (BOTUPORA /…" at bounding box center [220, 137] width 440 height 275
click at [309, 19] on em at bounding box center [308, 16] width 9 height 9
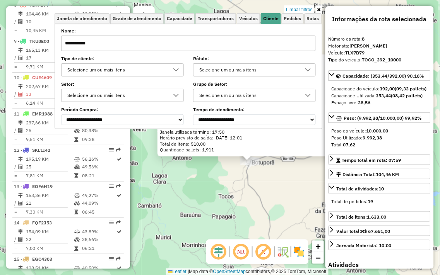
click at [182, 40] on input "**********" at bounding box center [188, 43] width 255 height 15
click at [181, 40] on input "**********" at bounding box center [188, 43] width 255 height 15
click at [184, 41] on input "**********" at bounding box center [188, 43] width 255 height 15
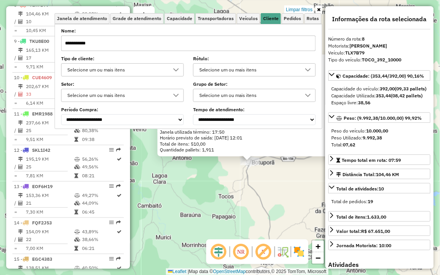
click at [184, 41] on input "**********" at bounding box center [188, 43] width 255 height 15
type input "*******"
click at [247, 194] on div "1365 - MERCADO BOM PRECO Endereço: rua paramirim 203 Bairro: Centro (BOTUPORA /…" at bounding box center [220, 137] width 440 height 275
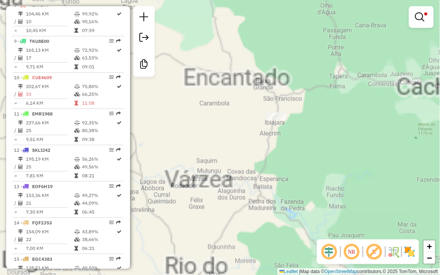
click at [264, 169] on div "Limpar filtros Janela de atendimento Grade de atendimento Capacidade Transporta…" at bounding box center [220, 137] width 440 height 275
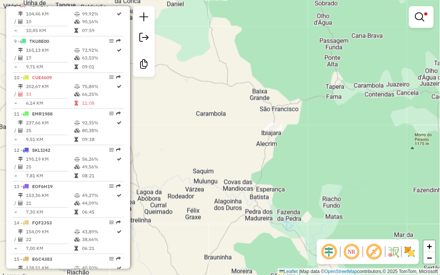
click at [281, 173] on div "Limpar filtros Janela de atendimento Grade de atendimento Capacidade Transporta…" at bounding box center [220, 137] width 440 height 275
click at [422, 19] on em at bounding box center [419, 16] width 9 height 9
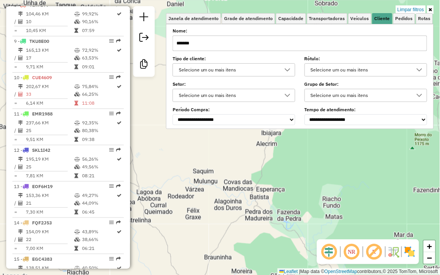
click at [227, 39] on input "*******" at bounding box center [300, 43] width 255 height 15
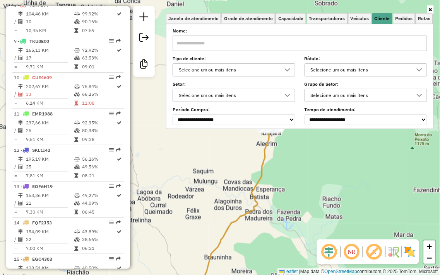
click at [431, 10] on icon at bounding box center [430, 9] width 3 height 5
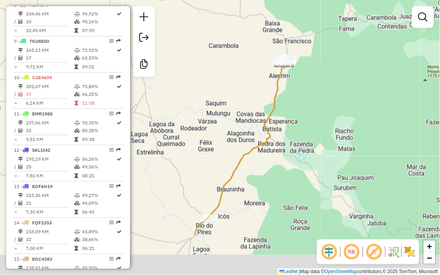
drag, startPoint x: 280, startPoint y: 173, endPoint x: 296, endPoint y: 79, distance: 94.7
click at [296, 79] on div "Janela de atendimento Grade de atendimento Capacidade Transportadoras Veículos …" at bounding box center [220, 137] width 440 height 275
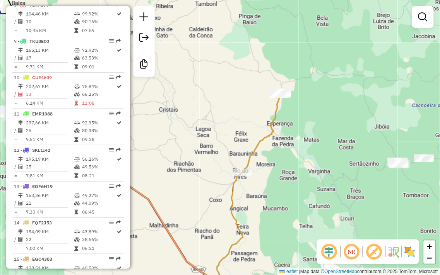
drag, startPoint x: 209, startPoint y: 149, endPoint x: 208, endPoint y: 116, distance: 32.9
click at [208, 117] on div "Janela de atendimento Grade de atendimento Capacidade Transportadoras Veículos …" at bounding box center [220, 137] width 440 height 275
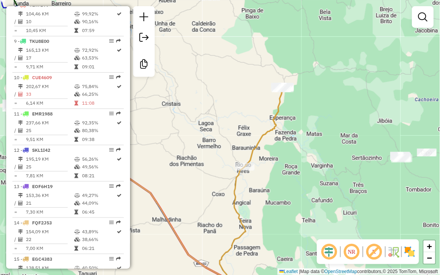
drag, startPoint x: 270, startPoint y: 119, endPoint x: 270, endPoint y: 123, distance: 3.9
click at [270, 123] on icon at bounding box center [264, 127] width 39 height 80
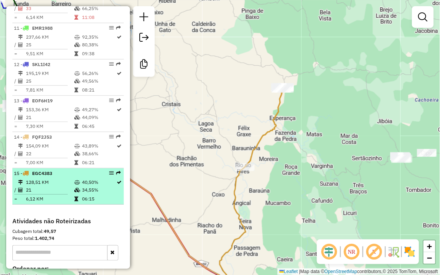
scroll to position [678, 0]
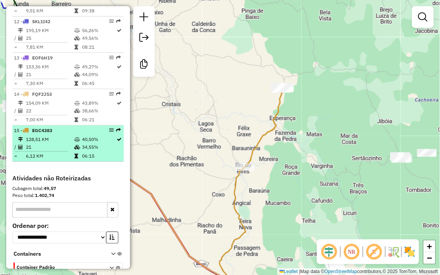
click at [63, 159] on td "6,12 KM" at bounding box center [50, 156] width 48 height 8
select select "**********"
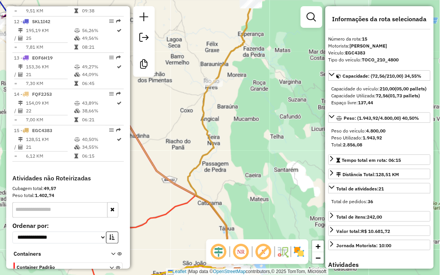
click at [290, 103] on div "Janela de atendimento Grade de atendimento Capacidade Transportadoras Veículos …" at bounding box center [220, 137] width 440 height 275
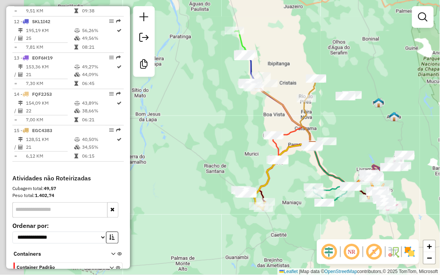
drag, startPoint x: 291, startPoint y: 128, endPoint x: 336, endPoint y: 121, distance: 45.4
click at [336, 121] on div "Janela de atendimento Grade de atendimento Capacidade Transportadoras Veículos …" at bounding box center [220, 137] width 440 height 275
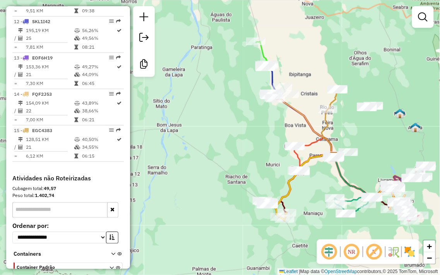
drag, startPoint x: 230, startPoint y: 114, endPoint x: 227, endPoint y: 130, distance: 16.2
click at [245, 125] on div "Janela de atendimento Grade de atendimento Capacidade Transportadoras Veículos …" at bounding box center [220, 137] width 440 height 275
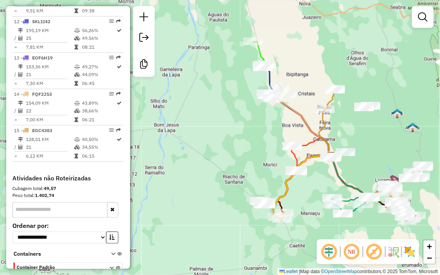
drag, startPoint x: 249, startPoint y: 154, endPoint x: 221, endPoint y: 134, distance: 34.2
click at [221, 135] on div "Janela de atendimento Grade de atendimento Capacidade Transportadoras Veículos …" at bounding box center [220, 137] width 440 height 275
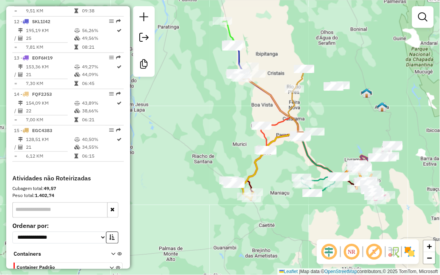
click at [231, 138] on div "Janela de atendimento Grade de atendimento Capacidade Transportadoras Veículos …" at bounding box center [220, 137] width 440 height 275
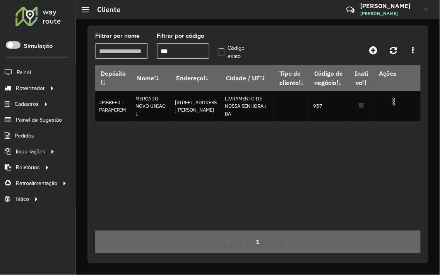
click at [190, 52] on input "***" at bounding box center [183, 50] width 53 height 15
click at [191, 52] on input "***" at bounding box center [183, 50] width 53 height 15
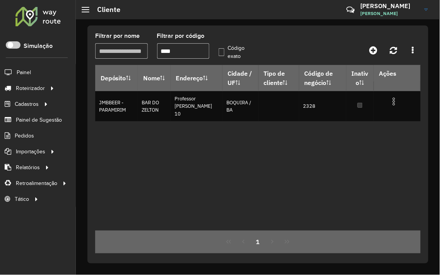
click at [176, 57] on input "****" at bounding box center [183, 50] width 53 height 15
click at [181, 53] on input "****" at bounding box center [183, 50] width 53 height 15
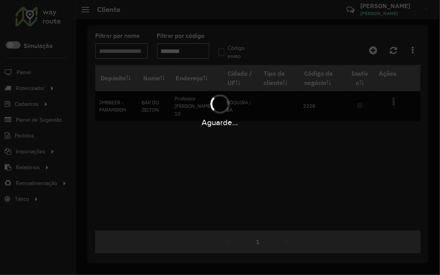
click at [201, 55] on div "Aguarde..." at bounding box center [220, 137] width 440 height 275
click at [200, 51] on div "Aguarde..." at bounding box center [220, 137] width 440 height 275
click at [200, 51] on input "********" at bounding box center [183, 50] width 53 height 15
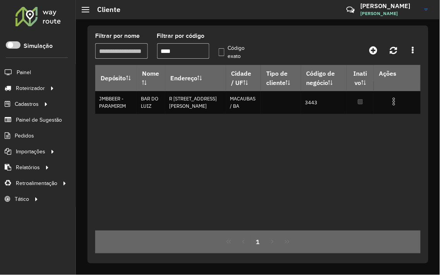
click at [190, 53] on input "****" at bounding box center [183, 50] width 53 height 15
click at [176, 55] on input "****" at bounding box center [183, 50] width 53 height 15
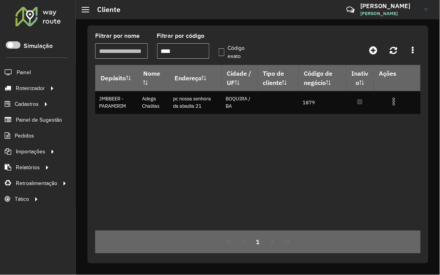
click at [176, 55] on input "****" at bounding box center [183, 50] width 53 height 15
click at [178, 54] on input "****" at bounding box center [183, 50] width 53 height 15
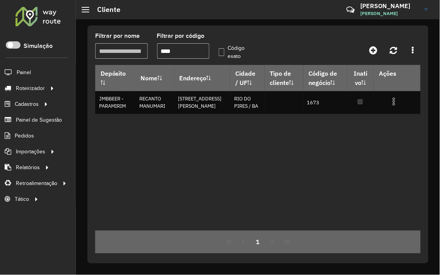
type input "****"
